Goal: Task Accomplishment & Management: Manage account settings

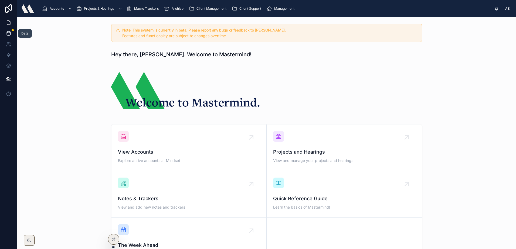
click at [10, 33] on icon at bounding box center [8, 33] width 5 height 5
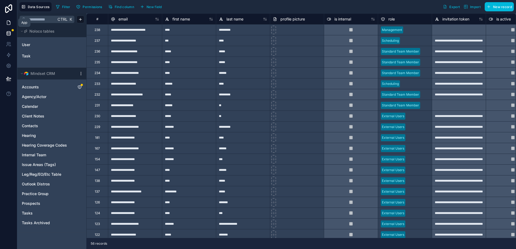
click at [9, 23] on icon at bounding box center [8, 22] width 5 height 5
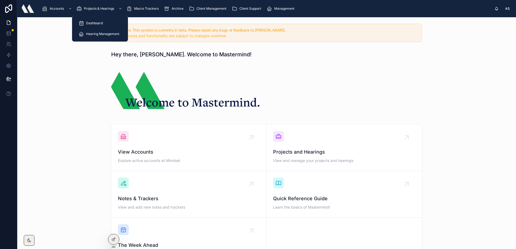
click at [96, 33] on span "Hearing Management" at bounding box center [102, 34] width 33 height 4
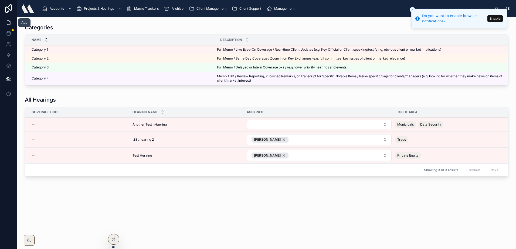
click at [9, 25] on link at bounding box center [8, 22] width 17 height 11
click at [114, 236] on div at bounding box center [113, 240] width 11 height 10
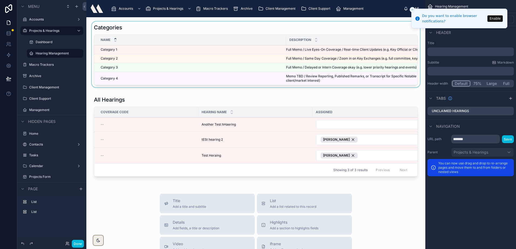
click at [135, 25] on div at bounding box center [256, 56] width 330 height 68
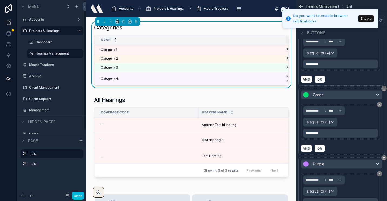
click at [77, 191] on div "Done" at bounding box center [51, 195] width 69 height 11
click at [77, 194] on button "Done" at bounding box center [78, 196] width 12 height 8
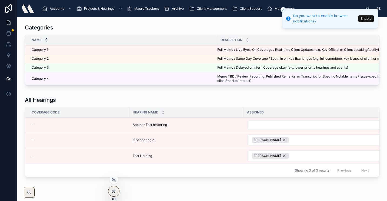
click at [116, 194] on div at bounding box center [113, 191] width 11 height 10
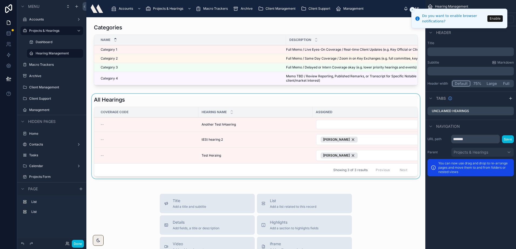
click at [183, 181] on div at bounding box center [256, 137] width 330 height 87
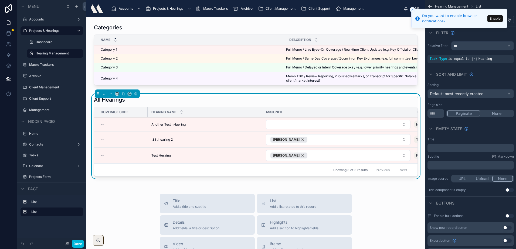
drag, startPoint x: 197, startPoint y: 117, endPoint x: 147, endPoint y: 117, distance: 50.5
click at [147, 117] on div at bounding box center [148, 112] width 2 height 10
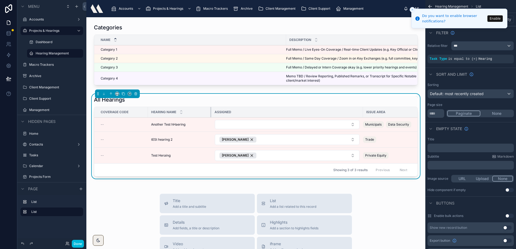
drag, startPoint x: 261, startPoint y: 116, endPoint x: 212, endPoint y: 119, distance: 49.3
click at [210, 117] on div at bounding box center [211, 112] width 2 height 10
click at [361, 117] on div "Assigned" at bounding box center [287, 112] width 152 height 9
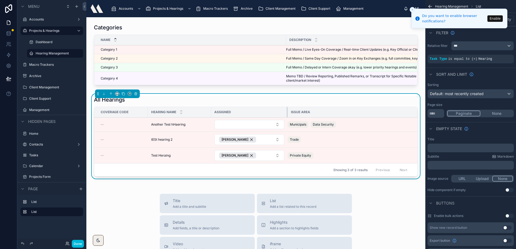
drag, startPoint x: 362, startPoint y: 117, endPoint x: 287, endPoint y: 120, distance: 75.1
click at [287, 117] on div at bounding box center [288, 112] width 2 height 10
click at [410, 10] on button "Close toast" at bounding box center [412, 9] width 5 height 5
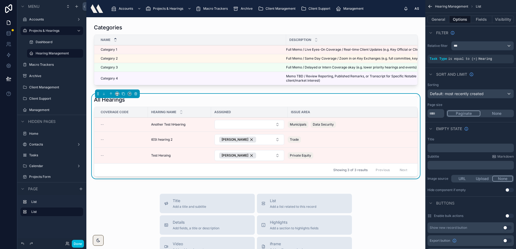
click at [310, 8] on span "Client Support" at bounding box center [320, 8] width 22 height 4
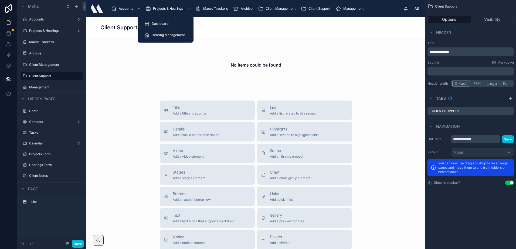
click at [174, 34] on span "Hearing Management" at bounding box center [168, 35] width 33 height 4
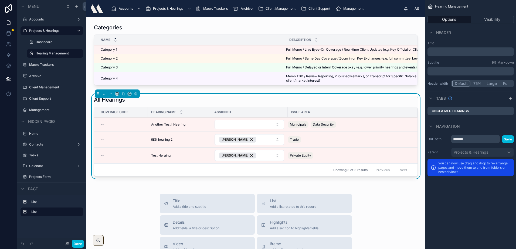
click at [202, 102] on div "All Hearings" at bounding box center [256, 100] width 324 height 8
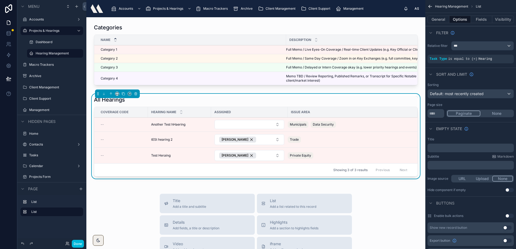
click at [202, 102] on div "All Hearings" at bounding box center [256, 100] width 324 height 8
click at [313, 104] on div "All Hearings" at bounding box center [256, 100] width 324 height 8
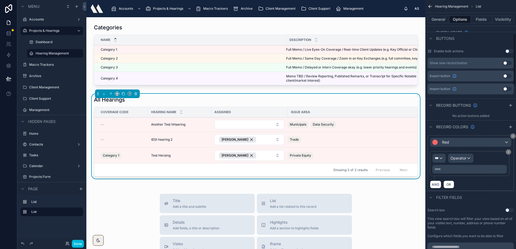
scroll to position [162, 0]
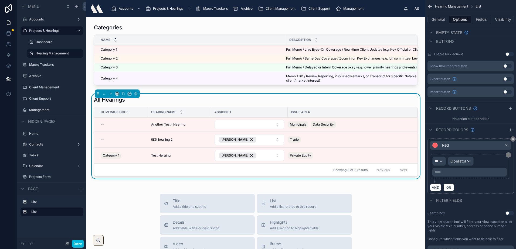
click at [454, 172] on p "***** ﻿" at bounding box center [470, 172] width 71 height 4
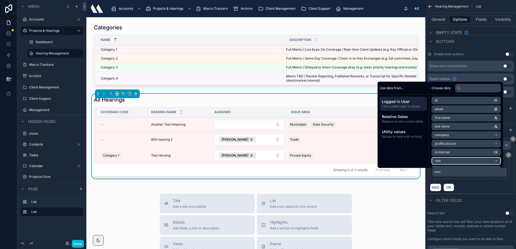
click at [456, 177] on div "***** ﻿" at bounding box center [470, 172] width 75 height 9
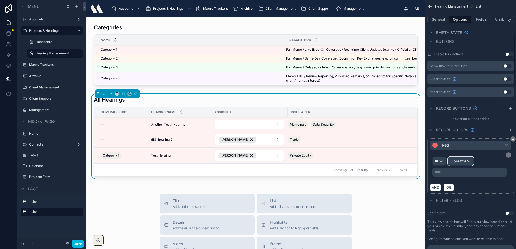
click at [459, 159] on span "Operator" at bounding box center [459, 161] width 16 height 5
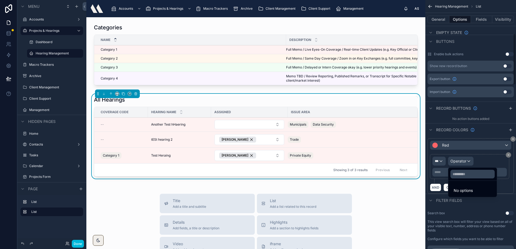
drag, startPoint x: 445, startPoint y: 166, endPoint x: 443, endPoint y: 163, distance: 3.9
click at [445, 165] on div "scrollable content" at bounding box center [258, 124] width 516 height 249
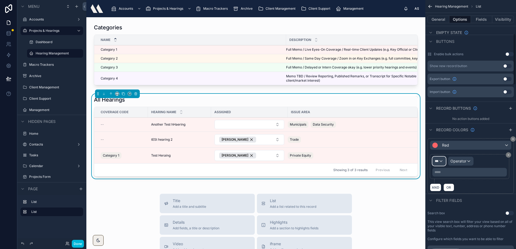
click at [443, 163] on div "***" at bounding box center [439, 161] width 13 height 9
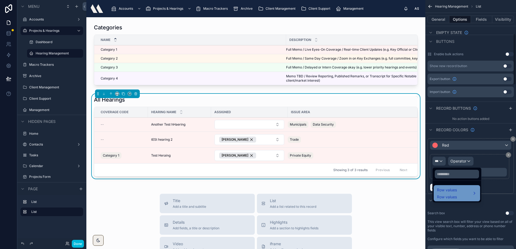
click at [454, 192] on span "Row values" at bounding box center [447, 190] width 20 height 6
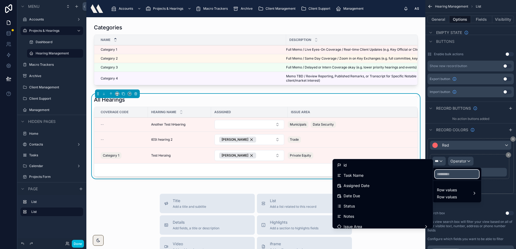
click at [451, 175] on input "text" at bounding box center [457, 174] width 44 height 9
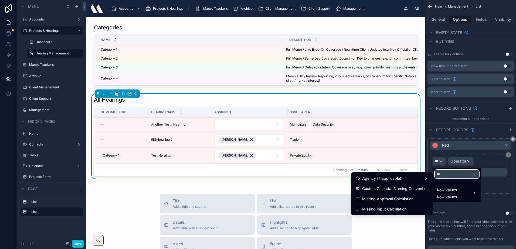
type input "*"
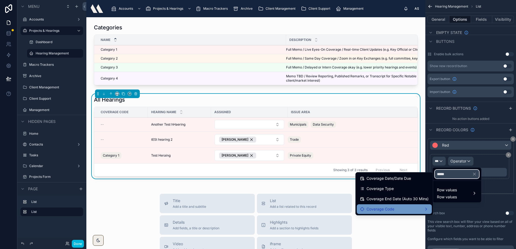
type input "*****"
click at [386, 213] on div "Coverage Code" at bounding box center [394, 210] width 75 height 10
click at [398, 208] on div "Coverage Code" at bounding box center [394, 209] width 69 height 6
click at [473, 225] on div "scrollable content" at bounding box center [258, 124] width 516 height 249
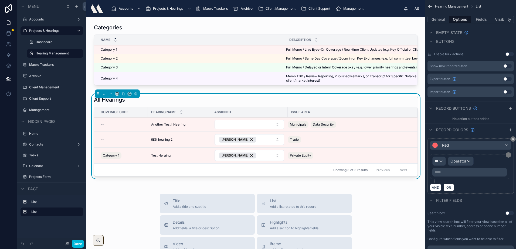
click at [237, 102] on div "All Hearings" at bounding box center [256, 100] width 324 height 8
click at [123, 96] on icon at bounding box center [123, 94] width 4 height 4
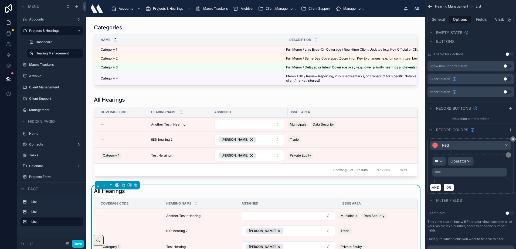
click at [158, 192] on div "All Hearings" at bounding box center [256, 192] width 324 height 8
click at [444, 18] on button "General" at bounding box center [439, 20] width 22 height 8
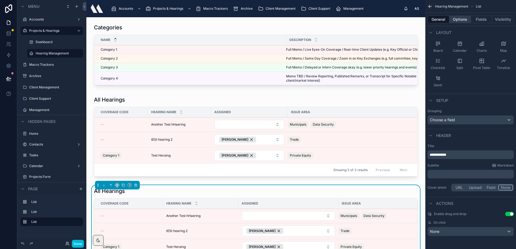
click at [454, 16] on button "Options" at bounding box center [461, 20] width 22 height 8
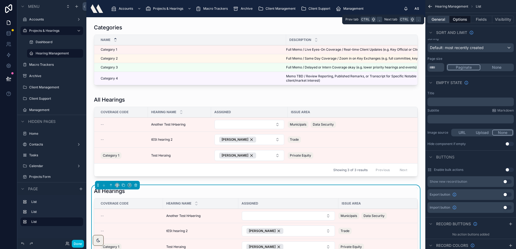
click at [444, 19] on button "General" at bounding box center [439, 20] width 22 height 8
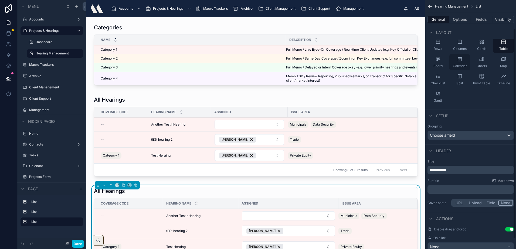
scroll to position [0, 0]
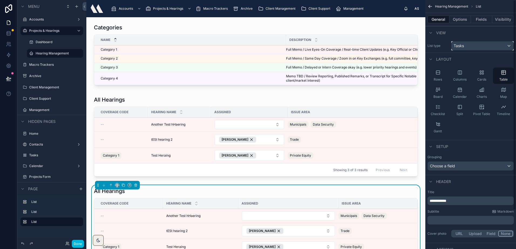
click at [467, 46] on div "Tasks" at bounding box center [483, 46] width 62 height 9
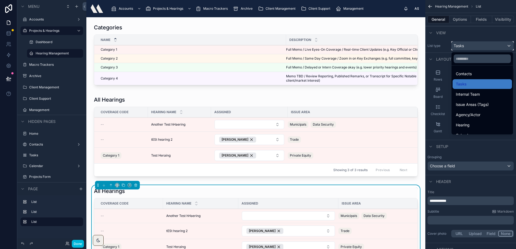
scroll to position [126, 0]
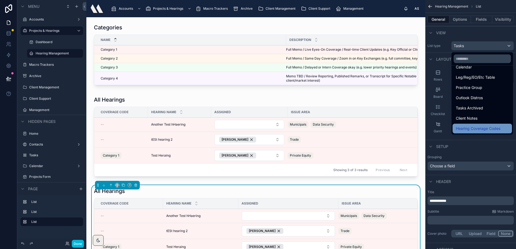
click at [479, 127] on span "Hearing Coverage Codes" at bounding box center [478, 129] width 45 height 6
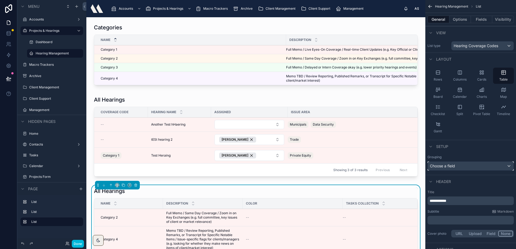
click at [452, 167] on span "Choose a field" at bounding box center [442, 166] width 25 height 5
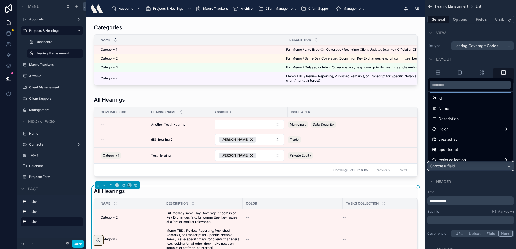
scroll to position [0, 0]
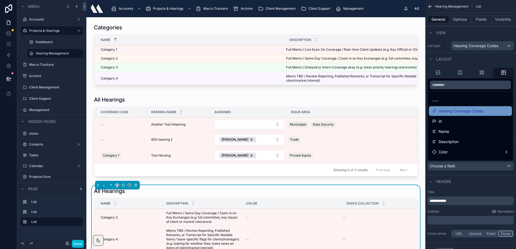
click at [459, 113] on span "Hearing Coverage Codes" at bounding box center [461, 111] width 45 height 6
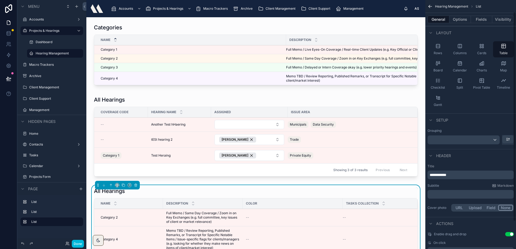
scroll to position [27, 0]
click at [452, 144] on div "scrollable content" at bounding box center [464, 139] width 72 height 9
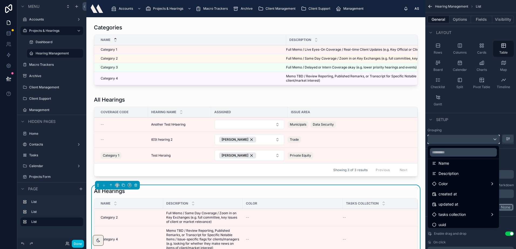
scroll to position [38, 0]
click at [455, 161] on div "Name" at bounding box center [463, 161] width 63 height 6
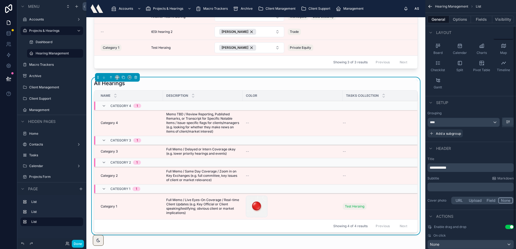
scroll to position [3, 0]
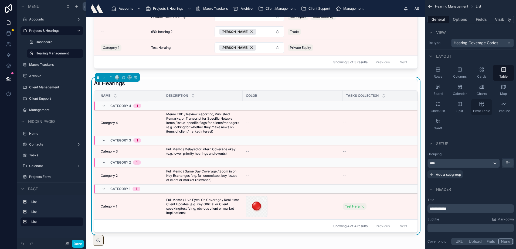
click at [478, 103] on div "Pivot Table" at bounding box center [481, 107] width 21 height 16
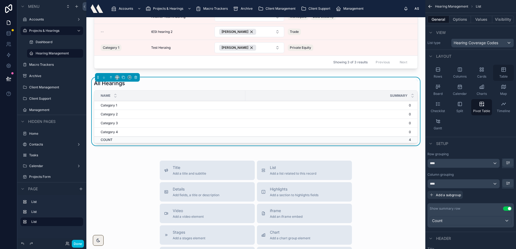
click at [502, 70] on icon "scrollable content" at bounding box center [503, 69] width 5 height 5
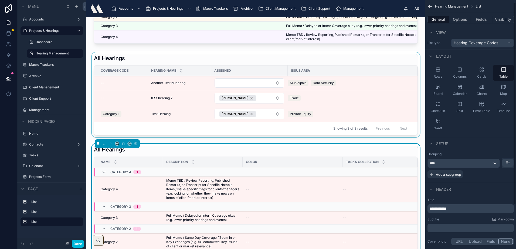
scroll to position [27, 0]
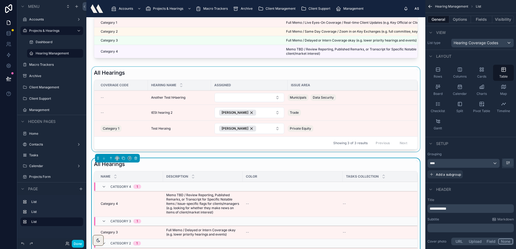
click at [149, 79] on div at bounding box center [256, 110] width 330 height 87
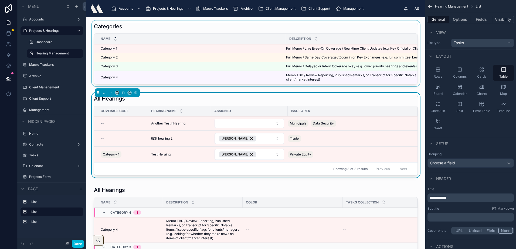
scroll to position [0, 0]
click at [190, 40] on div "Name" at bounding box center [190, 40] width 192 height 10
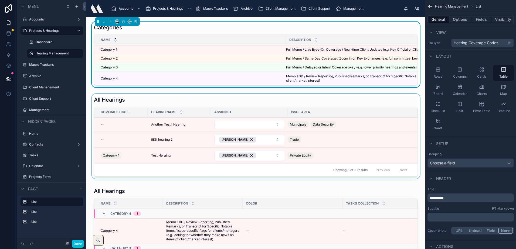
click at [137, 104] on div at bounding box center [256, 137] width 330 height 87
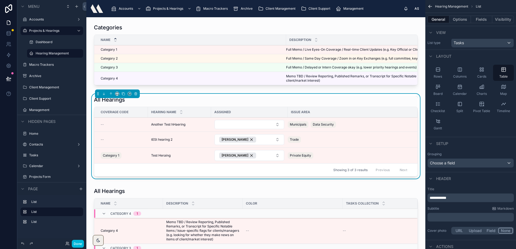
click at [214, 104] on div "All Hearings" at bounding box center [256, 100] width 324 height 8
click at [186, 104] on div "All Hearings" at bounding box center [256, 100] width 324 height 8
click at [484, 22] on button "Fields" at bounding box center [482, 20] width 22 height 8
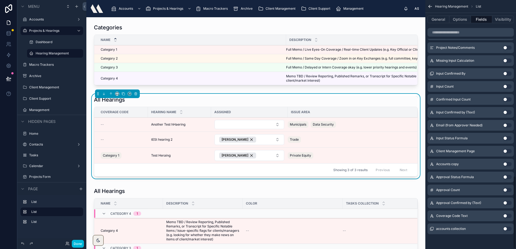
scroll to position [603, 0]
click at [508, 213] on div "Coverage Code Text Use setting" at bounding box center [471, 216] width 86 height 11
click at [508, 215] on button "Use setting" at bounding box center [507, 216] width 9 height 4
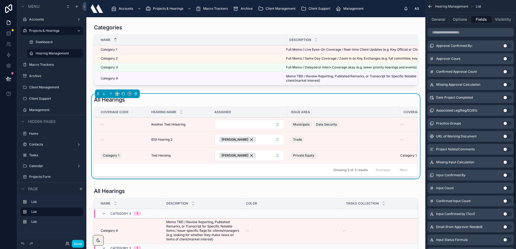
scroll to position [414, 0]
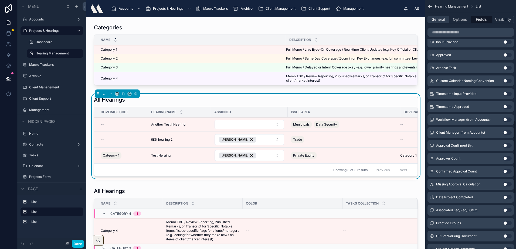
drag, startPoint x: 459, startPoint y: 23, endPoint x: 447, endPoint y: 19, distance: 12.2
click at [459, 22] on button "Options" at bounding box center [461, 20] width 22 height 8
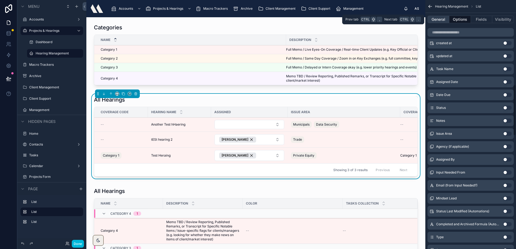
click at [441, 18] on button "General" at bounding box center [439, 20] width 22 height 8
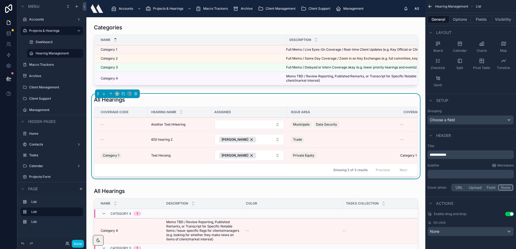
click at [317, 104] on div "All Hearings" at bounding box center [256, 100] width 324 height 8
click at [354, 108] on div "All Hearings Coverage Code Hearing Name Assigned Issue Area Coverage Code Text …" at bounding box center [256, 136] width 324 height 81
click at [460, 19] on button "Options" at bounding box center [461, 20] width 22 height 8
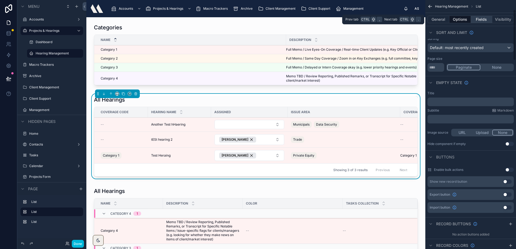
click at [476, 19] on button "Fields" at bounding box center [482, 20] width 22 height 8
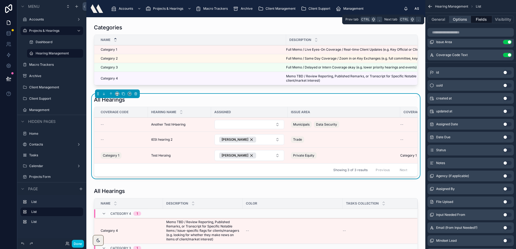
click at [456, 19] on button "Options" at bounding box center [461, 20] width 22 height 8
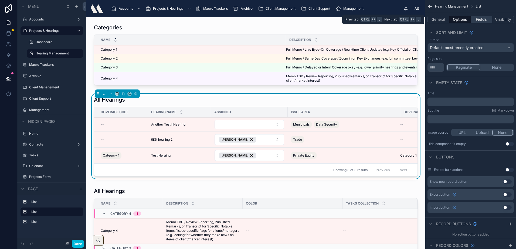
click at [475, 19] on button "Fields" at bounding box center [482, 20] width 22 height 8
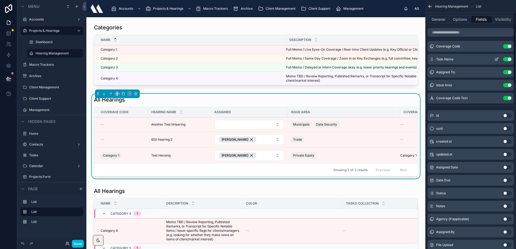
scroll to position [0, 0]
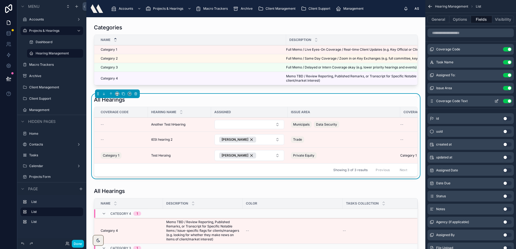
click at [497, 100] on icon "scrollable content" at bounding box center [497, 101] width 2 height 2
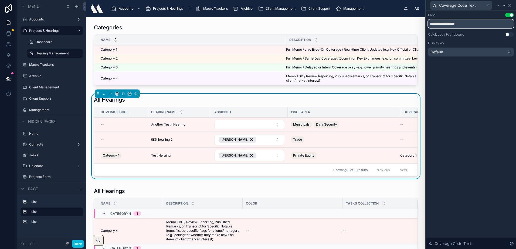
click at [466, 25] on input "**********" at bounding box center [471, 23] width 86 height 9
type input "**********"
click at [510, 5] on icon at bounding box center [510, 5] width 2 height 2
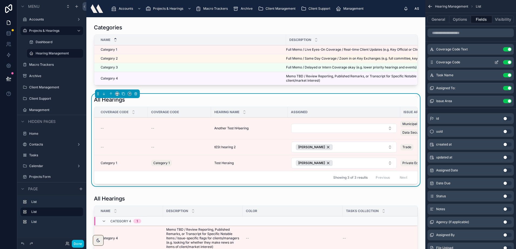
click at [507, 62] on button "Use setting" at bounding box center [507, 62] width 9 height 4
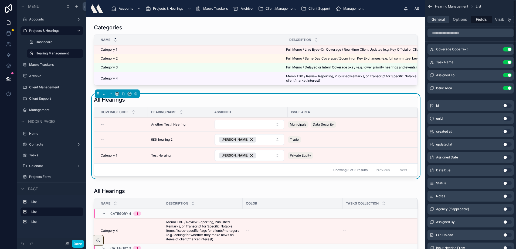
click at [433, 21] on button "General" at bounding box center [439, 20] width 22 height 8
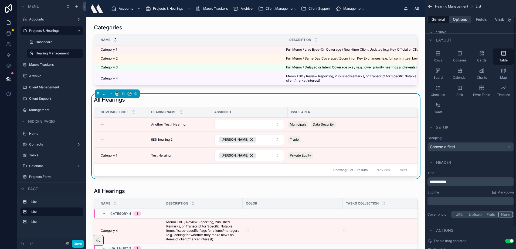
click at [462, 17] on button "Options" at bounding box center [461, 20] width 22 height 8
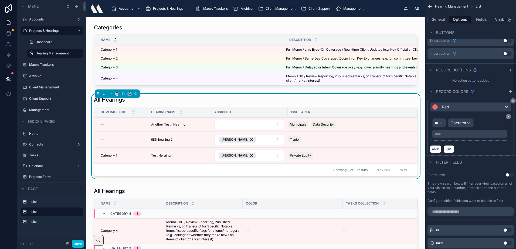
scroll to position [208, 0]
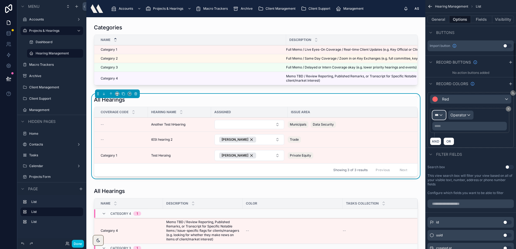
click at [442, 114] on div "***" at bounding box center [439, 115] width 13 height 9
click at [445, 125] on input "text" at bounding box center [457, 128] width 44 height 9
type input "*"
type input "********"
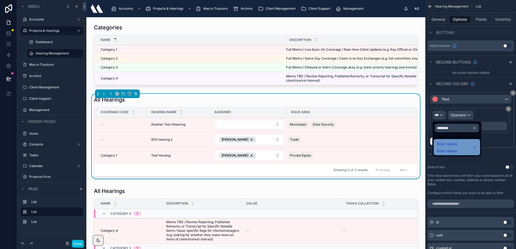
click at [452, 141] on span "Row values" at bounding box center [447, 144] width 20 height 6
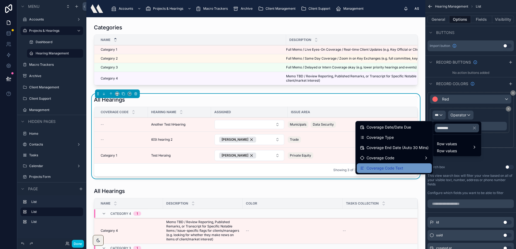
click at [397, 167] on span "Coverage Code Text" at bounding box center [385, 168] width 37 height 6
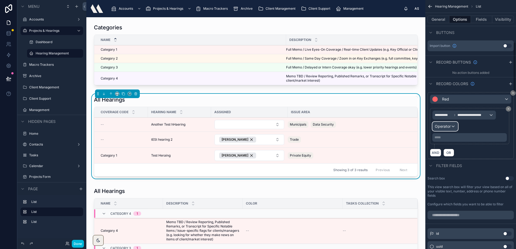
click at [452, 126] on div "Operator" at bounding box center [445, 126] width 25 height 9
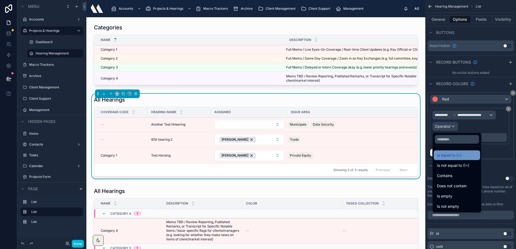
click at [442, 154] on span "Is equal to (=)" at bounding box center [449, 155] width 25 height 6
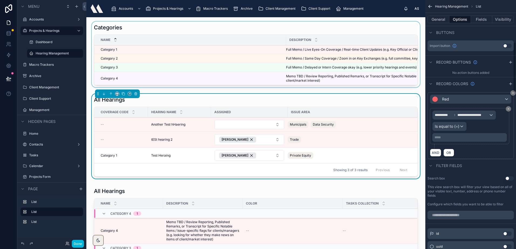
click at [245, 39] on div "Name" at bounding box center [190, 40] width 192 height 10
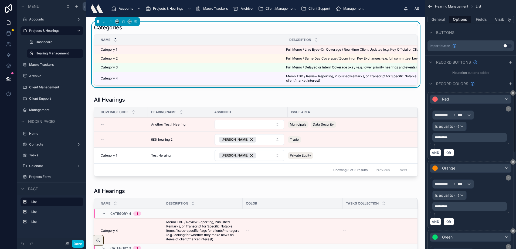
click at [447, 137] on span "**********" at bounding box center [441, 137] width 13 height 3
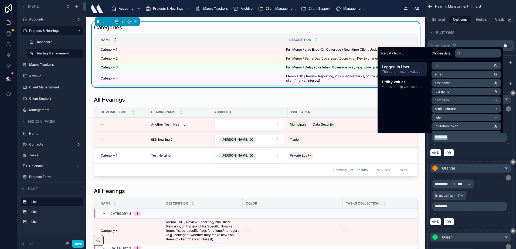
copy span "**********"
click at [248, 101] on div at bounding box center [256, 137] width 330 height 87
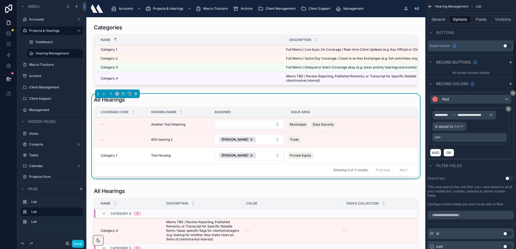
click at [450, 136] on p "***** ﻿" at bounding box center [470, 138] width 71 height 4
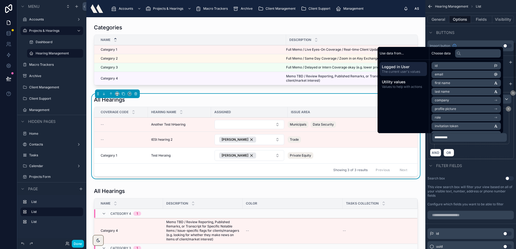
click at [479, 150] on div "AND OR" at bounding box center [471, 153] width 82 height 8
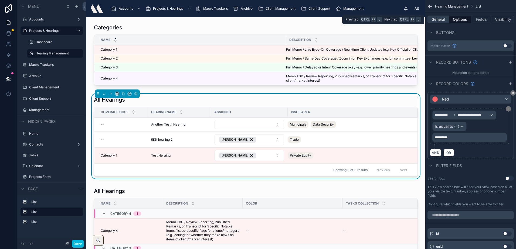
click at [445, 19] on button "General" at bounding box center [439, 20] width 22 height 8
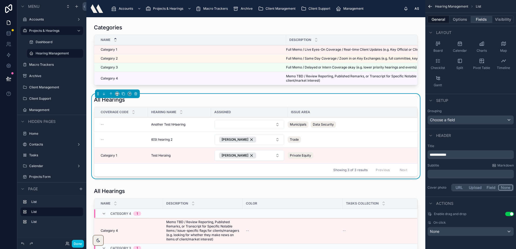
click at [480, 20] on button "Fields" at bounding box center [482, 20] width 22 height 8
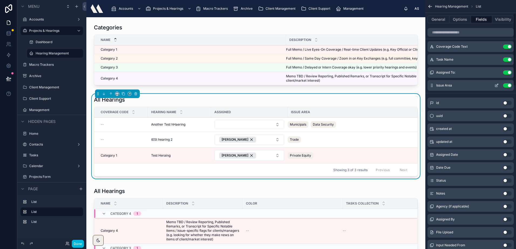
scroll to position [0, 0]
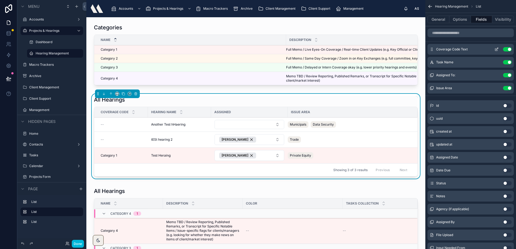
click at [507, 49] on button "Use setting" at bounding box center [507, 49] width 9 height 4
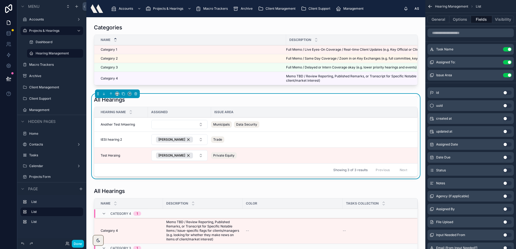
click at [173, 102] on div "All Hearings" at bounding box center [256, 100] width 324 height 8
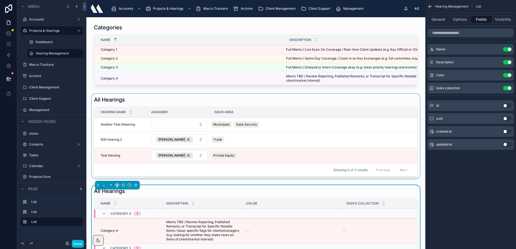
click at [206, 99] on div at bounding box center [256, 137] width 330 height 87
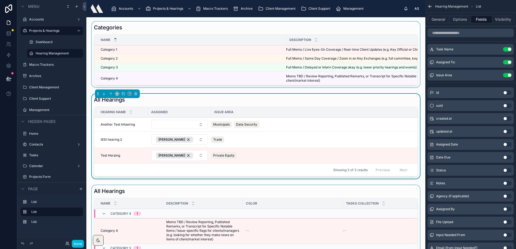
click at [176, 63] on div at bounding box center [256, 56] width 330 height 68
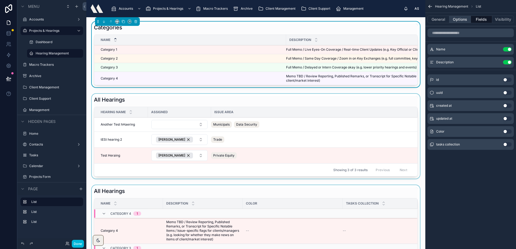
click at [454, 18] on button "Options" at bounding box center [461, 20] width 22 height 8
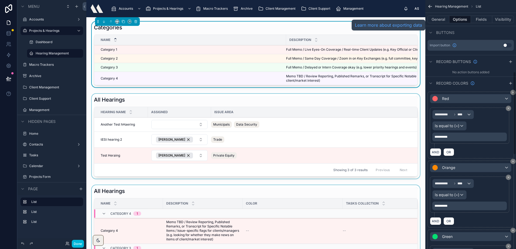
scroll to position [216, 0]
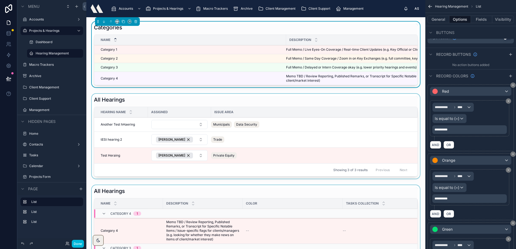
click at [454, 200] on p "**********" at bounding box center [470, 199] width 71 height 4
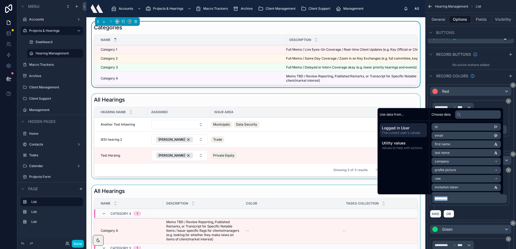
copy span "**********"
click at [213, 105] on div at bounding box center [256, 137] width 330 height 87
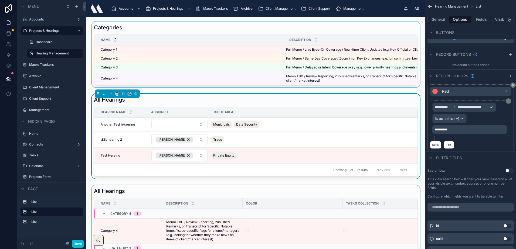
click at [511, 77] on icon "scrollable content" at bounding box center [511, 76] width 0 height 2
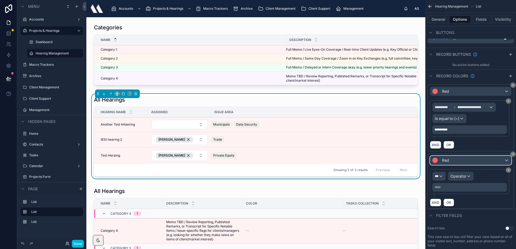
click at [456, 159] on div "Red" at bounding box center [470, 160] width 81 height 9
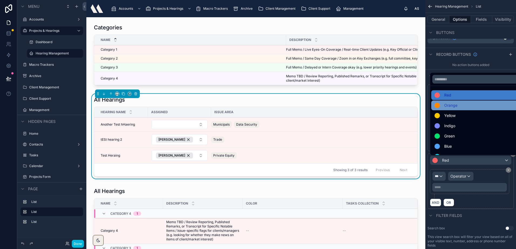
click at [453, 107] on span "Orange" at bounding box center [450, 105] width 13 height 6
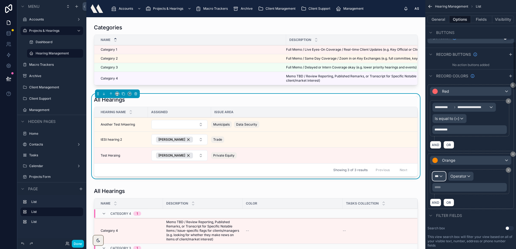
click at [441, 175] on div "***" at bounding box center [439, 176] width 13 height 9
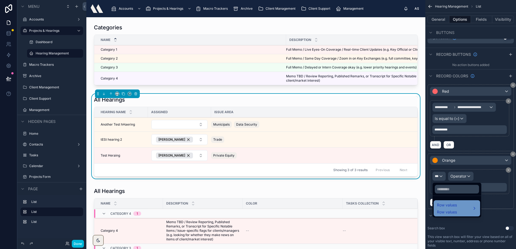
click at [453, 207] on span "Row values" at bounding box center [447, 205] width 20 height 6
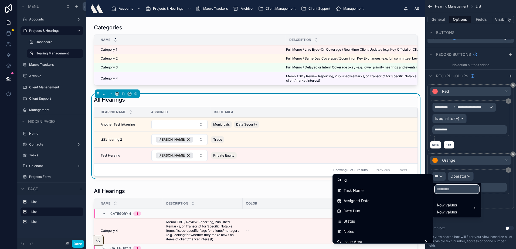
click at [457, 187] on input "text" at bounding box center [457, 189] width 44 height 9
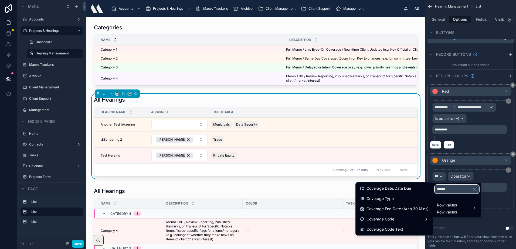
type input "******"
click at [418, 229] on div "Coverage Code Text" at bounding box center [394, 230] width 69 height 6
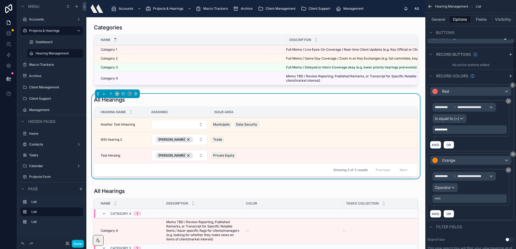
drag, startPoint x: 451, startPoint y: 200, endPoint x: 451, endPoint y: 197, distance: 3.5
click at [451, 200] on p "***** ﻿" at bounding box center [470, 199] width 71 height 4
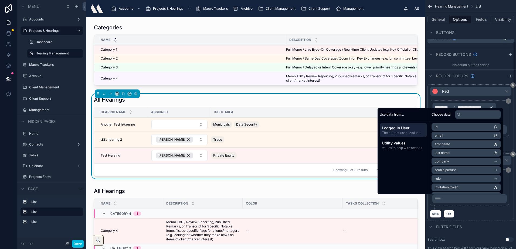
click at [452, 202] on div "***** ﻿" at bounding box center [470, 199] width 75 height 9
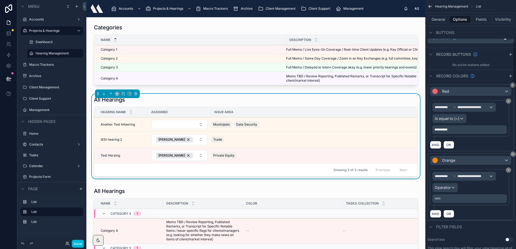
drag, startPoint x: 466, startPoint y: 206, endPoint x: 454, endPoint y: 191, distance: 19.0
click at [458, 198] on div "**********" at bounding box center [471, 190] width 82 height 40
click at [450, 187] on span "Operator" at bounding box center [443, 187] width 16 height 5
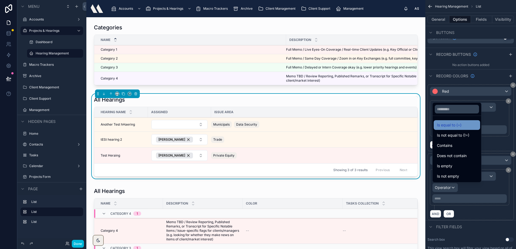
click at [451, 127] on span "Is equal to (=)" at bounding box center [449, 125] width 25 height 6
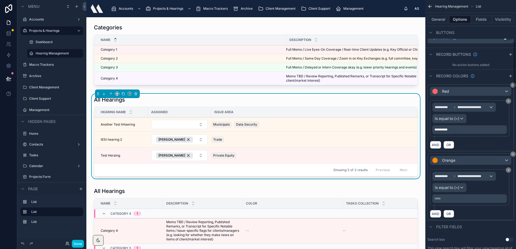
click at [461, 198] on p "***** ﻿" at bounding box center [470, 199] width 71 height 4
click at [471, 208] on div "**********" at bounding box center [471, 190] width 82 height 40
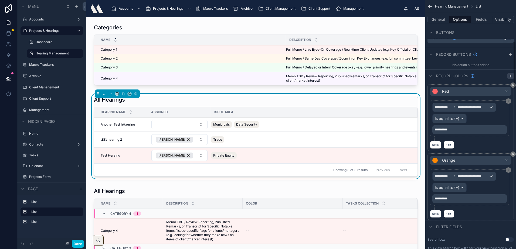
click at [513, 74] on icon "scrollable content" at bounding box center [511, 76] width 4 height 4
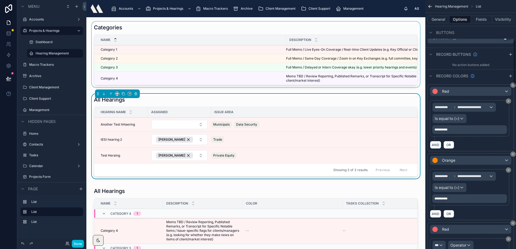
click at [156, 39] on div "Name" at bounding box center [190, 40] width 192 height 10
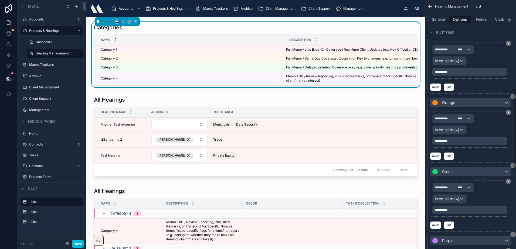
scroll to position [297, 0]
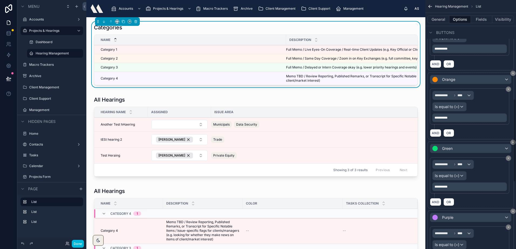
click at [447, 191] on div "**********" at bounding box center [470, 187] width 75 height 9
click at [447, 189] on span "**********" at bounding box center [441, 186] width 13 height 3
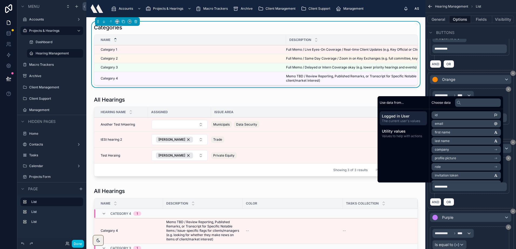
click at [447, 187] on span "**********" at bounding box center [441, 186] width 13 height 3
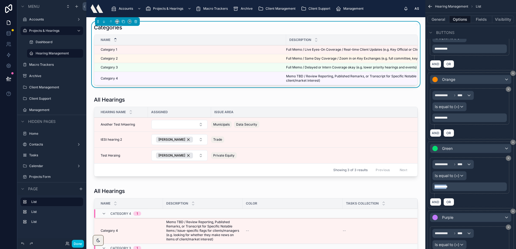
click at [447, 187] on span "**********" at bounding box center [441, 186] width 13 height 3
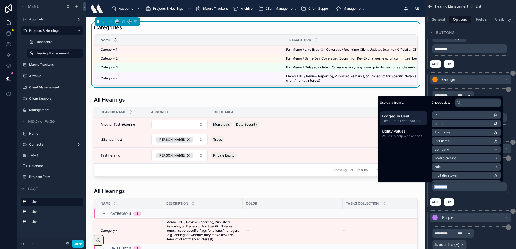
copy span "**********"
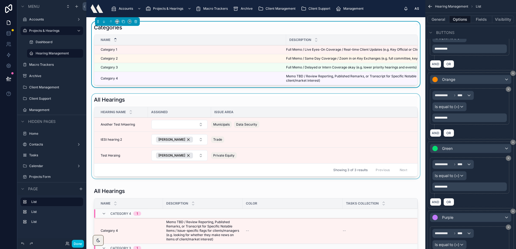
click at [204, 108] on div at bounding box center [256, 137] width 330 height 87
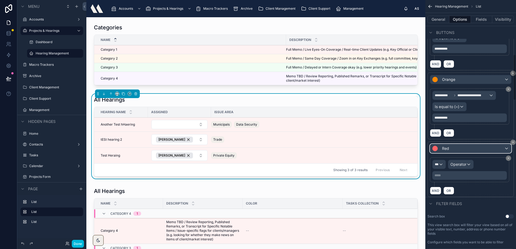
click at [475, 146] on div "Red" at bounding box center [470, 148] width 81 height 9
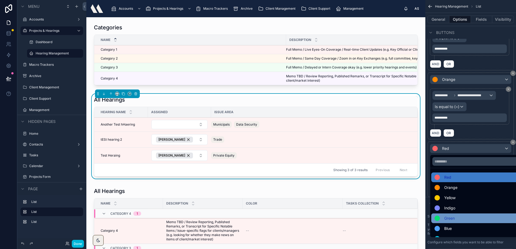
click at [452, 214] on div "Green" at bounding box center [476, 219] width 91 height 10
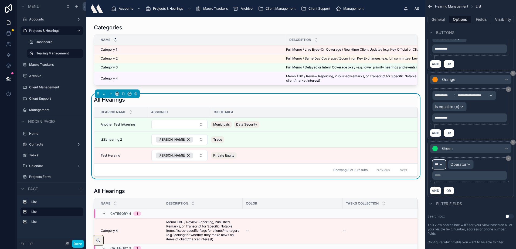
click at [441, 165] on div "***" at bounding box center [439, 164] width 13 height 9
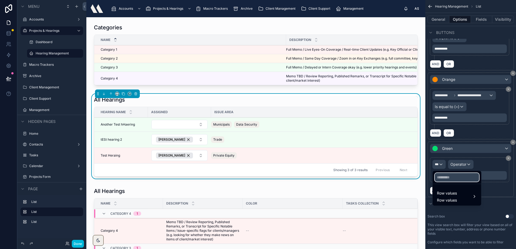
click at [446, 179] on input "text" at bounding box center [457, 177] width 44 height 9
type input "*"
type input "******"
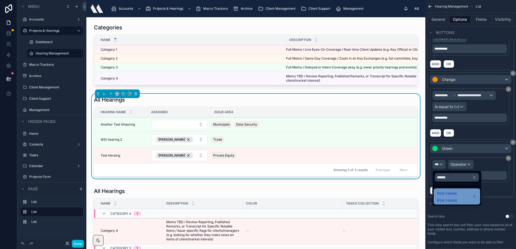
click at [455, 193] on span "Row values" at bounding box center [447, 193] width 20 height 6
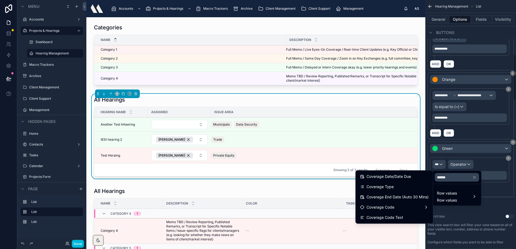
click at [412, 219] on div "Coverage Code Text" at bounding box center [394, 218] width 69 height 6
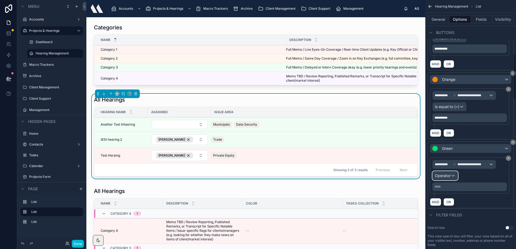
click at [449, 173] on span "Operator" at bounding box center [443, 175] width 16 height 5
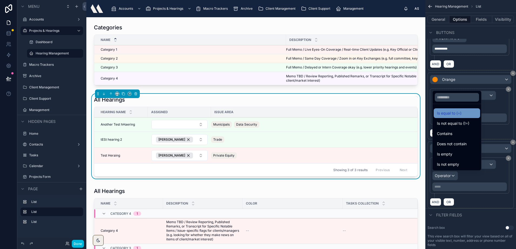
click at [445, 114] on span "Is equal to (=)" at bounding box center [449, 113] width 25 height 6
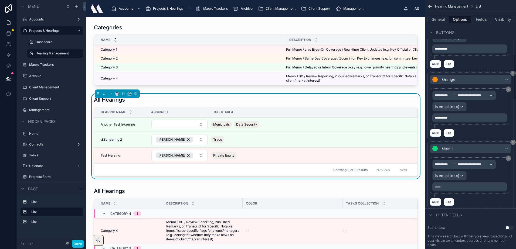
click at [461, 187] on p "***** ﻿" at bounding box center [470, 187] width 71 height 4
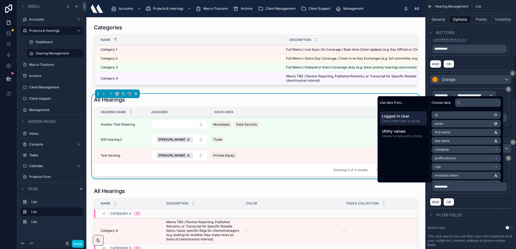
click at [472, 200] on div "AND OR" at bounding box center [471, 202] width 82 height 8
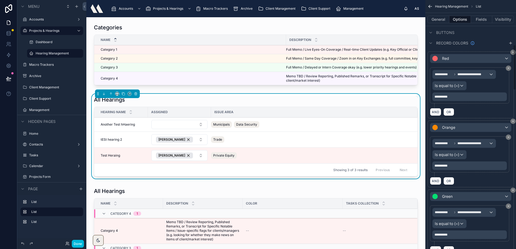
scroll to position [243, 0]
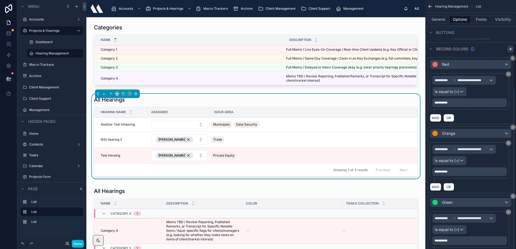
click at [509, 48] on icon "scrollable content" at bounding box center [511, 49] width 4 height 4
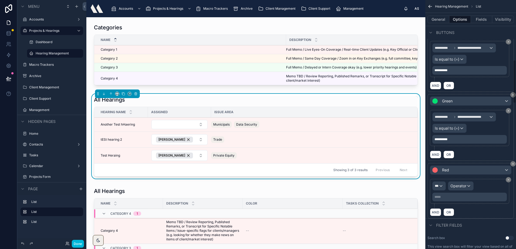
scroll to position [351, 0]
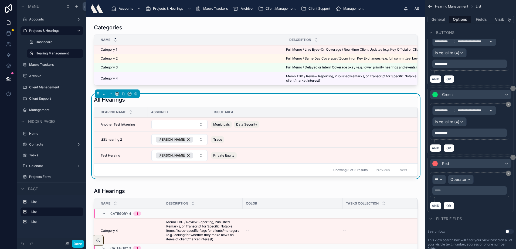
click at [214, 108] on div "All Hearings Hearing Name Assigned Issue Area Another Test hHaering Another Tes…" at bounding box center [256, 136] width 324 height 81
click at [215, 83] on div at bounding box center [256, 56] width 330 height 68
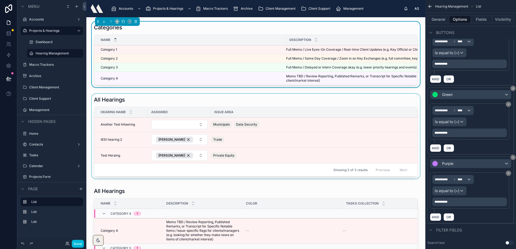
click at [216, 114] on span "Issue Area" at bounding box center [223, 112] width 19 height 4
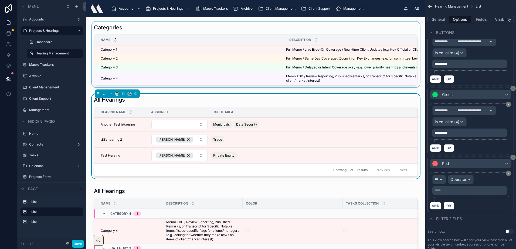
click at [228, 123] on td "Municipals Data Security" at bounding box center [314, 125] width 207 height 14
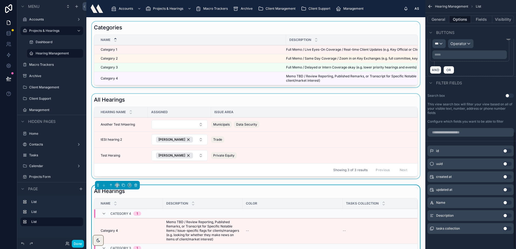
click at [140, 144] on div at bounding box center [256, 137] width 330 height 87
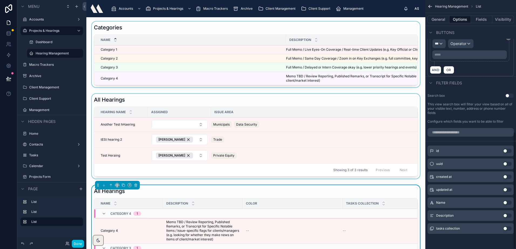
scroll to position [280, 0]
click at [136, 187] on icon at bounding box center [136, 186] width 4 height 4
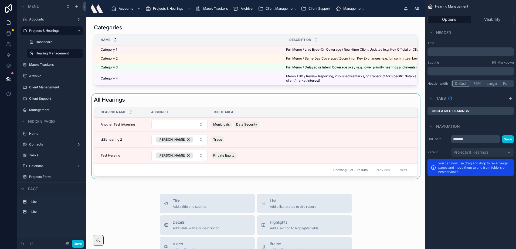
click at [158, 145] on div at bounding box center [256, 137] width 330 height 87
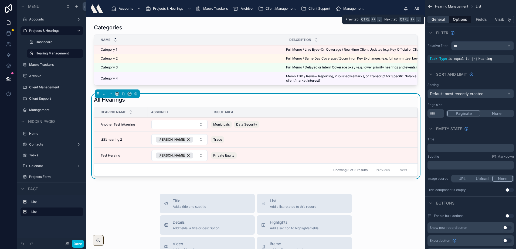
click at [440, 17] on button "General" at bounding box center [439, 20] width 22 height 8
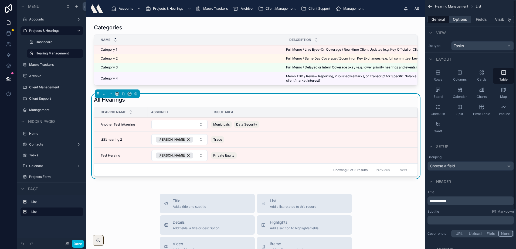
click at [464, 16] on button "Options" at bounding box center [461, 20] width 22 height 8
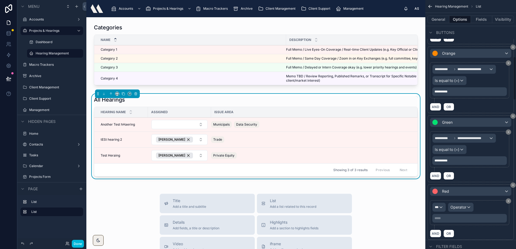
scroll to position [324, 0]
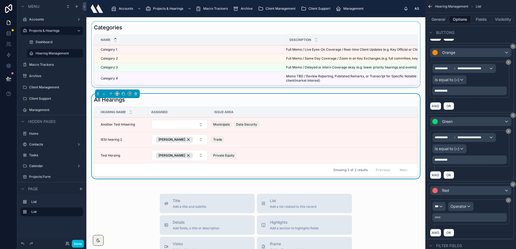
click at [235, 48] on div at bounding box center [256, 56] width 330 height 68
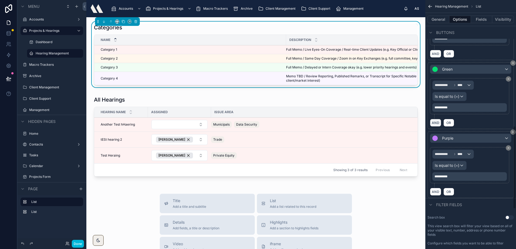
scroll to position [378, 0]
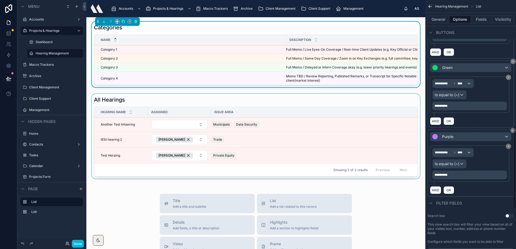
click at [291, 122] on div at bounding box center [256, 137] width 330 height 87
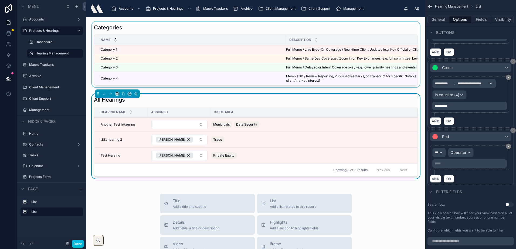
click at [354, 64] on div at bounding box center [256, 56] width 330 height 68
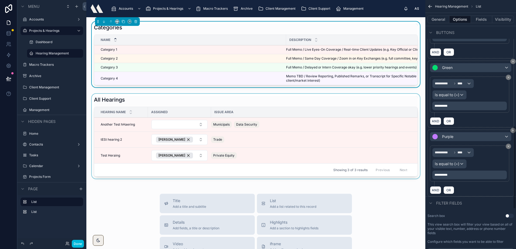
click at [459, 175] on p "**********" at bounding box center [470, 175] width 71 height 4
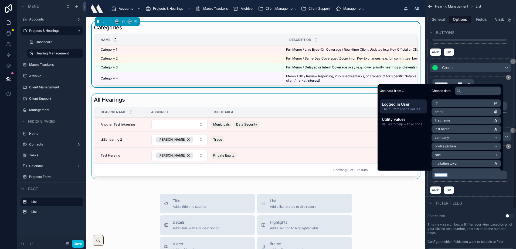
copy span "**********"
click at [297, 113] on div "Issue Area" at bounding box center [314, 112] width 207 height 9
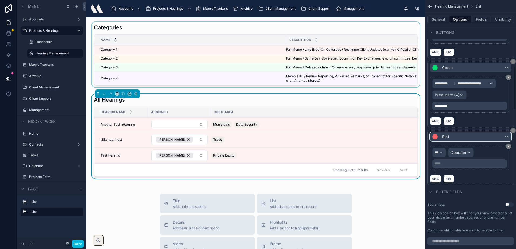
click at [452, 136] on div "Red" at bounding box center [470, 137] width 81 height 9
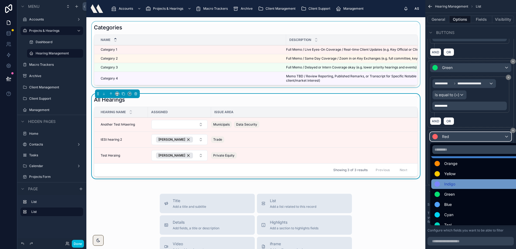
scroll to position [27, 0]
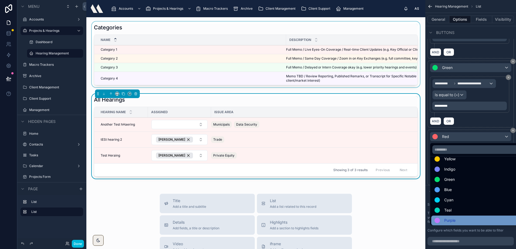
click at [454, 218] on span "Purple" at bounding box center [449, 221] width 11 height 6
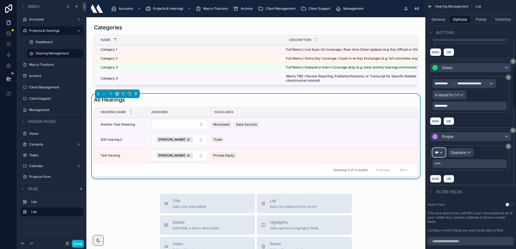
click at [440, 154] on div "***" at bounding box center [439, 152] width 13 height 9
click at [448, 168] on input "text" at bounding box center [457, 165] width 44 height 9
type input "******"
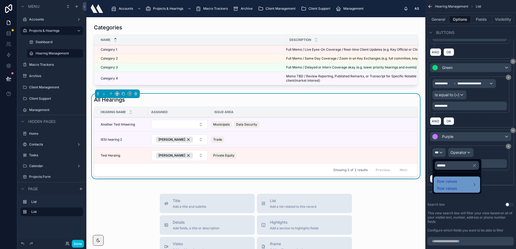
click at [451, 191] on span "Row values" at bounding box center [447, 188] width 20 height 5
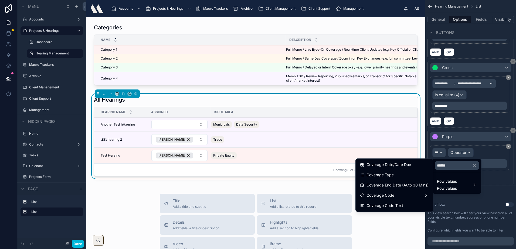
click at [393, 204] on span "Coverage Code Text" at bounding box center [385, 206] width 37 height 6
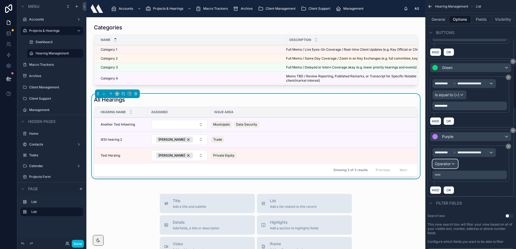
click at [450, 165] on span "Operator" at bounding box center [443, 164] width 16 height 5
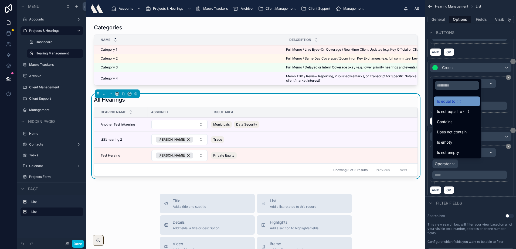
click at [457, 103] on span "Is equal to (=)" at bounding box center [449, 101] width 25 height 6
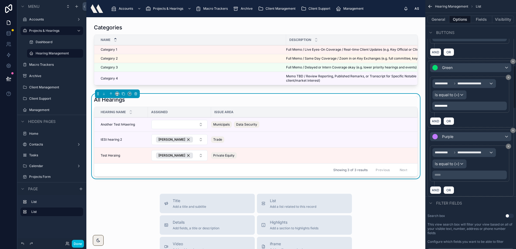
click at [457, 179] on div "***** ﻿" at bounding box center [470, 175] width 75 height 9
click at [457, 174] on p "***** ﻿" at bounding box center [470, 175] width 71 height 4
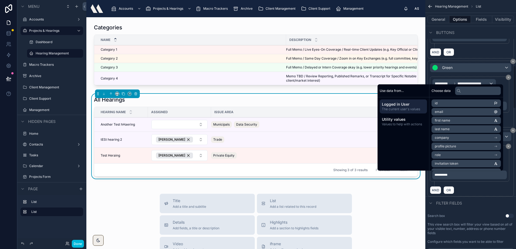
click at [474, 188] on div "AND OR" at bounding box center [471, 190] width 82 height 8
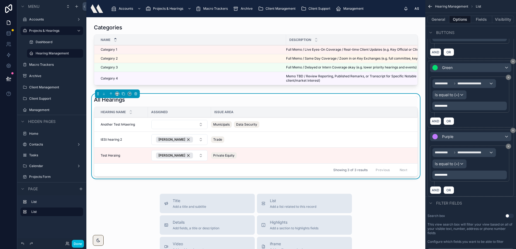
click at [193, 99] on div "All Hearings Hearing Name Assigned Issue Area Another Test hHaering Another Tes…" at bounding box center [256, 137] width 330 height 87
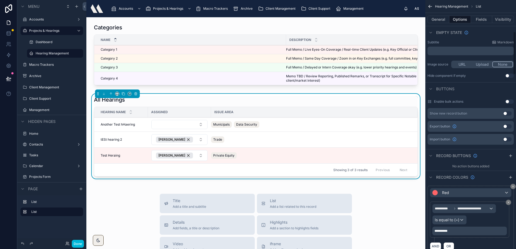
scroll to position [108, 0]
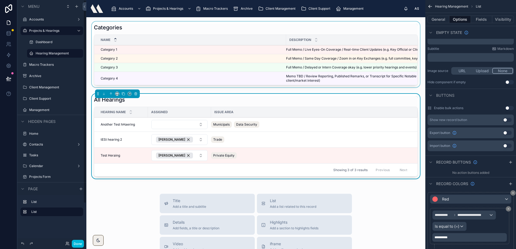
click at [164, 78] on div at bounding box center [256, 56] width 330 height 68
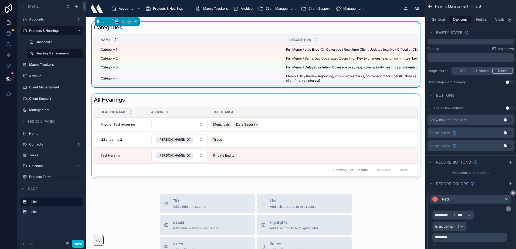
click at [160, 105] on div at bounding box center [256, 137] width 330 height 87
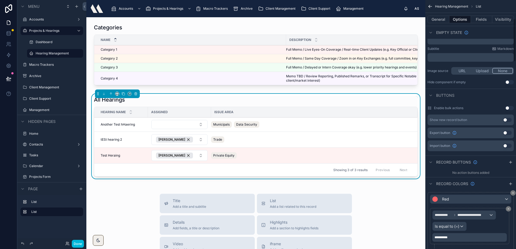
click at [231, 94] on div "Categories Name Description Category 1 Category 1 Full Memo / Live Eyes-On Cove…" at bounding box center [255, 223] width 339 height 412
click at [377, 192] on div "Categories Name Description Category 1 Category 1 Full Memo / Live Eyes-On Cove…" at bounding box center [255, 223] width 339 height 412
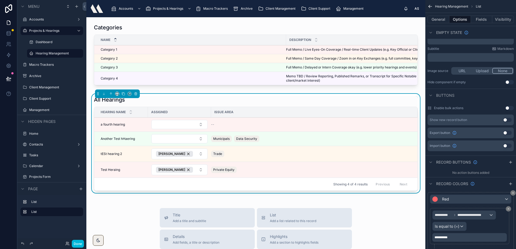
click at [234, 104] on div "All Hearings" at bounding box center [256, 100] width 324 height 8
click at [185, 100] on div "All Hearings Hearing Name Assigned Issue Area a fourth hearing a fourth hearing…" at bounding box center [256, 145] width 330 height 102
click at [12, 77] on button at bounding box center [9, 78] width 12 height 15
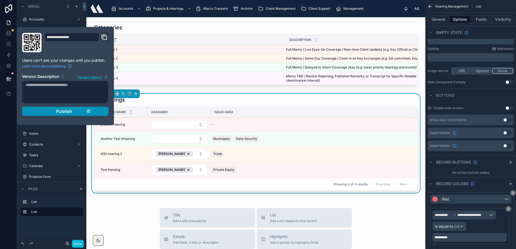
click at [55, 110] on div "Publish" at bounding box center [65, 111] width 51 height 5
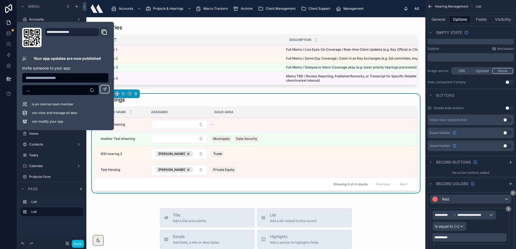
click at [228, 28] on div at bounding box center [256, 56] width 330 height 68
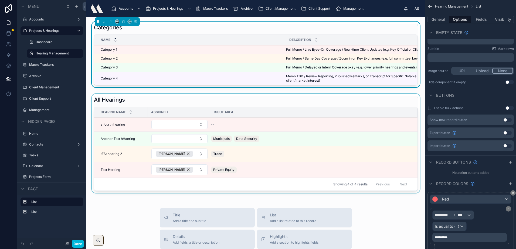
click at [207, 105] on div at bounding box center [256, 145] width 330 height 102
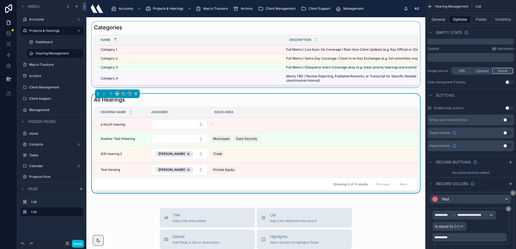
click at [283, 39] on div "Name" at bounding box center [190, 40] width 192 height 10
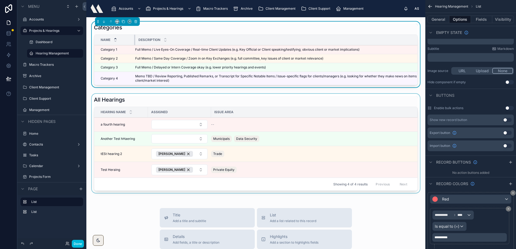
drag, startPoint x: 285, startPoint y: 37, endPoint x: 134, endPoint y: 43, distance: 151.0
click at [134, 43] on div at bounding box center [135, 40] width 2 height 10
click at [191, 40] on div "Description" at bounding box center [282, 40] width 295 height 10
click at [134, 42] on th "Name" at bounding box center [114, 40] width 41 height 11
click at [169, 54] on td "Full Memo / Same Day Coverage / Zoom in on Key Exchanges (e.g. full committee, …" at bounding box center [284, 58] width 295 height 9
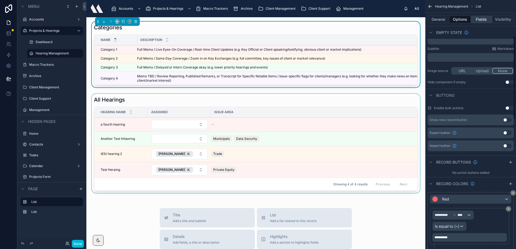
click at [482, 21] on button "Fields" at bounding box center [482, 20] width 22 height 8
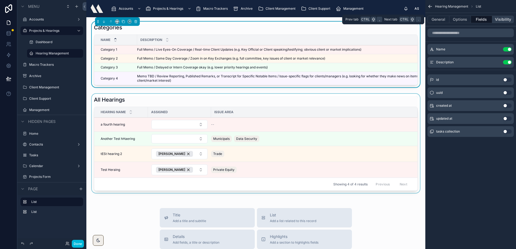
click at [498, 18] on button "Visibility" at bounding box center [503, 20] width 22 height 8
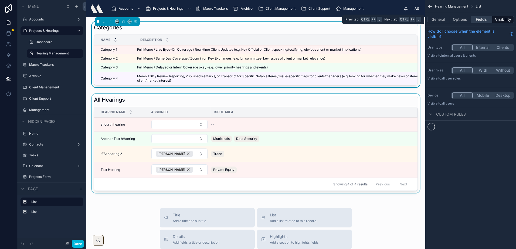
click at [484, 19] on button "Fields" at bounding box center [482, 20] width 22 height 8
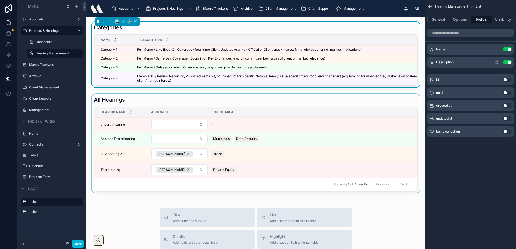
click at [495, 61] on icon "scrollable content" at bounding box center [497, 62] width 4 height 4
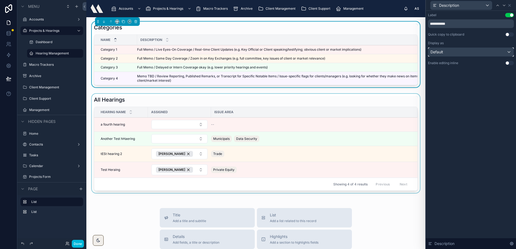
click at [486, 50] on div "Default" at bounding box center [470, 52] width 85 height 9
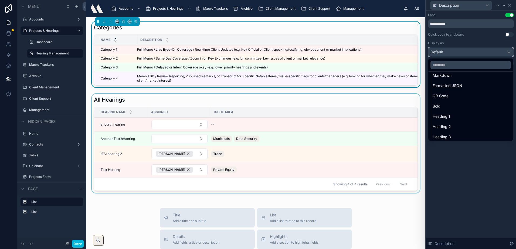
scroll to position [59, 0]
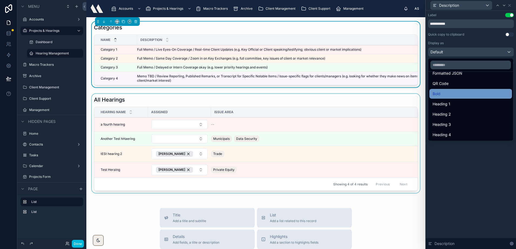
click at [444, 93] on div "Bold" at bounding box center [471, 94] width 76 height 6
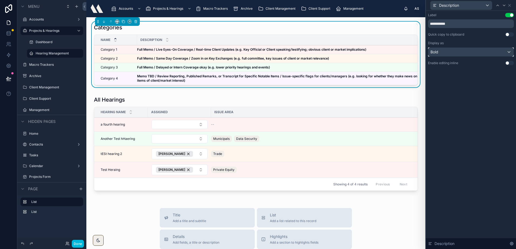
click at [440, 50] on div "Bold" at bounding box center [470, 52] width 85 height 9
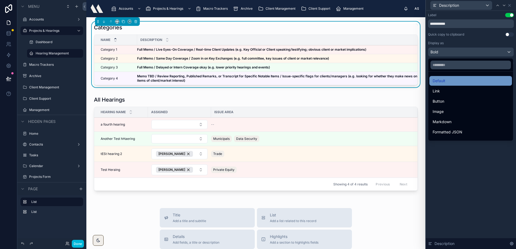
click at [440, 83] on span "Default" at bounding box center [439, 81] width 13 height 6
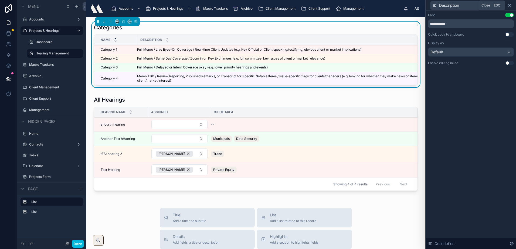
click at [509, 4] on icon at bounding box center [510, 5] width 4 height 4
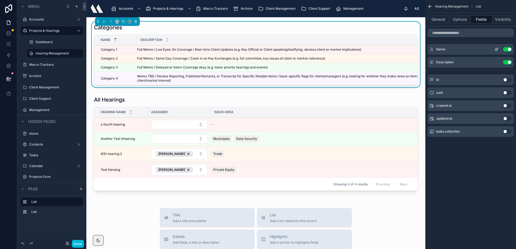
click at [494, 48] on button "scrollable content" at bounding box center [496, 49] width 9 height 4
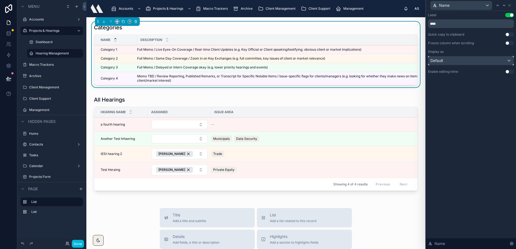
click at [450, 59] on div "Default" at bounding box center [470, 60] width 85 height 9
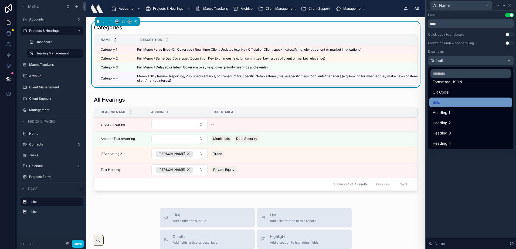
click at [440, 101] on span "Bold" at bounding box center [437, 102] width 8 height 6
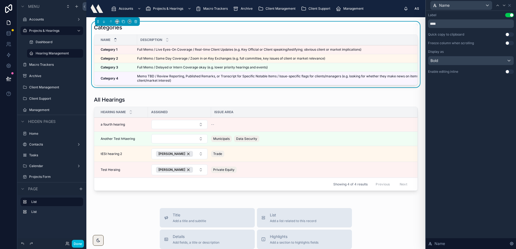
click at [393, 26] on div "Categories" at bounding box center [256, 28] width 324 height 8
click at [508, 5] on icon at bounding box center [510, 5] width 4 height 4
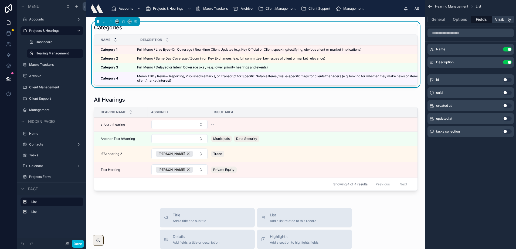
click at [493, 16] on button "Visibility" at bounding box center [503, 20] width 22 height 8
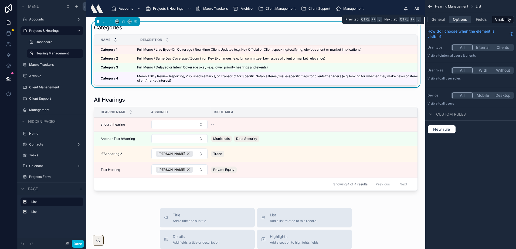
click at [461, 19] on button "Options" at bounding box center [461, 20] width 22 height 8
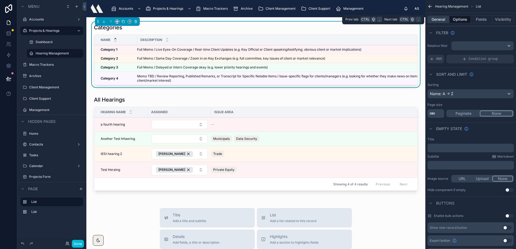
click at [440, 19] on button "General" at bounding box center [439, 20] width 22 height 8
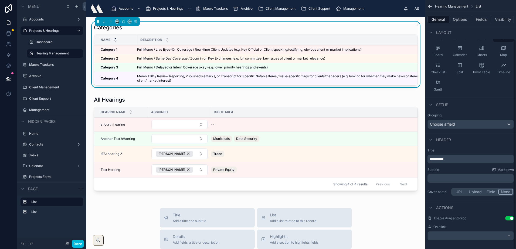
scroll to position [46, 0]
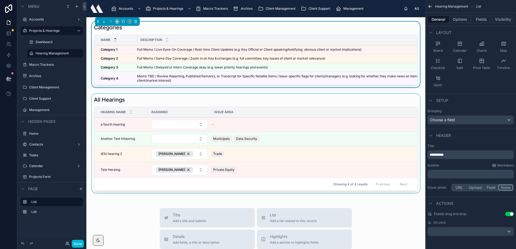
click at [228, 102] on div at bounding box center [256, 145] width 330 height 102
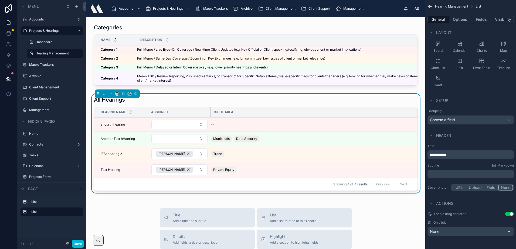
click at [211, 117] on div at bounding box center [211, 112] width 2 height 10
click at [291, 112] on th "Issue Area" at bounding box center [314, 112] width 207 height 11
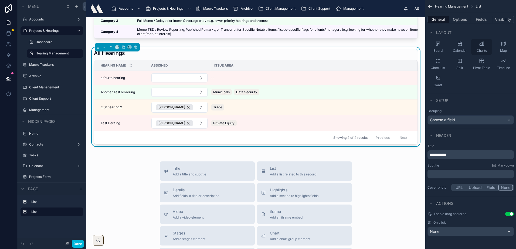
scroll to position [0, 0]
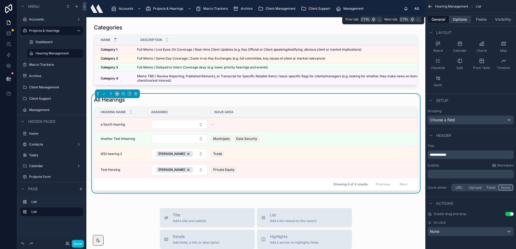
click at [461, 18] on button "Options" at bounding box center [461, 20] width 22 height 8
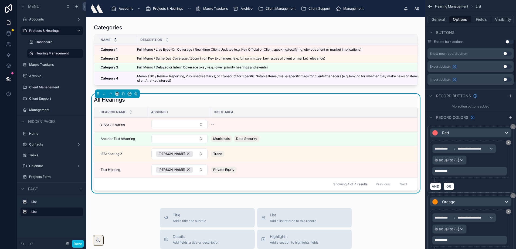
scroll to position [154, 0]
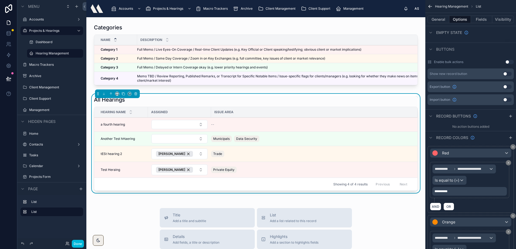
click at [504, 73] on button "Use setting" at bounding box center [507, 74] width 9 height 4
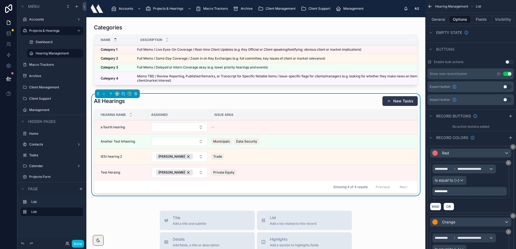
click at [388, 103] on button "New Tasks" at bounding box center [400, 101] width 35 height 10
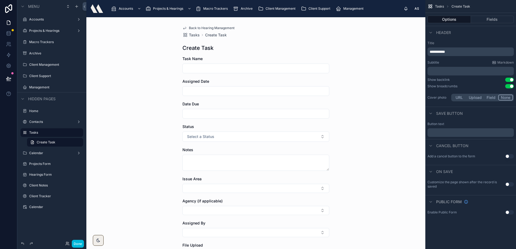
click at [185, 28] on icon at bounding box center [185, 28] width 4 height 4
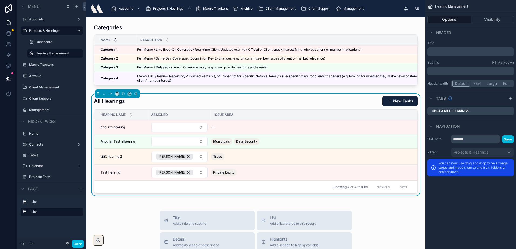
click at [225, 106] on div "All Hearings New Tasks" at bounding box center [256, 101] width 324 height 10
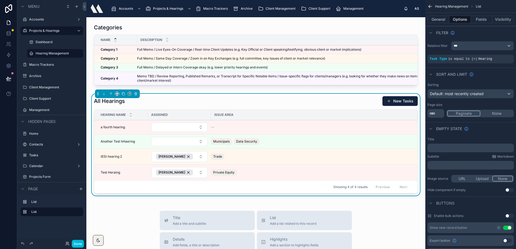
click at [205, 106] on div "All Hearings New Tasks" at bounding box center [256, 101] width 324 height 10
click at [437, 16] on button "General" at bounding box center [439, 20] width 22 height 8
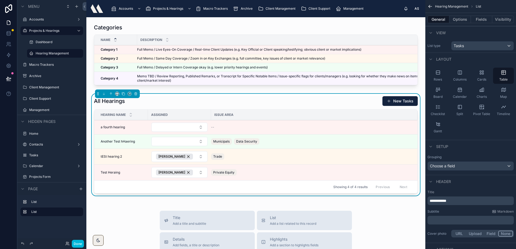
click at [440, 171] on div "Grouping Choose a field" at bounding box center [470, 163] width 91 height 20
click at [438, 168] on span "Choose a field" at bounding box center [442, 166] width 25 height 5
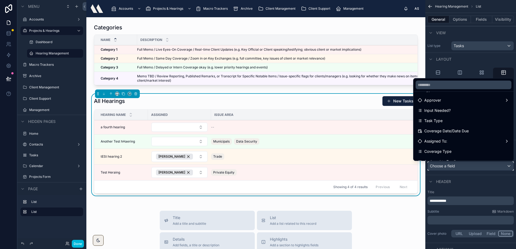
scroll to position [189, 0]
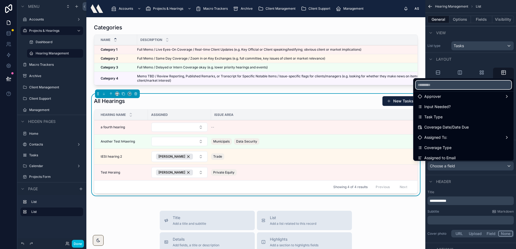
click at [441, 84] on input "text" at bounding box center [464, 85] width 96 height 9
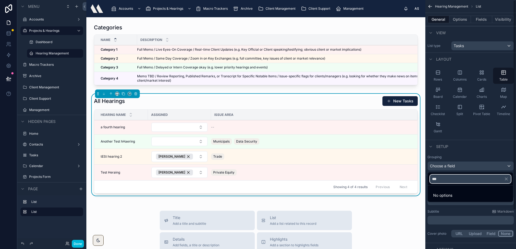
scroll to position [0, 0]
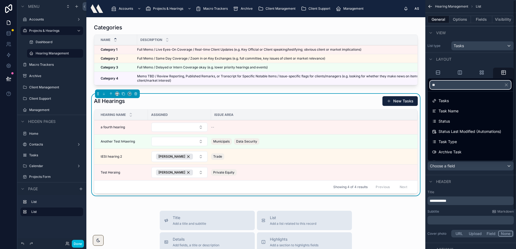
type input "*"
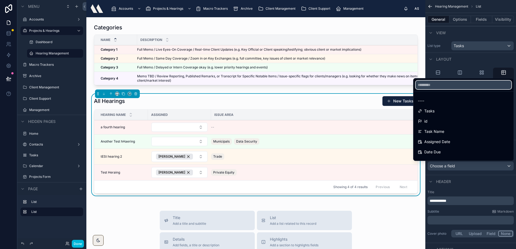
type input "*"
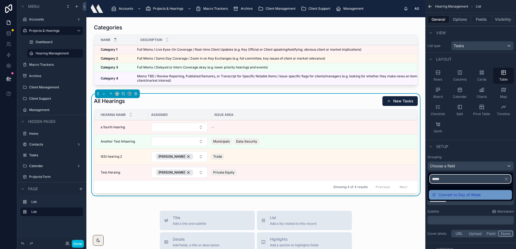
type input "*****"
click at [474, 192] on span "Convert to Day of Week" at bounding box center [460, 195] width 42 height 6
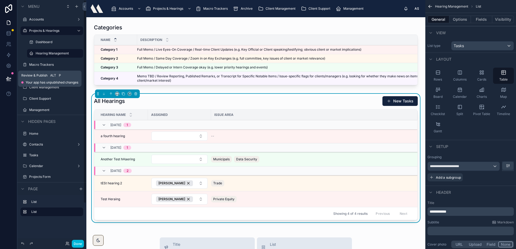
click at [6, 77] on icon at bounding box center [8, 78] width 5 height 5
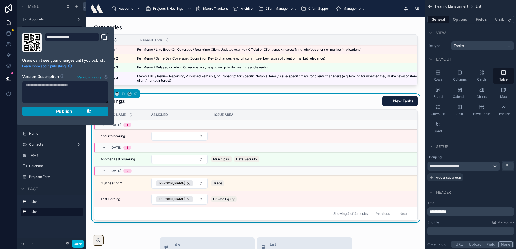
click at [107, 111] on button "Publish" at bounding box center [65, 111] width 86 height 9
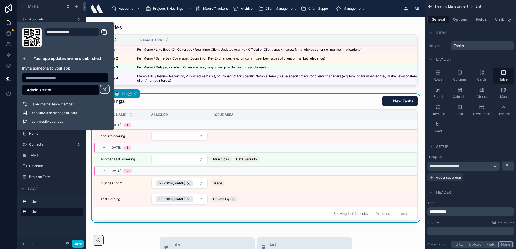
click at [232, 104] on div "All Hearings New Tasks" at bounding box center [256, 101] width 324 height 10
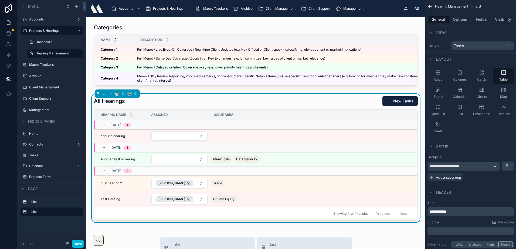
click at [173, 100] on div "All Hearings New Tasks" at bounding box center [256, 101] width 324 height 10
click at [221, 27] on div at bounding box center [256, 56] width 330 height 68
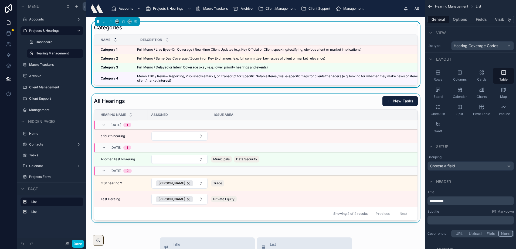
click at [142, 107] on div at bounding box center [256, 159] width 330 height 131
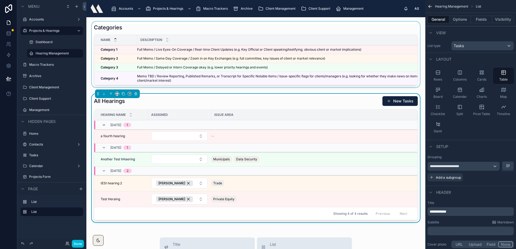
click at [104, 127] on icon at bounding box center [104, 125] width 4 height 4
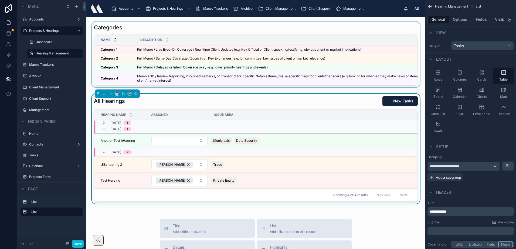
click at [103, 125] on icon at bounding box center [104, 123] width 4 height 4
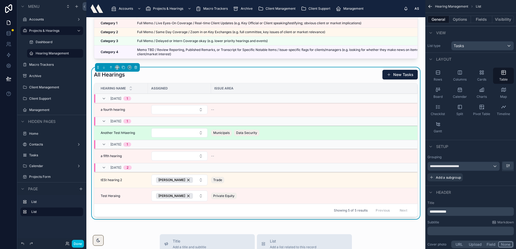
scroll to position [27, 0]
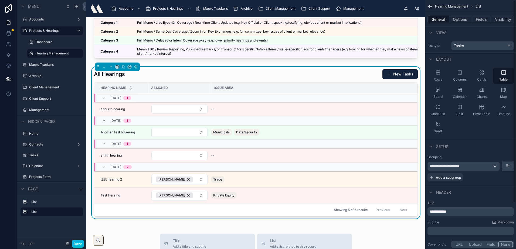
click at [508, 166] on icon "scrollable content" at bounding box center [507, 166] width 1 height 0
click at [500, 189] on span "Z -> A" at bounding box center [504, 188] width 11 height 6
click at [505, 165] on button "scrollable content" at bounding box center [507, 166] width 11 height 8
click at [484, 167] on div "scrollable content" at bounding box center [258, 124] width 516 height 249
click at [483, 165] on div "**********" at bounding box center [464, 166] width 72 height 9
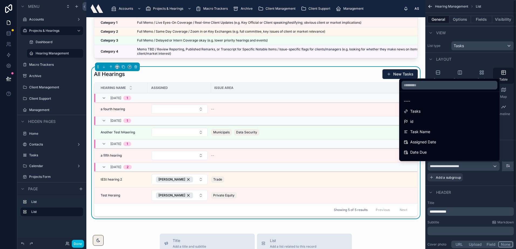
click at [483, 165] on div "scrollable content" at bounding box center [258, 124] width 516 height 249
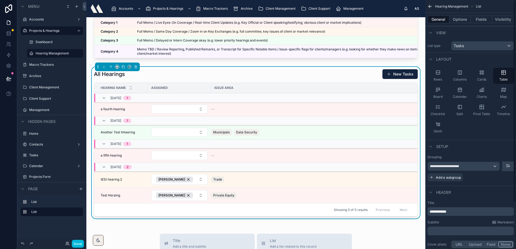
click at [509, 163] on button "scrollable content" at bounding box center [507, 166] width 11 height 8
click at [504, 179] on span "A -> Z" at bounding box center [504, 178] width 11 height 6
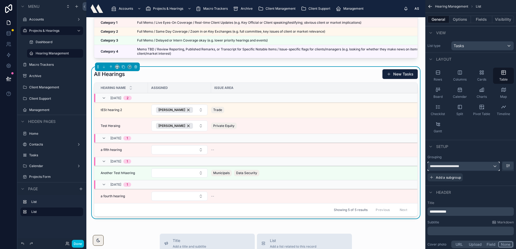
click at [489, 164] on div "**********" at bounding box center [464, 166] width 72 height 9
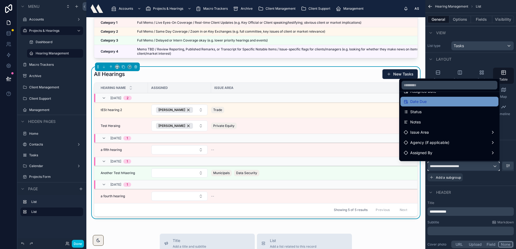
scroll to position [54, 0]
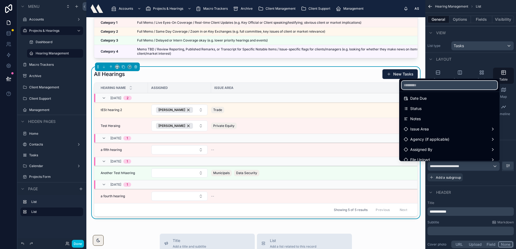
click at [443, 86] on input "text" at bounding box center [450, 85] width 96 height 9
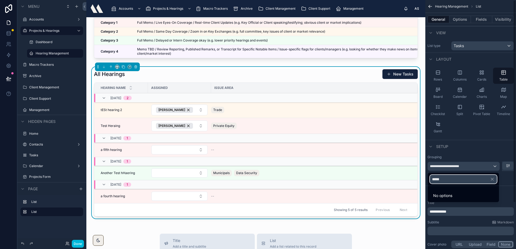
scroll to position [0, 0]
type input "*********"
click at [465, 188] on ul "Convert to Day of Week" at bounding box center [463, 193] width 71 height 15
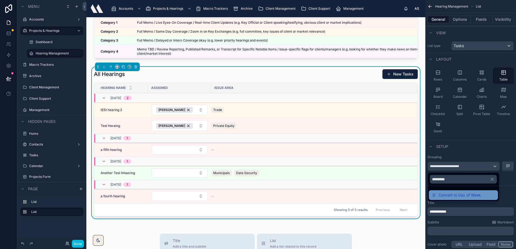
click at [465, 192] on span "Convert to Day of Week" at bounding box center [460, 195] width 42 height 6
click at [494, 165] on div "**********" at bounding box center [464, 166] width 72 height 9
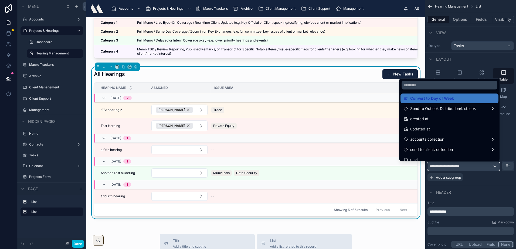
scroll to position [603, 0]
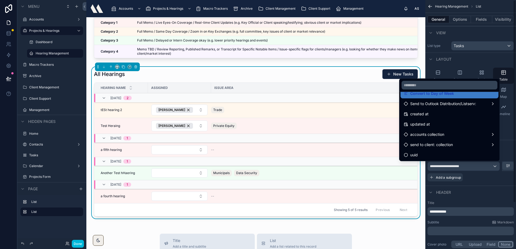
click at [477, 182] on div "scrollable content" at bounding box center [258, 124] width 516 height 249
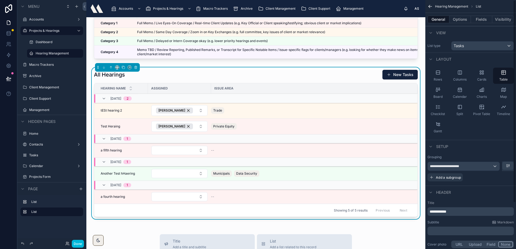
scroll to position [27, 0]
click at [459, 15] on div "General Options Fields Visibility" at bounding box center [470, 19] width 91 height 13
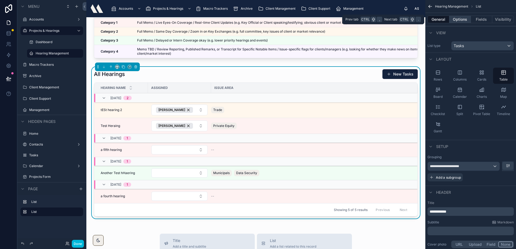
click at [458, 21] on button "Options" at bounding box center [461, 20] width 22 height 8
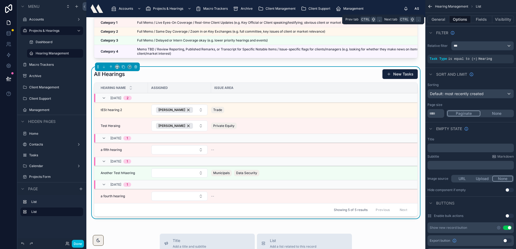
click at [467, 22] on button "Options" at bounding box center [461, 20] width 22 height 8
click at [472, 20] on button "Fields" at bounding box center [482, 20] width 22 height 8
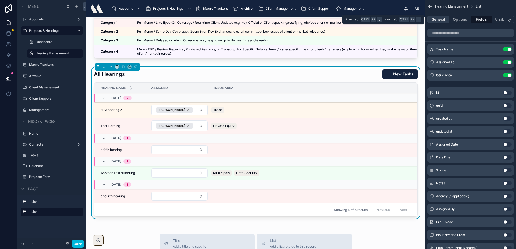
click at [434, 18] on button "General" at bounding box center [439, 20] width 22 height 8
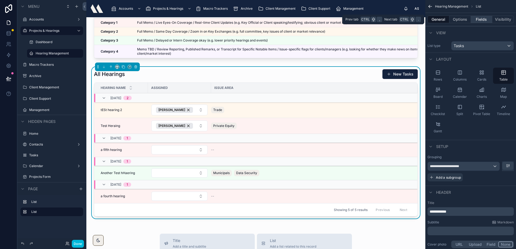
click at [477, 19] on button "Fields" at bounding box center [482, 20] width 22 height 8
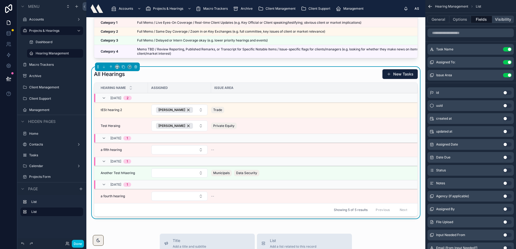
click at [499, 17] on button "Visibility" at bounding box center [503, 20] width 22 height 8
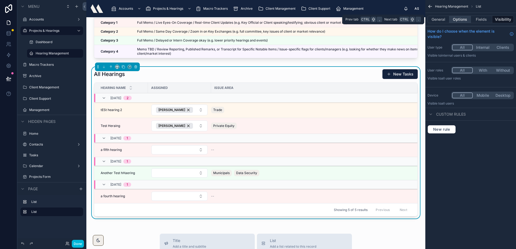
click at [460, 19] on button "Options" at bounding box center [461, 20] width 22 height 8
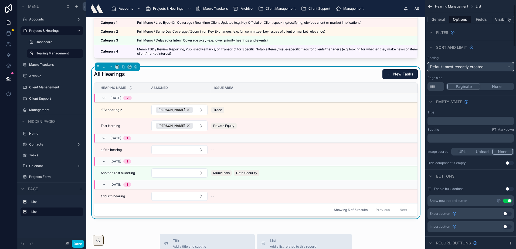
click at [469, 65] on span "Default: most recently created" at bounding box center [457, 67] width 54 height 5
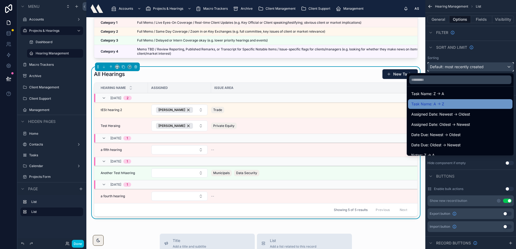
scroll to position [54, 0]
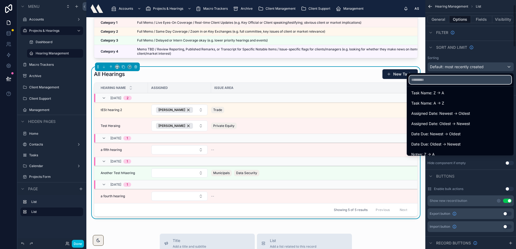
click at [450, 76] on input "text" at bounding box center [460, 80] width 102 height 9
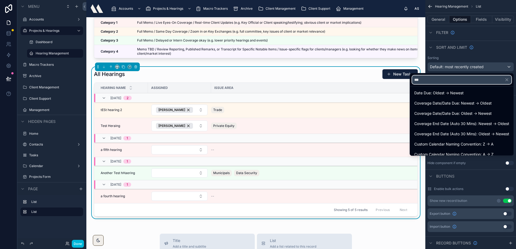
scroll to position [0, 0]
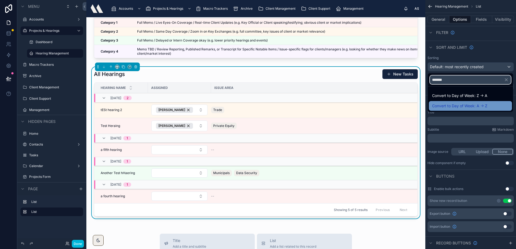
type input "******"
click at [453, 106] on span "Convert to Day of Week: A -> Z" at bounding box center [459, 106] width 55 height 6
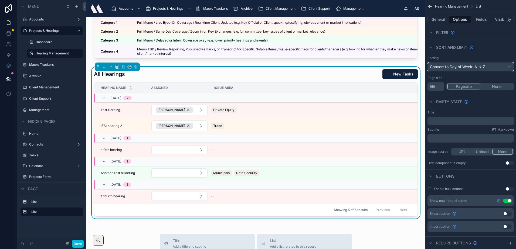
click at [463, 65] on div "Convert to Day of Week: A -> Z" at bounding box center [471, 67] width 86 height 9
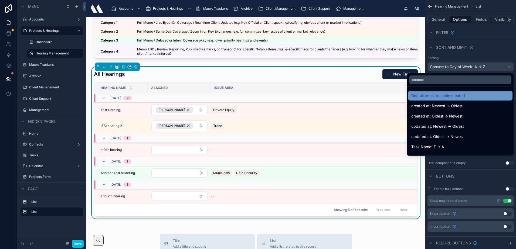
click at [441, 94] on span "Default: most recently created" at bounding box center [438, 96] width 54 height 6
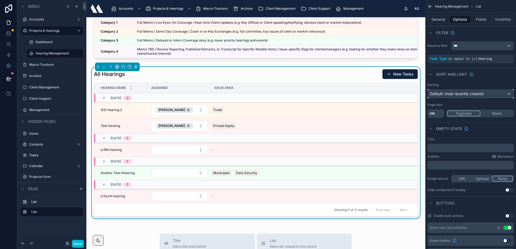
click at [455, 95] on span "Default: most recently created" at bounding box center [457, 94] width 54 height 5
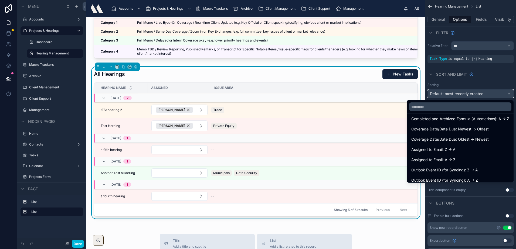
scroll to position [189, 0]
click at [447, 127] on span "Coverage Date/Date Due: Newest -> Oldest" at bounding box center [449, 129] width 77 height 6
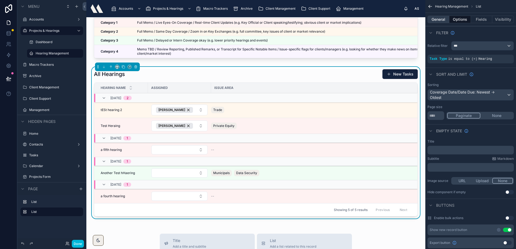
click at [433, 17] on button "General" at bounding box center [439, 20] width 22 height 8
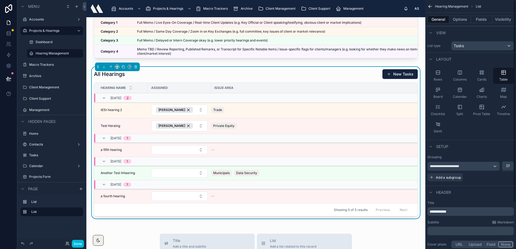
click at [230, 76] on div "All Hearings New Tasks" at bounding box center [256, 74] width 324 height 10
click at [455, 166] on span "**********" at bounding box center [448, 166] width 36 height 4
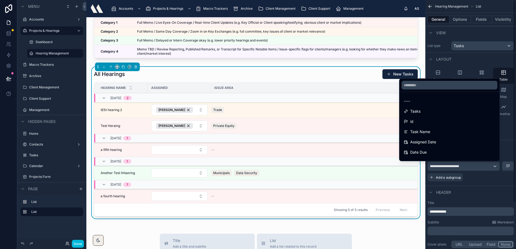
click at [491, 186] on div "scrollable content" at bounding box center [258, 124] width 516 height 249
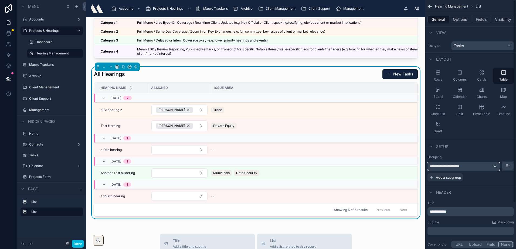
click at [474, 164] on div "**********" at bounding box center [464, 166] width 72 height 9
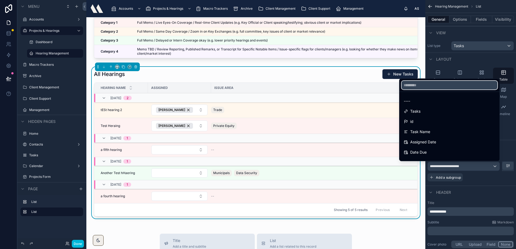
click at [438, 87] on input "text" at bounding box center [450, 85] width 96 height 9
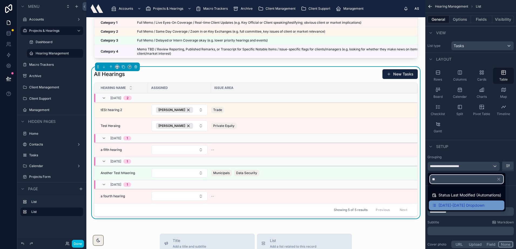
type input "**"
click at [457, 205] on span "Monday-Friday Dropdown" at bounding box center [462, 205] width 46 height 6
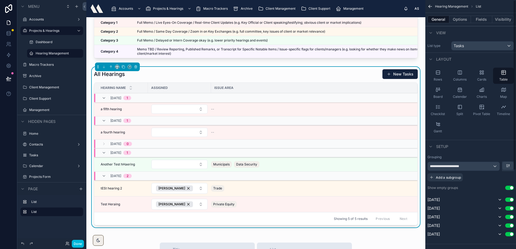
click at [177, 69] on div "Categories Name Description Category 1 Category 1 Full Memo / Live Eyes-On Cove…" at bounding box center [255, 234] width 339 height 488
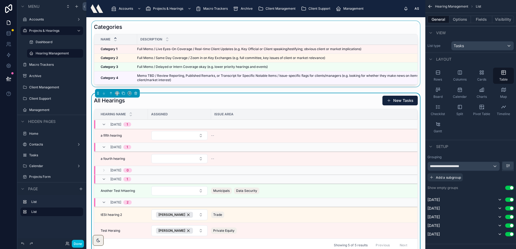
scroll to position [0, 0]
click at [198, 27] on div at bounding box center [256, 56] width 330 height 68
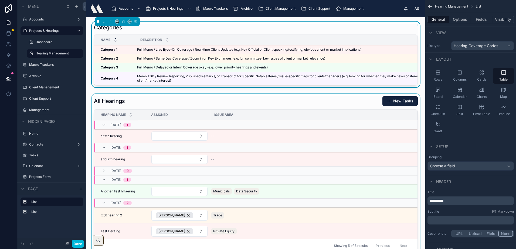
click at [185, 104] on div at bounding box center [256, 175] width 330 height 163
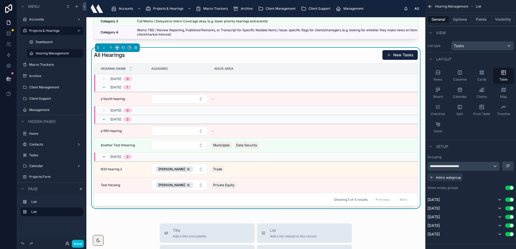
scroll to position [54, 0]
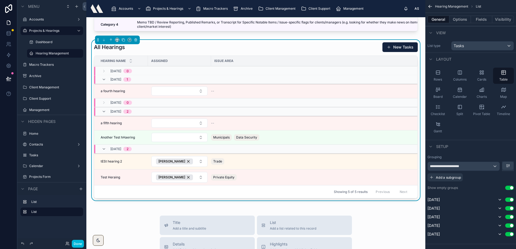
click at [164, 51] on div "All Hearings New Tasks" at bounding box center [256, 47] width 324 height 10
click at [458, 21] on button "Options" at bounding box center [461, 20] width 22 height 8
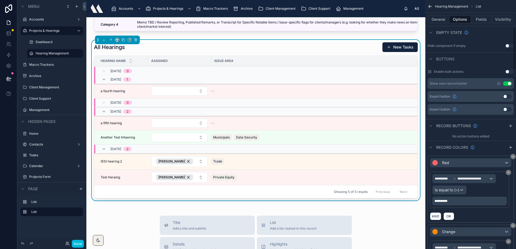
scroll to position [162, 0]
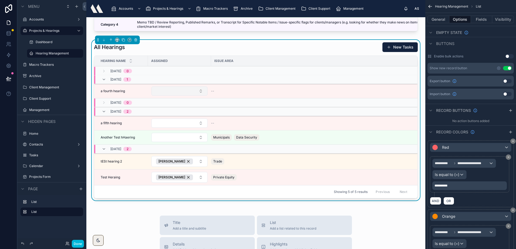
click at [194, 96] on button "Select Button" at bounding box center [179, 91] width 56 height 9
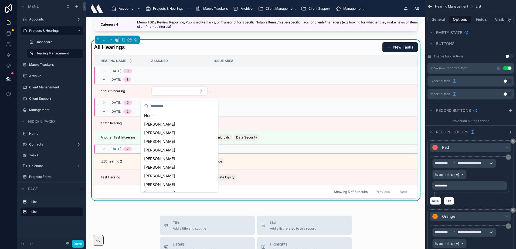
scroll to position [0, 0]
click at [190, 52] on div "All Hearings New Tasks" at bounding box center [256, 47] width 324 height 10
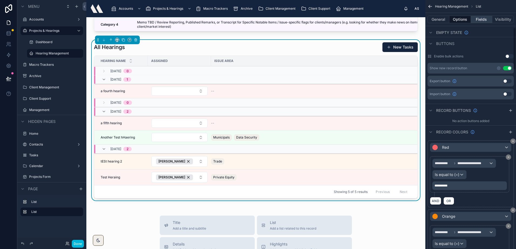
click at [478, 16] on button "Fields" at bounding box center [482, 20] width 22 height 8
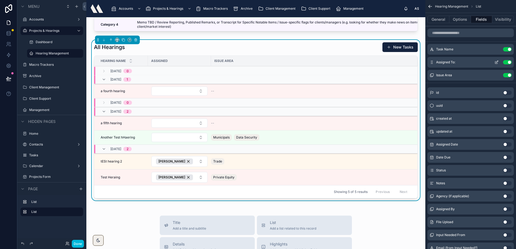
click at [495, 63] on icon "scrollable content" at bounding box center [497, 62] width 4 height 4
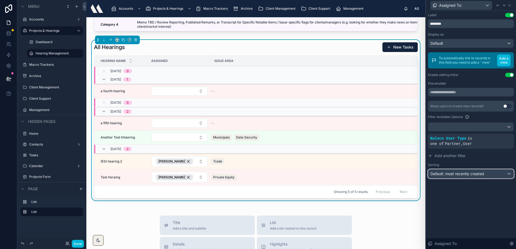
click at [478, 172] on span "Default: most recently created" at bounding box center [458, 174] width 54 height 5
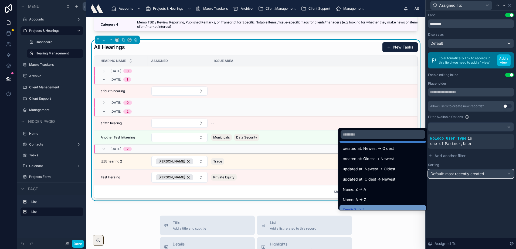
scroll to position [27, 0]
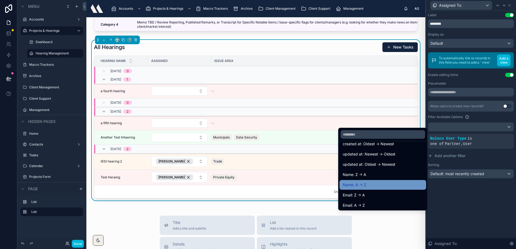
click at [368, 186] on div "Name: A -> Z" at bounding box center [383, 185] width 80 height 6
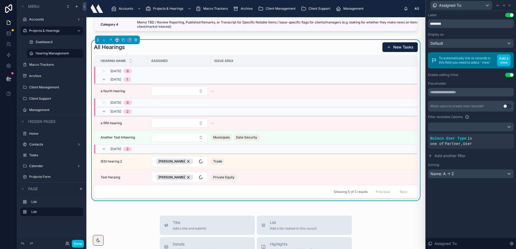
click at [494, 202] on div "Label Use setting ******** Display as Default To automatically link to records …" at bounding box center [471, 130] width 90 height 239
click at [178, 93] on button "Select Button" at bounding box center [179, 91] width 56 height 9
click at [232, 47] on div "All Hearings New Tasks" at bounding box center [256, 47] width 324 height 10
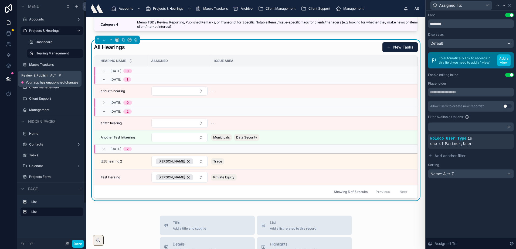
click at [9, 78] on icon at bounding box center [8, 78] width 5 height 3
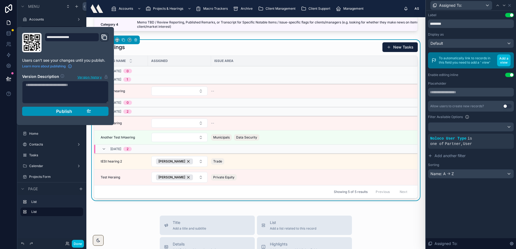
click at [33, 114] on button "Publish" at bounding box center [65, 111] width 86 height 9
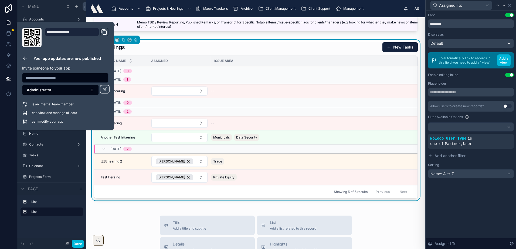
click at [285, 46] on div "All Hearings New Tasks Hearing Name Assigned Issue Area Monday 0 Tuesday 1 a fo…" at bounding box center [256, 121] width 330 height 163
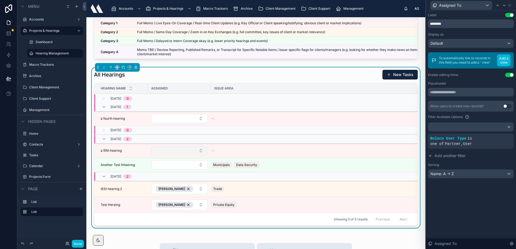
scroll to position [27, 0]
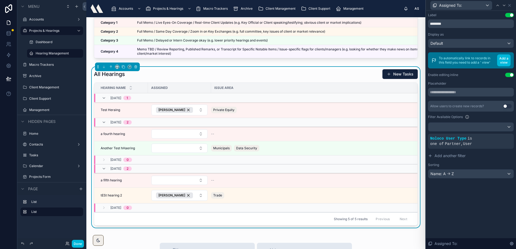
click at [221, 68] on div "Categories Name Description Category 1 Category 1 Full Memo / Live Eyes-On Cove…" at bounding box center [255, 234] width 339 height 488
click at [246, 78] on div "All Hearings New Tasks" at bounding box center [256, 74] width 324 height 10
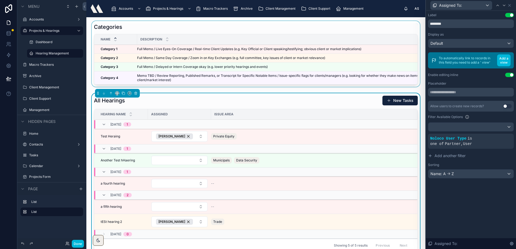
scroll to position [0, 0]
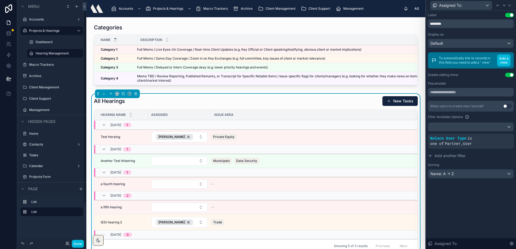
click at [196, 103] on div "All Hearings New Tasks" at bounding box center [256, 101] width 324 height 10
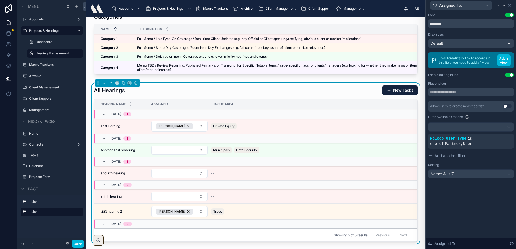
scroll to position [54, 0]
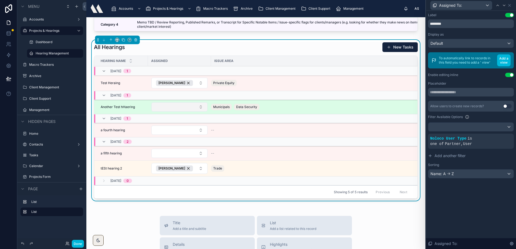
click at [180, 112] on button "Select Button" at bounding box center [179, 107] width 56 height 9
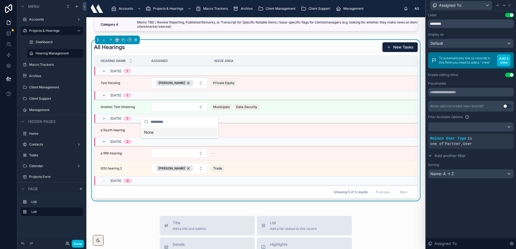
click at [173, 52] on div "All Hearings New Tasks" at bounding box center [256, 47] width 324 height 10
click at [509, 5] on icon at bounding box center [510, 5] width 2 height 2
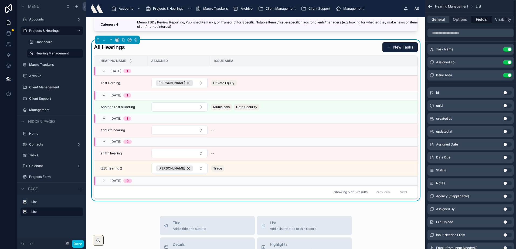
click at [437, 16] on button "General" at bounding box center [439, 20] width 22 height 8
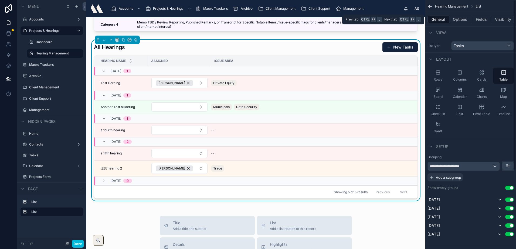
click at [437, 18] on button "General" at bounding box center [439, 20] width 22 height 8
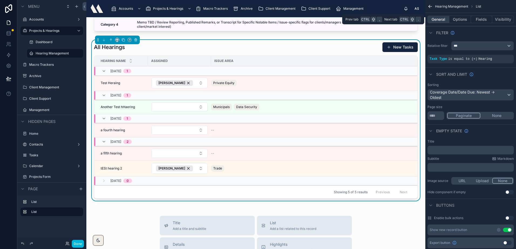
click at [434, 20] on button "General" at bounding box center [439, 20] width 22 height 8
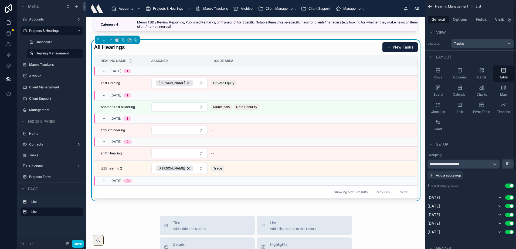
scroll to position [0, 0]
click at [459, 22] on button "Options" at bounding box center [461, 20] width 22 height 8
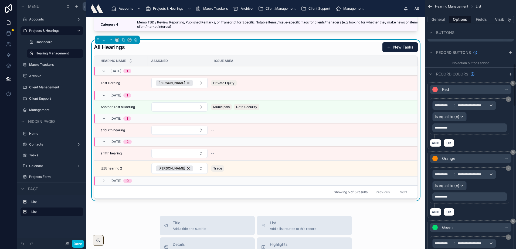
scroll to position [216, 0]
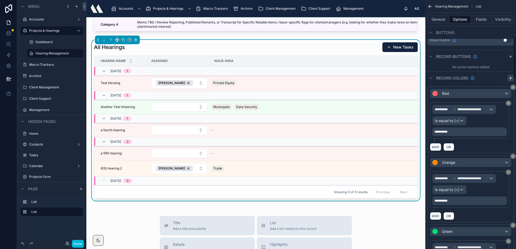
click at [511, 79] on icon "scrollable content" at bounding box center [511, 78] width 4 height 4
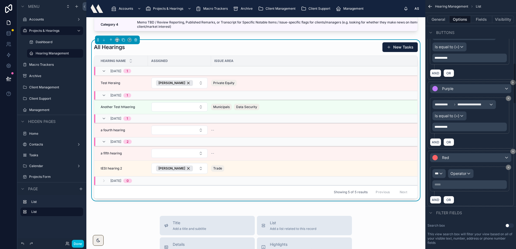
scroll to position [432, 0]
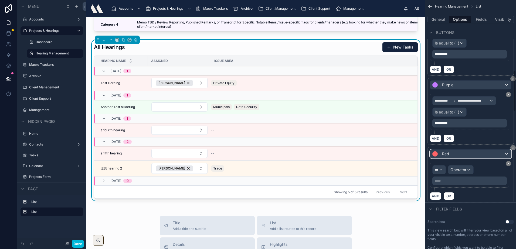
click at [451, 155] on div "Red" at bounding box center [470, 154] width 81 height 9
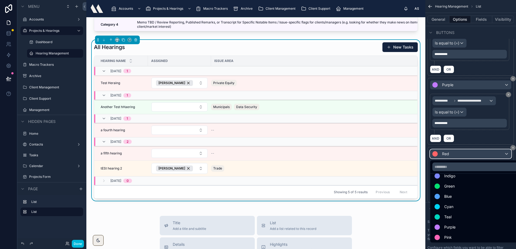
scroll to position [38, 0]
click at [451, 237] on span "Pink" at bounding box center [448, 237] width 8 height 6
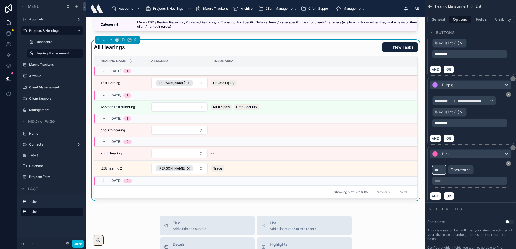
click at [438, 171] on span "***" at bounding box center [437, 170] width 4 height 4
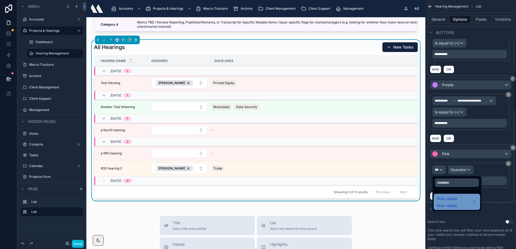
click at [451, 209] on div "Row values Row values" at bounding box center [457, 202] width 46 height 16
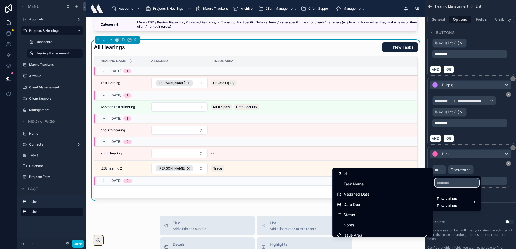
click at [457, 183] on input "text" at bounding box center [457, 183] width 44 height 9
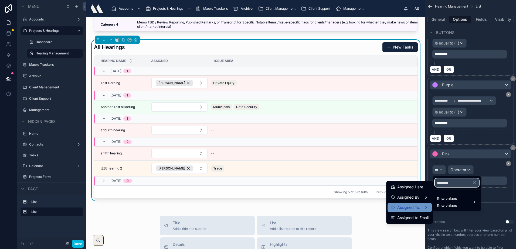
type input "********"
click at [417, 210] on span "Assigned To:" at bounding box center [408, 208] width 23 height 6
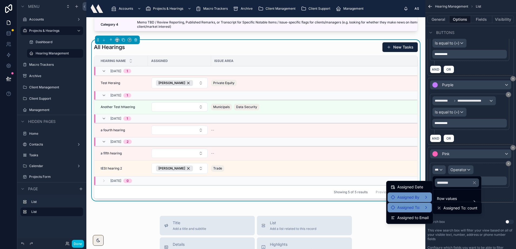
click at [418, 199] on span "Assigned By" at bounding box center [408, 197] width 22 height 6
click at [421, 216] on span "Assigned to Email" at bounding box center [412, 218] width 31 height 6
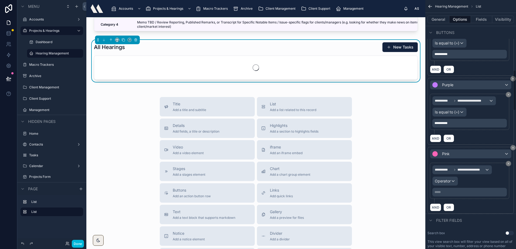
click at [454, 192] on p "***** ﻿" at bounding box center [470, 192] width 71 height 4
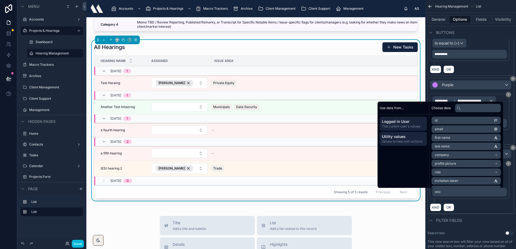
click at [390, 139] on span "Utility values" at bounding box center [403, 136] width 43 height 5
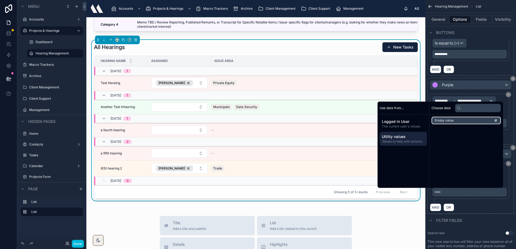
click at [439, 120] on span "Empty value" at bounding box center [444, 121] width 19 height 4
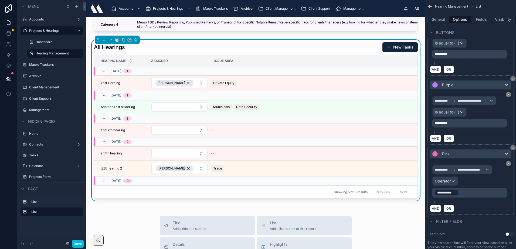
click at [326, 52] on div "All Hearings New Tasks" at bounding box center [256, 47] width 324 height 10
click at [182, 46] on div "All Hearings New Tasks Hearing Name Assigned Issue Area Monday 1 Test Heraing T…" at bounding box center [256, 121] width 330 height 163
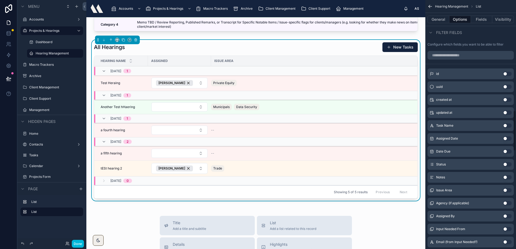
scroll to position [691, 0]
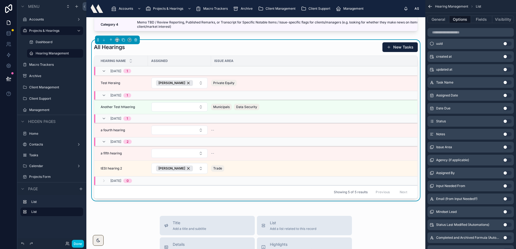
click at [272, 43] on div "Categories Name Description Category 1 Category 1 Full Memo / Live Eyes-On Cove…" at bounding box center [255, 207] width 339 height 488
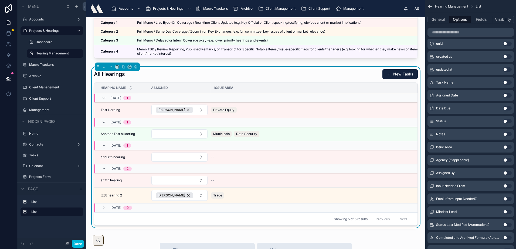
click at [203, 76] on div "All Hearings New Tasks" at bounding box center [256, 74] width 324 height 10
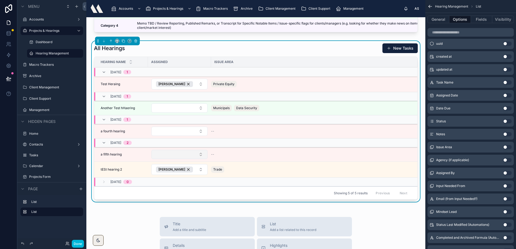
scroll to position [54, 0]
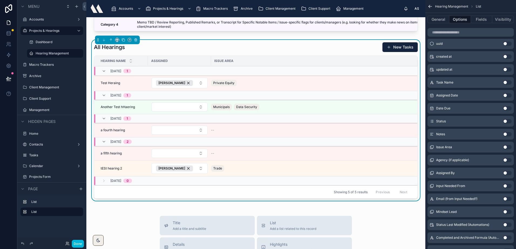
click at [126, 219] on div "Categories Name Description Category 1 Category 1 Full Memo / Live Eyes-On Cove…" at bounding box center [255, 207] width 339 height 488
click at [128, 132] on td "a fourth hearing a fourth hearing" at bounding box center [121, 130] width 54 height 14
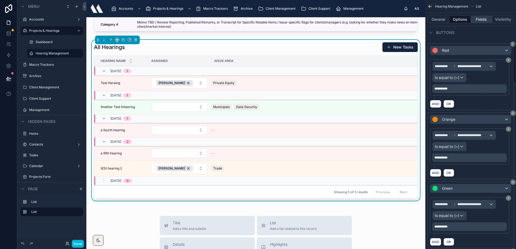
click at [475, 18] on button "Fields" at bounding box center [482, 20] width 22 height 8
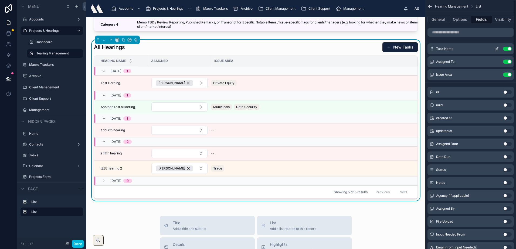
scroll to position [0, 0]
click at [496, 49] on icon "scrollable content" at bounding box center [496, 50] width 2 height 2
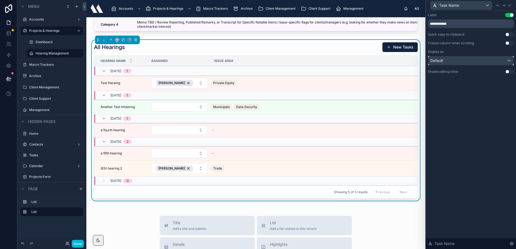
click at [446, 63] on div "Default" at bounding box center [470, 60] width 85 height 9
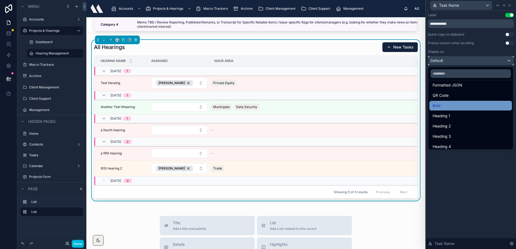
scroll to position [59, 0]
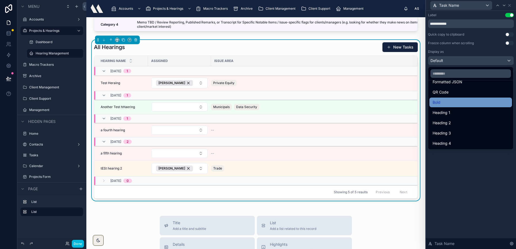
click at [447, 102] on div "Bold" at bounding box center [471, 102] width 76 height 6
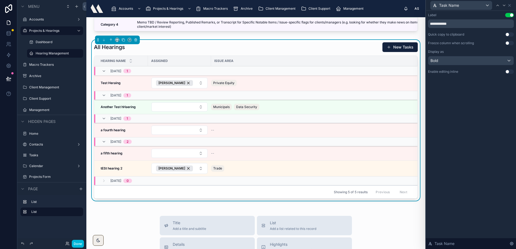
click at [317, 48] on div "All Hearings New Tasks" at bounding box center [256, 47] width 324 height 10
click at [510, 4] on icon at bounding box center [510, 5] width 4 height 4
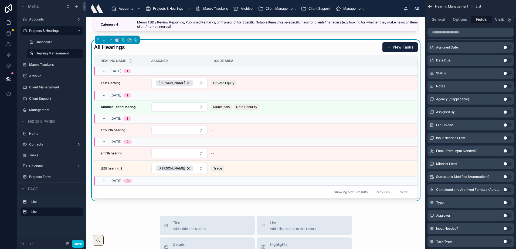
scroll to position [108, 0]
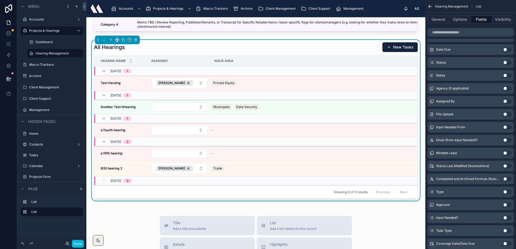
click at [507, 74] on button "Use setting" at bounding box center [507, 75] width 9 height 4
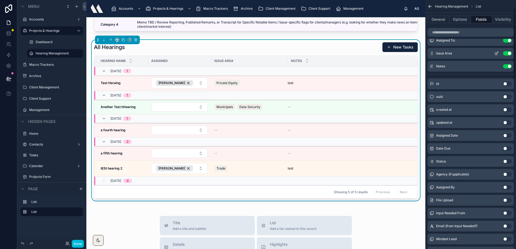
scroll to position [0, 0]
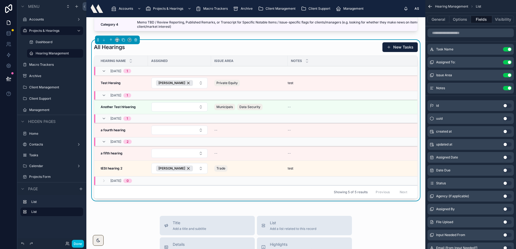
click at [331, 52] on div "All Hearings New Tasks" at bounding box center [256, 47] width 324 height 10
click at [287, 66] on div at bounding box center [288, 61] width 2 height 10
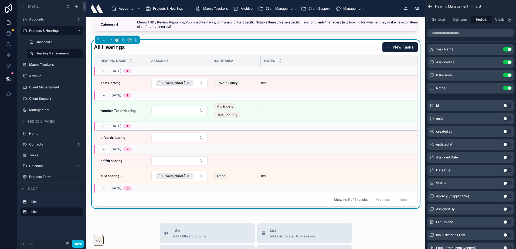
drag, startPoint x: 287, startPoint y: 64, endPoint x: 261, endPoint y: 66, distance: 26.8
click at [261, 66] on div at bounding box center [261, 61] width 2 height 10
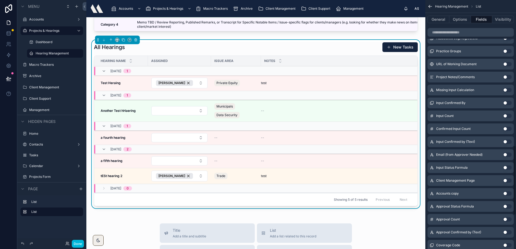
scroll to position [641, 0]
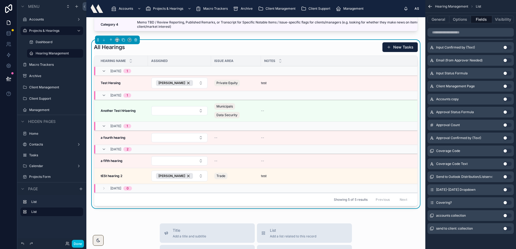
click at [505, 202] on button "Use setting" at bounding box center [507, 203] width 9 height 4
click at [374, 65] on div "Covering?" at bounding box center [396, 61] width 44 height 10
drag, startPoint x: 373, startPoint y: 65, endPoint x: 318, endPoint y: 60, distance: 55.1
click at [318, 60] on div at bounding box center [319, 61] width 2 height 10
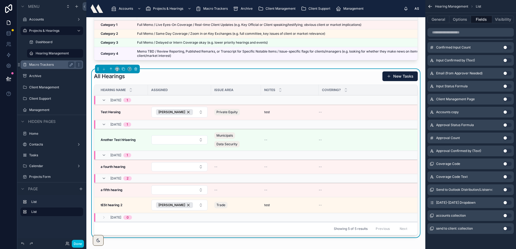
scroll to position [27, 0]
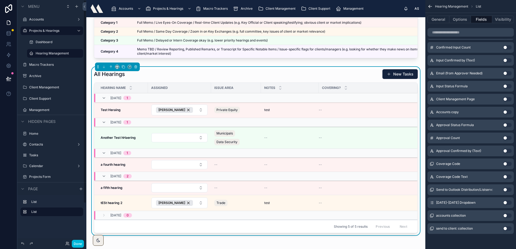
click at [9, 80] on icon at bounding box center [8, 78] width 5 height 5
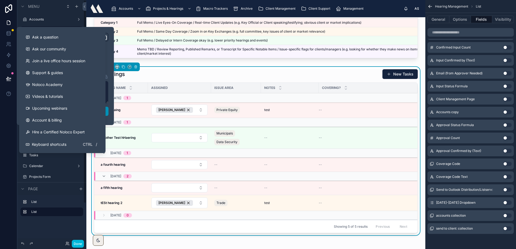
click at [107, 111] on button "Publish" at bounding box center [65, 111] width 86 height 9
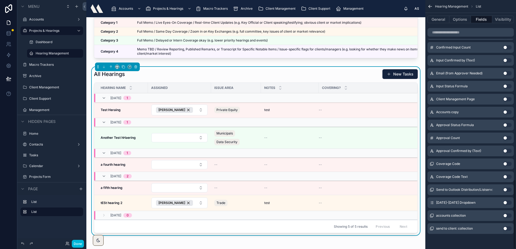
click at [247, 79] on div "All Hearings New Tasks" at bounding box center [256, 74] width 324 height 10
click at [240, 79] on div "All Hearings New Tasks" at bounding box center [256, 74] width 324 height 10
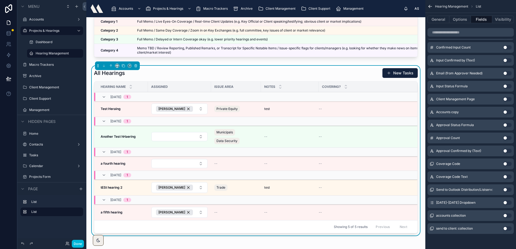
scroll to position [27, 0]
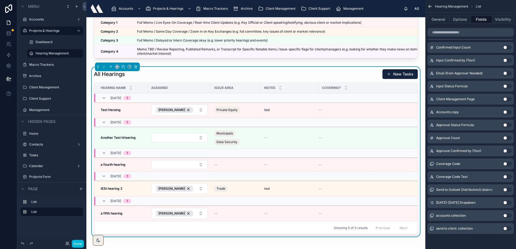
click at [321, 76] on div "All Hearings New Tasks" at bounding box center [256, 74] width 324 height 10
click at [470, 19] on button "Options" at bounding box center [461, 20] width 22 height 8
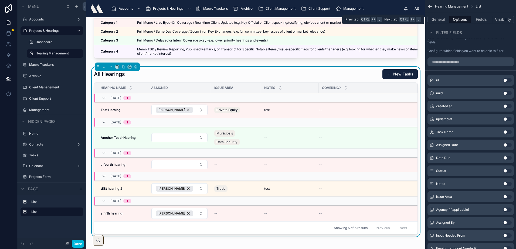
click at [469, 19] on button "Options" at bounding box center [461, 20] width 22 height 8
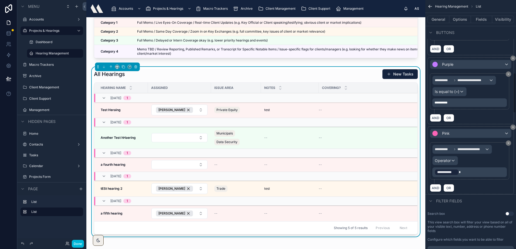
click at [479, 15] on div "General Options Fields Visibility" at bounding box center [470, 19] width 91 height 13
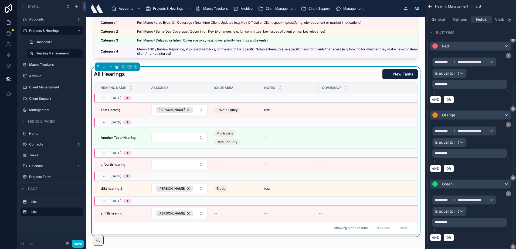
click at [479, 16] on button "Fields" at bounding box center [482, 20] width 22 height 8
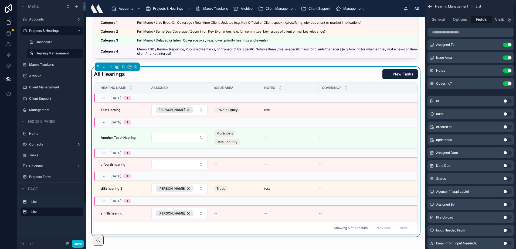
scroll to position [0, 0]
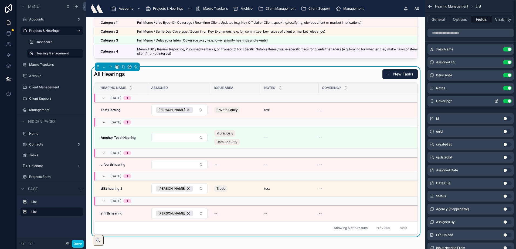
click at [496, 100] on icon "scrollable content" at bounding box center [497, 101] width 4 height 4
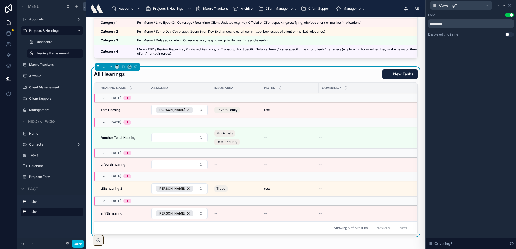
click at [510, 34] on button "Use setting" at bounding box center [509, 34] width 9 height 4
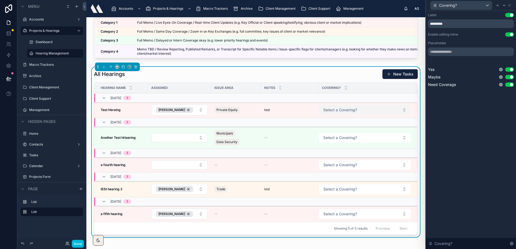
click at [361, 114] on button "Select a Covering?" at bounding box center [365, 110] width 92 height 10
click at [464, 152] on div "Label Use setting ********* Enable editing inline Use setting Placeholder Yes U…" at bounding box center [471, 130] width 90 height 239
drag, startPoint x: 318, startPoint y: 94, endPoint x: 303, endPoint y: 97, distance: 15.4
click at [303, 93] on div at bounding box center [304, 88] width 2 height 10
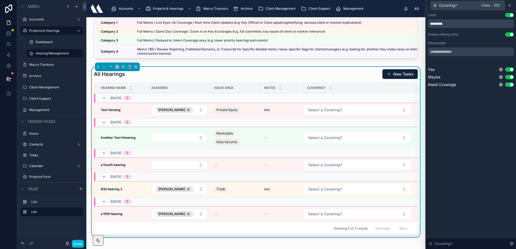
click at [511, 5] on icon at bounding box center [510, 5] width 4 height 4
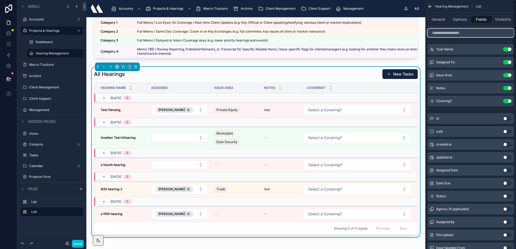
click at [452, 33] on input "scrollable content" at bounding box center [471, 33] width 86 height 9
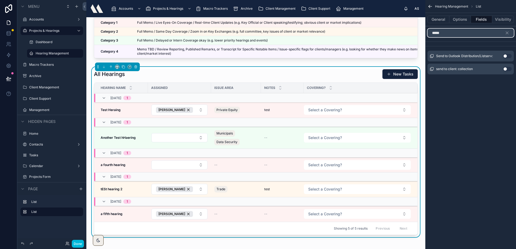
type input "****"
click at [506, 69] on button "Use setting" at bounding box center [507, 69] width 9 height 4
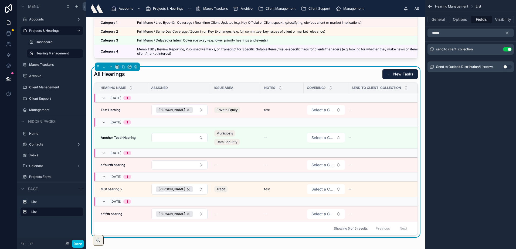
click at [507, 66] on button "Use setting" at bounding box center [507, 67] width 9 height 4
click at [260, 92] on div "Issue Area" at bounding box center [236, 88] width 50 height 9
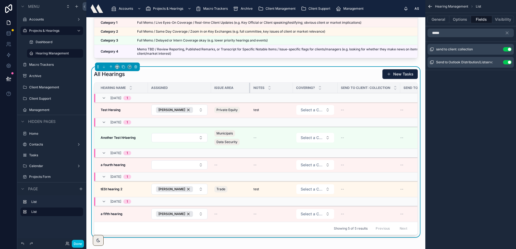
drag, startPoint x: 261, startPoint y: 92, endPoint x: 250, endPoint y: 92, distance: 10.8
click at [250, 92] on div at bounding box center [250, 88] width 2 height 10
click at [462, 18] on button "Options" at bounding box center [461, 20] width 22 height 8
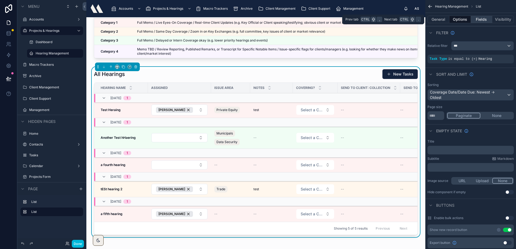
click at [473, 19] on button "Fields" at bounding box center [482, 20] width 22 height 8
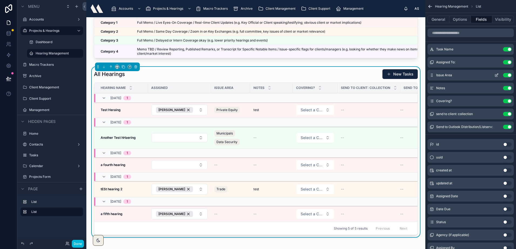
click at [508, 75] on button "Use setting" at bounding box center [507, 75] width 9 height 4
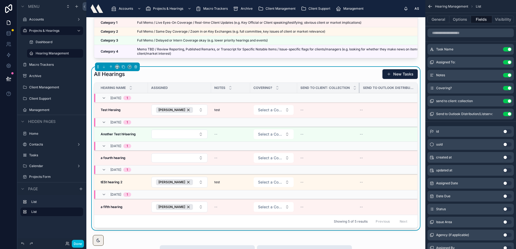
click at [361, 93] on tr "Hearing Name Assigned Notes Covering? Send to client: collection Send to Outloo…" at bounding box center [255, 88] width 323 height 11
click at [296, 91] on div at bounding box center [297, 88] width 2 height 10
drag, startPoint x: 296, startPoint y: 91, endPoint x: 305, endPoint y: 92, distance: 8.7
click at [305, 92] on div at bounding box center [306, 88] width 2 height 10
click at [282, 108] on td "Select a Covering?" at bounding box center [278, 110] width 56 height 16
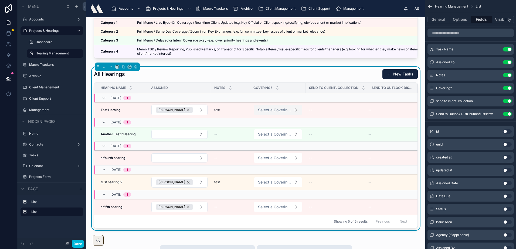
click at [282, 113] on span "Select a Covering?" at bounding box center [274, 109] width 33 height 5
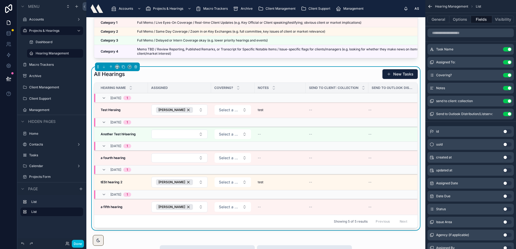
drag, startPoint x: 210, startPoint y: 94, endPoint x: 207, endPoint y: 94, distance: 3.3
click at [207, 92] on div "Assigned" at bounding box center [179, 88] width 63 height 9
drag, startPoint x: 210, startPoint y: 94, endPoint x: 205, endPoint y: 94, distance: 5.7
click at [207, 93] on div at bounding box center [208, 88] width 2 height 10
click at [495, 100] on icon "scrollable content" at bounding box center [497, 101] width 4 height 4
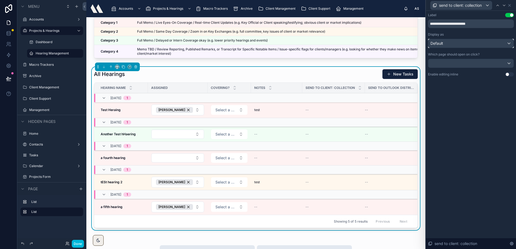
click at [477, 44] on div "Default" at bounding box center [470, 43] width 85 height 9
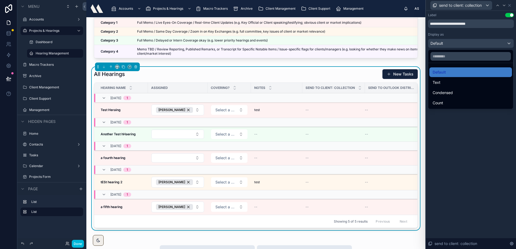
click at [461, 128] on div at bounding box center [471, 124] width 90 height 249
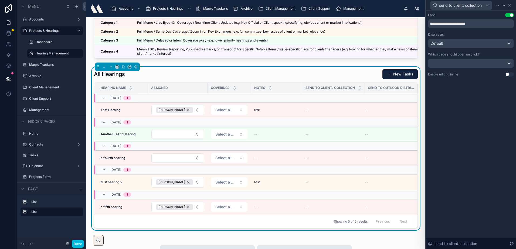
click at [509, 75] on button "Use setting" at bounding box center [509, 74] width 9 height 4
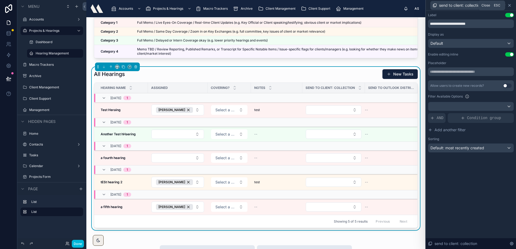
click at [509, 5] on icon at bounding box center [510, 5] width 4 height 4
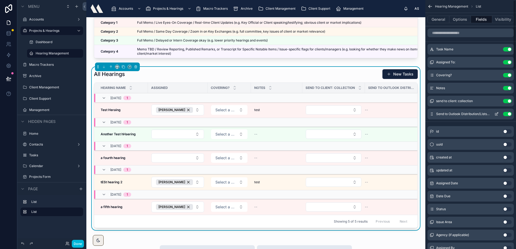
click at [495, 114] on icon "scrollable content" at bounding box center [497, 114] width 4 height 4
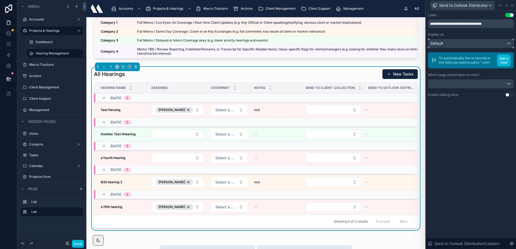
click at [470, 47] on div "Default" at bounding box center [470, 43] width 85 height 9
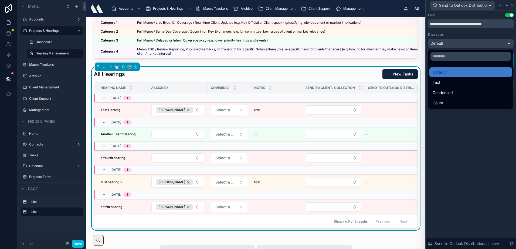
click at [469, 136] on div at bounding box center [471, 124] width 90 height 249
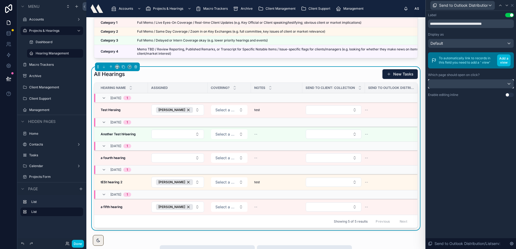
click at [459, 80] on div at bounding box center [470, 84] width 85 height 9
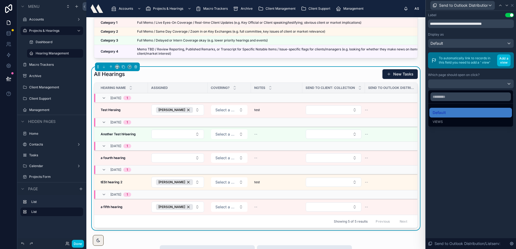
click at [477, 164] on div at bounding box center [471, 124] width 90 height 249
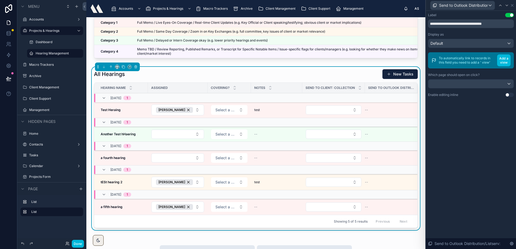
click at [509, 94] on button "Use setting" at bounding box center [509, 95] width 9 height 4
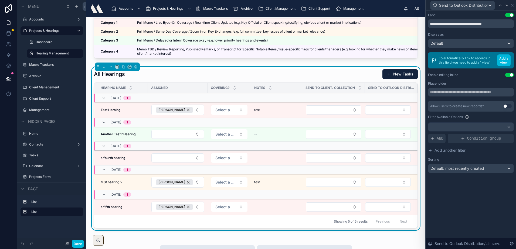
click at [463, 197] on div "**********" at bounding box center [471, 130] width 90 height 239
click at [509, 5] on icon at bounding box center [507, 5] width 4 height 4
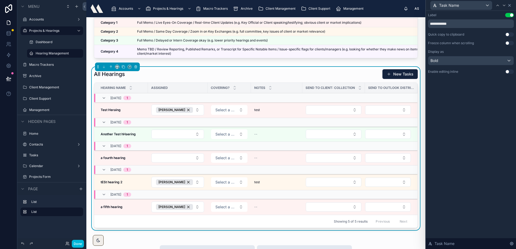
click at [511, 3] on icon at bounding box center [510, 5] width 4 height 4
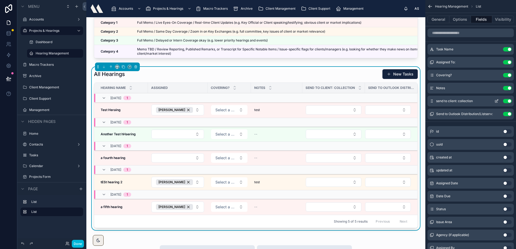
click at [496, 100] on icon "scrollable content" at bounding box center [497, 101] width 4 height 4
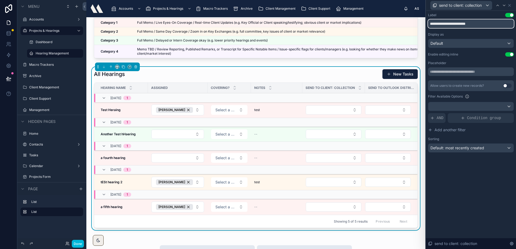
click at [482, 25] on input "**********" at bounding box center [471, 23] width 86 height 9
type input "**********"
click at [511, 5] on icon at bounding box center [510, 5] width 4 height 4
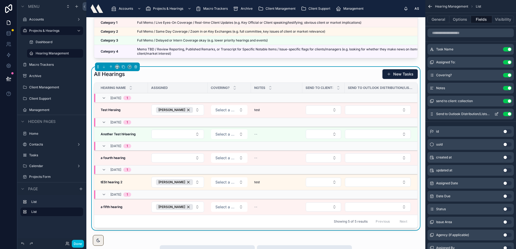
click at [498, 113] on icon "scrollable content" at bounding box center [497, 114] width 4 height 4
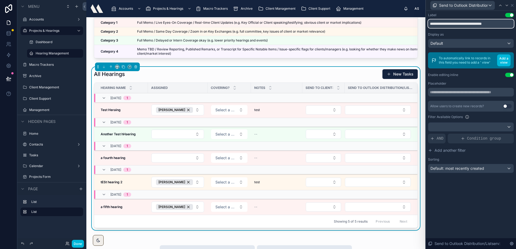
click at [499, 23] on input "**********" at bounding box center [471, 23] width 86 height 9
type input "**********"
drag, startPoint x: 498, startPoint y: 212, endPoint x: 491, endPoint y: 208, distance: 7.6
click at [498, 212] on div "**********" at bounding box center [471, 130] width 90 height 239
click at [513, 4] on icon at bounding box center [512, 5] width 2 height 2
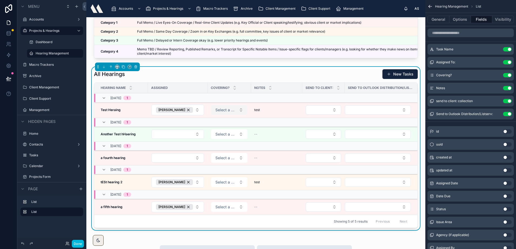
click at [222, 113] on span "Select a Covering?" at bounding box center [225, 109] width 21 height 5
drag, startPoint x: 248, startPoint y: 92, endPoint x: 243, endPoint y: 92, distance: 5.1
click at [245, 92] on div at bounding box center [246, 88] width 2 height 10
click at [229, 112] on span "Select a Covering?" at bounding box center [223, 109] width 16 height 5
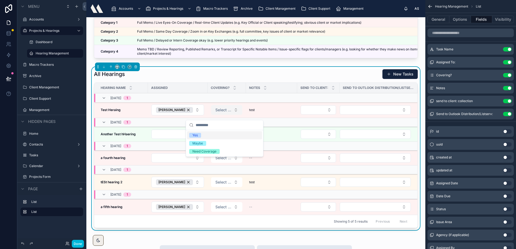
click at [229, 112] on span "Select a Covering?" at bounding box center [223, 109] width 16 height 5
click at [235, 75] on div "All Hearings New Tasks" at bounding box center [256, 74] width 324 height 10
click at [194, 79] on div "All Hearings New Tasks" at bounding box center [256, 74] width 324 height 10
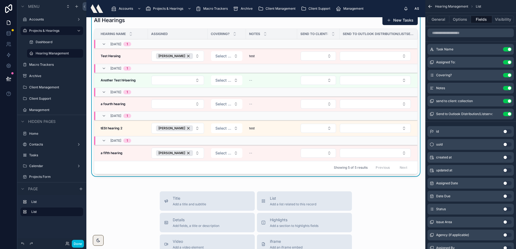
click at [209, 183] on div "Categories Name Description Category 1 Category 1 Full Memo / Live Eyes-On Cove…" at bounding box center [255, 181] width 339 height 491
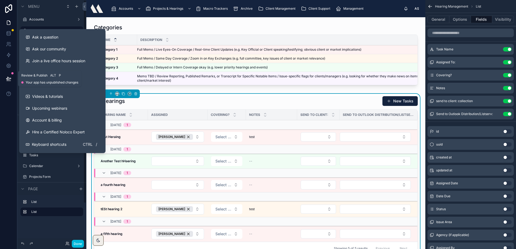
click at [14, 79] on button at bounding box center [9, 78] width 12 height 15
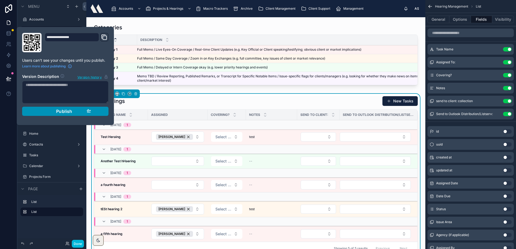
click at [34, 110] on button "Publish" at bounding box center [65, 111] width 86 height 9
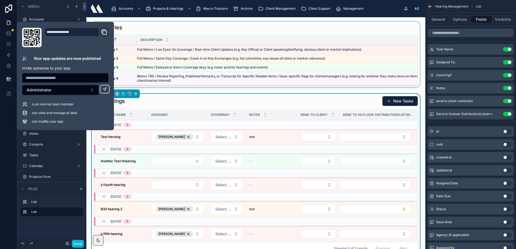
click at [322, 30] on div at bounding box center [256, 56] width 330 height 68
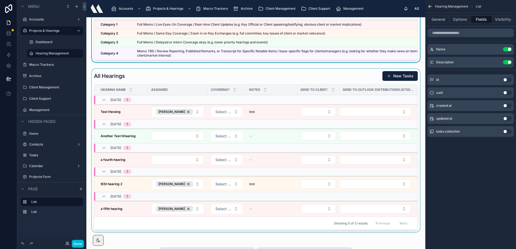
scroll to position [27, 0]
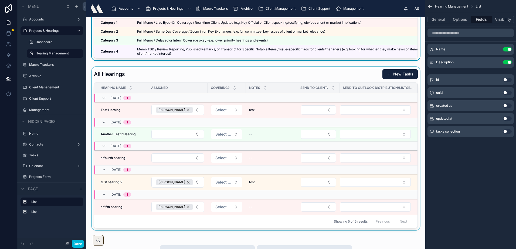
click at [187, 162] on div at bounding box center [256, 150] width 330 height 166
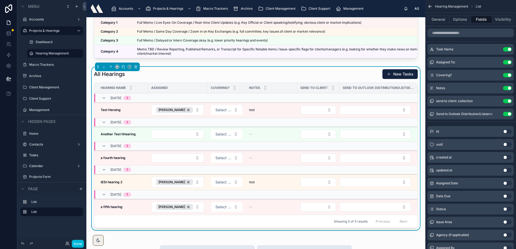
click at [187, 162] on button "Select Button" at bounding box center [177, 158] width 53 height 9
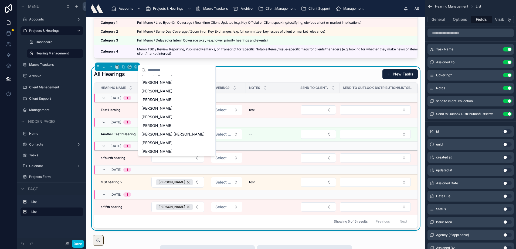
scroll to position [180, 0]
click at [246, 79] on div "All Hearings New Tasks" at bounding box center [256, 74] width 324 height 10
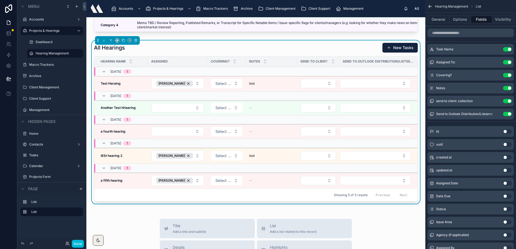
scroll to position [54, 0]
click at [226, 86] on span "Select a Covering?" at bounding box center [223, 82] width 16 height 5
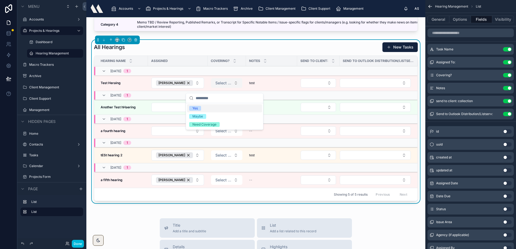
click at [226, 86] on span "Select a Covering?" at bounding box center [223, 82] width 16 height 5
click at [223, 50] on div "All Hearings New Tasks" at bounding box center [256, 47] width 324 height 10
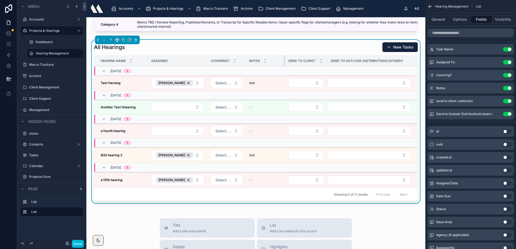
drag, startPoint x: 294, startPoint y: 66, endPoint x: 282, endPoint y: 67, distance: 12.2
click at [284, 66] on div at bounding box center [285, 61] width 2 height 10
drag, startPoint x: 324, startPoint y: 66, endPoint x: 346, endPoint y: 70, distance: 22.5
click at [346, 66] on div at bounding box center [347, 61] width 2 height 10
drag, startPoint x: 282, startPoint y: 66, endPoint x: 296, endPoint y: 68, distance: 14.0
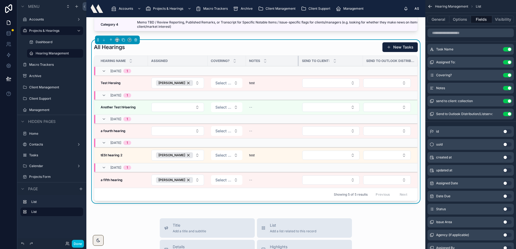
click at [298, 66] on div at bounding box center [299, 61] width 2 height 10
drag, startPoint x: 360, startPoint y: 65, endPoint x: 350, endPoint y: 65, distance: 10.0
click at [354, 65] on div at bounding box center [355, 61] width 2 height 10
drag, startPoint x: 296, startPoint y: 65, endPoint x: 302, endPoint y: 66, distance: 6.0
click at [304, 66] on div at bounding box center [305, 61] width 2 height 10
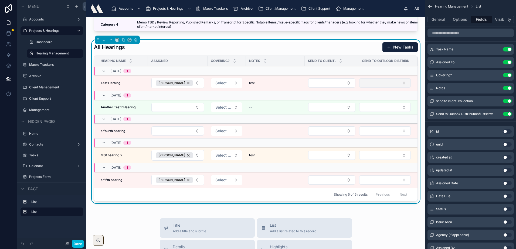
click at [390, 87] on button "Select Button" at bounding box center [385, 83] width 52 height 9
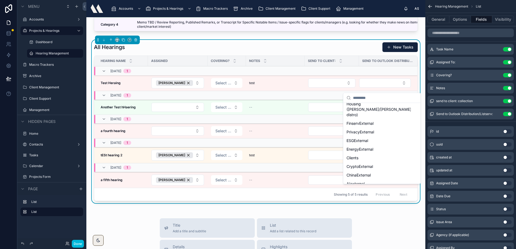
scroll to position [33, 0]
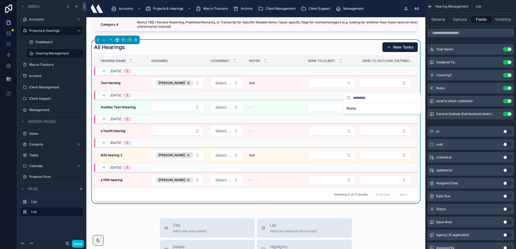
click at [351, 52] on div "All Hearings New Tasks" at bounding box center [256, 47] width 324 height 10
click at [497, 90] on icon "scrollable content" at bounding box center [496, 88] width 2 height 2
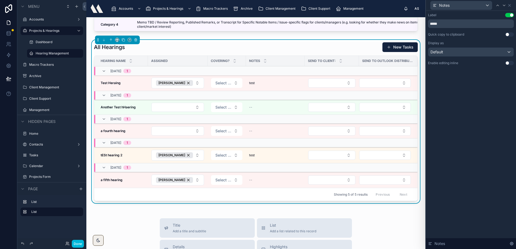
click at [507, 64] on button "Use setting" at bounding box center [509, 63] width 9 height 4
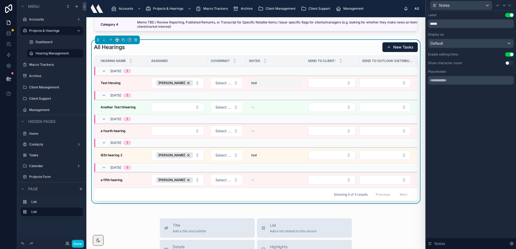
click at [262, 87] on div "test test" at bounding box center [275, 83] width 52 height 9
click at [265, 94] on textarea "****" at bounding box center [275, 98] width 51 height 16
click at [276, 50] on div "All Hearings New Tasks" at bounding box center [256, 47] width 324 height 10
click at [510, 6] on icon at bounding box center [510, 5] width 4 height 4
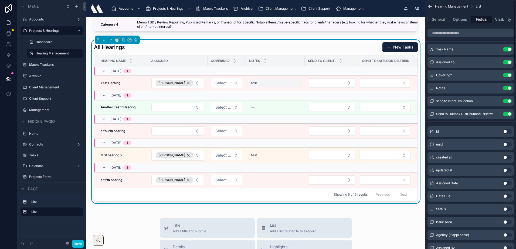
click at [264, 87] on div "test test" at bounding box center [275, 83] width 52 height 9
click at [257, 95] on textarea "****" at bounding box center [275, 98] width 51 height 16
click at [283, 97] on textarea "****" at bounding box center [275, 98] width 51 height 16
type textarea "**********"
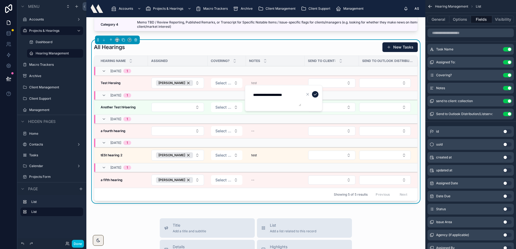
click at [315, 94] on icon "submit" at bounding box center [315, 94] width 4 height 4
click at [325, 82] on td at bounding box center [332, 83] width 54 height 16
click at [327, 88] on button "Select Button" at bounding box center [331, 83] width 47 height 9
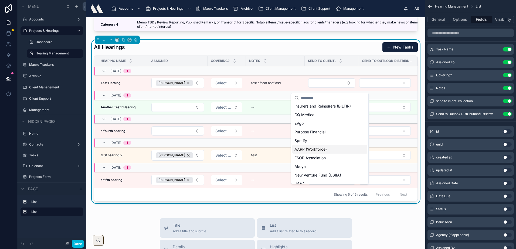
scroll to position [135, 0]
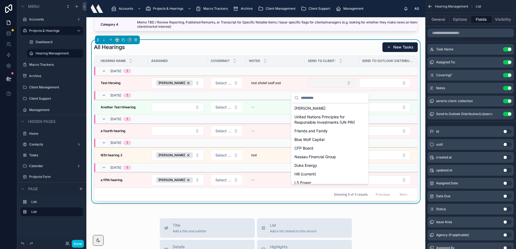
click at [323, 85] on button "Select Button" at bounding box center [331, 83] width 47 height 9
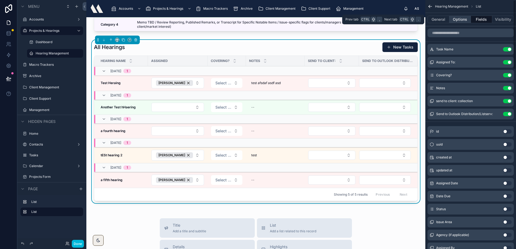
click at [466, 21] on button "Options" at bounding box center [461, 20] width 22 height 8
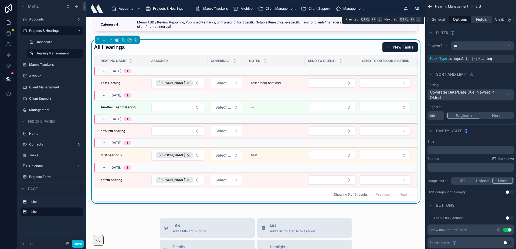
click at [477, 19] on button "Fields" at bounding box center [482, 20] width 22 height 8
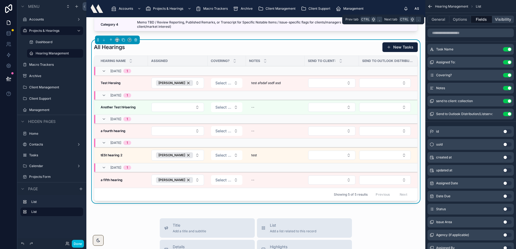
click at [500, 21] on button "Visibility" at bounding box center [503, 20] width 22 height 8
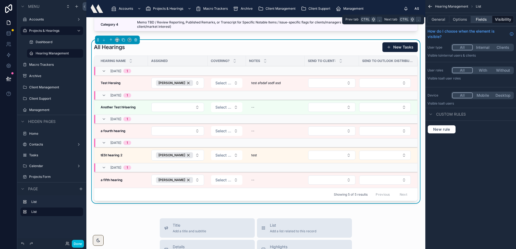
click at [489, 22] on button "Fields" at bounding box center [482, 20] width 22 height 8
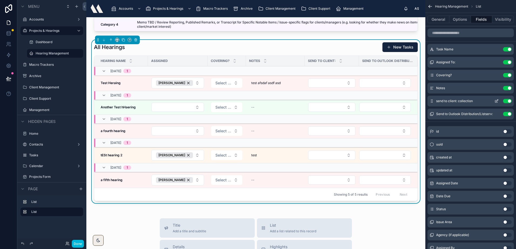
click at [497, 102] on icon "scrollable content" at bounding box center [497, 101] width 2 height 2
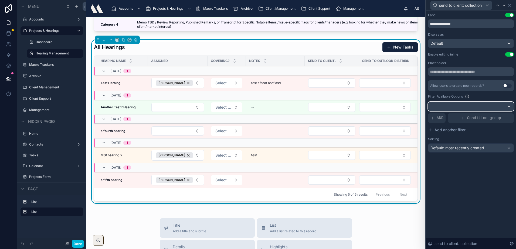
click at [451, 109] on div at bounding box center [470, 106] width 85 height 9
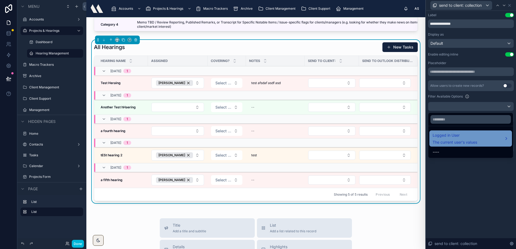
click at [450, 135] on span "Logged in User" at bounding box center [455, 135] width 45 height 6
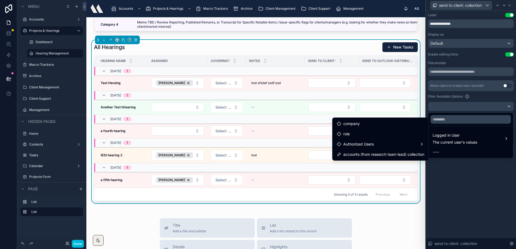
click at [461, 177] on div at bounding box center [471, 124] width 90 height 249
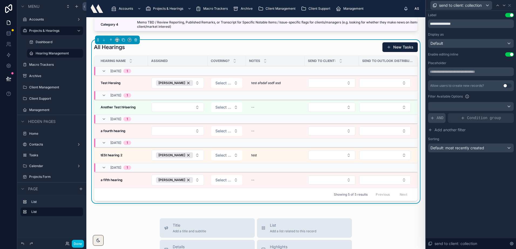
click at [441, 120] on span "AND" at bounding box center [440, 118] width 7 height 5
click at [455, 121] on div "Add a filter" at bounding box center [471, 118] width 86 height 10
click at [501, 114] on icon at bounding box center [500, 113] width 3 height 3
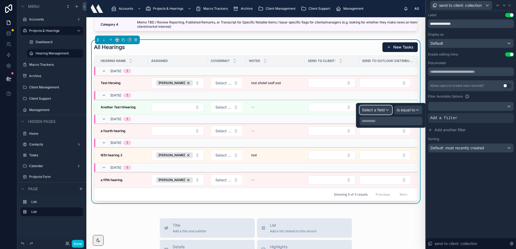
click at [370, 110] on span "Select a field" at bounding box center [373, 110] width 23 height 5
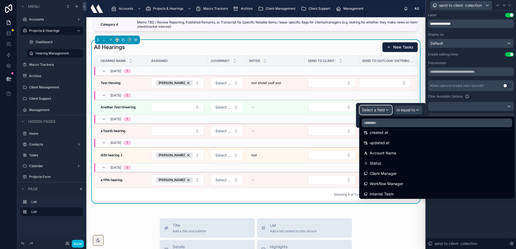
scroll to position [27, 0]
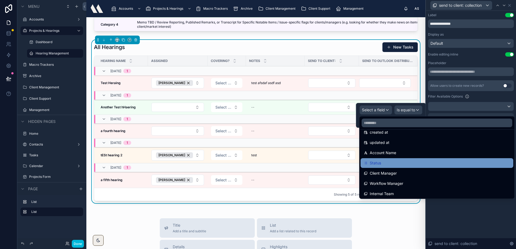
click at [388, 162] on div "Status" at bounding box center [437, 163] width 146 height 6
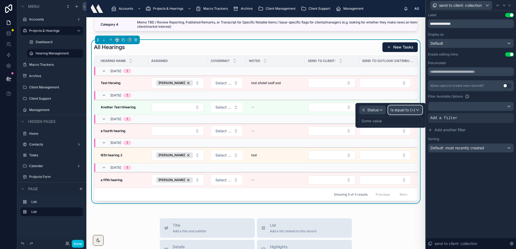
click at [403, 109] on span "Is equal to (=)" at bounding box center [403, 109] width 25 height 5
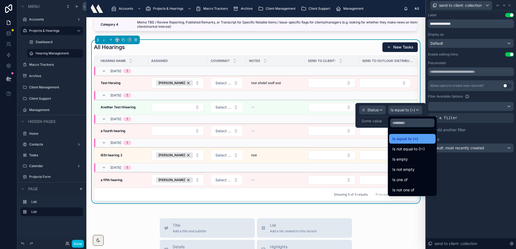
click at [398, 134] on div "Is equal to (=)" at bounding box center [412, 139] width 46 height 10
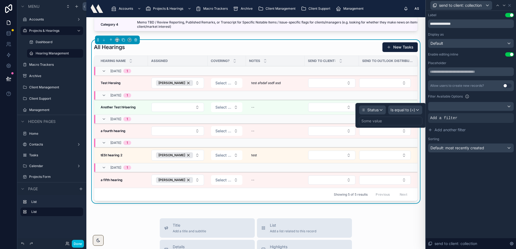
click at [395, 118] on div "Some value" at bounding box center [390, 121] width 63 height 9
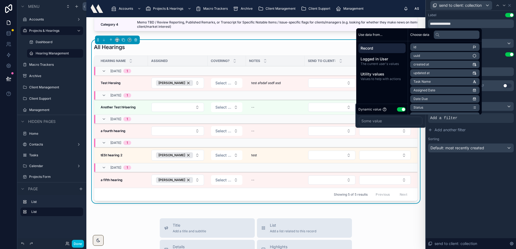
click at [400, 109] on button "Use setting" at bounding box center [401, 109] width 9 height 4
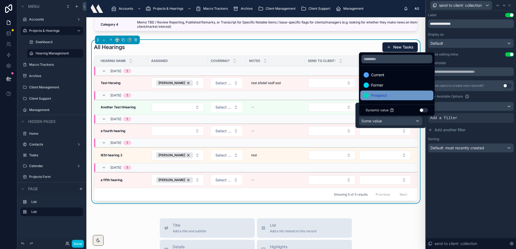
click at [399, 73] on div "Current" at bounding box center [397, 75] width 67 height 6
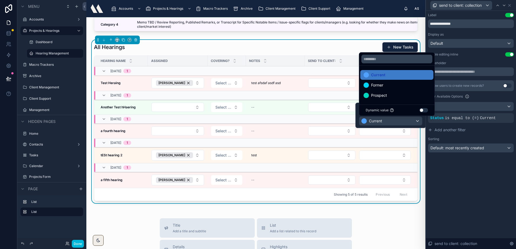
click at [458, 161] on div "**********" at bounding box center [471, 88] width 90 height 155
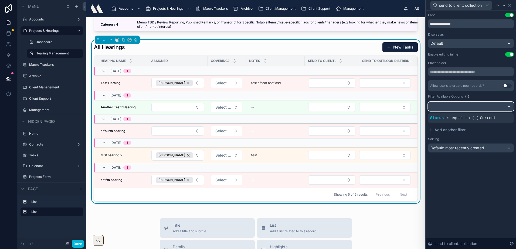
click at [460, 103] on div at bounding box center [470, 106] width 85 height 9
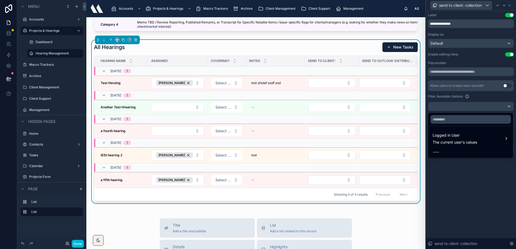
click at [460, 103] on div at bounding box center [471, 124] width 90 height 249
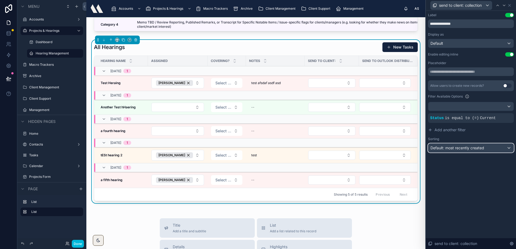
click at [464, 146] on div "Default: most recently created" at bounding box center [470, 148] width 85 height 9
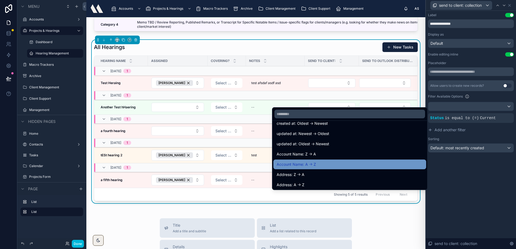
click at [337, 167] on div "Account Name: A -> Z" at bounding box center [350, 164] width 146 height 6
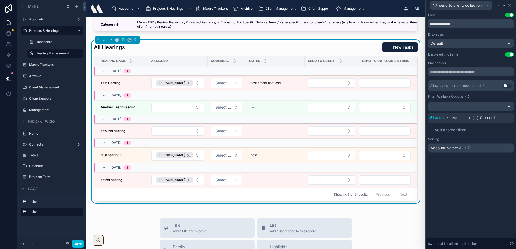
click at [445, 186] on div "**********" at bounding box center [471, 130] width 90 height 239
click at [509, 4] on icon at bounding box center [510, 5] width 2 height 2
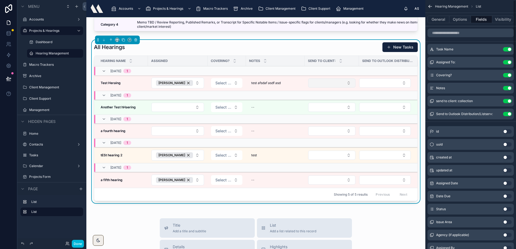
click at [337, 87] on button "Select Button" at bounding box center [331, 83] width 47 height 9
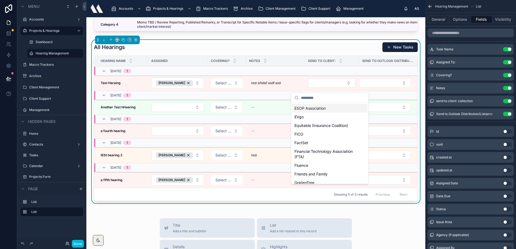
scroll to position [0, 0]
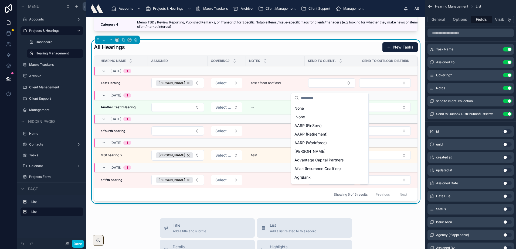
click at [323, 52] on div "All Hearings New Tasks" at bounding box center [256, 47] width 324 height 10
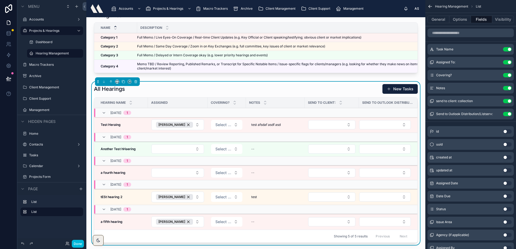
scroll to position [27, 0]
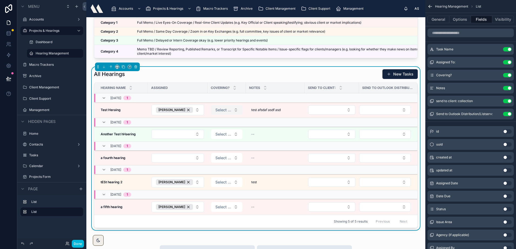
click at [228, 113] on span "Select a Covering?" at bounding box center [223, 109] width 16 height 5
click at [211, 135] on div "Yes" at bounding box center [224, 135] width 75 height 8
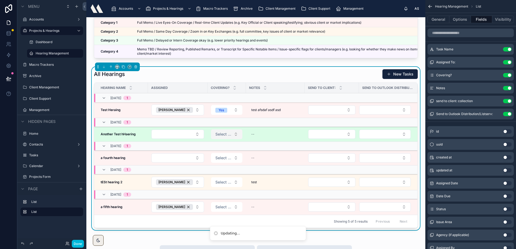
click at [224, 137] on span "Select a Covering?" at bounding box center [223, 134] width 16 height 5
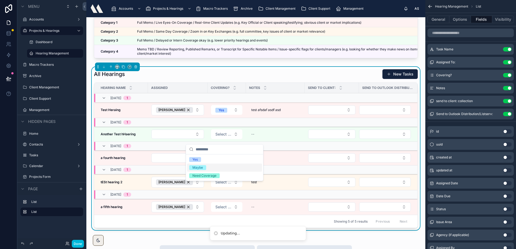
click at [221, 169] on div "Maybe" at bounding box center [224, 168] width 75 height 8
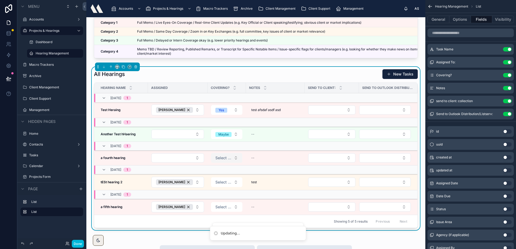
click at [224, 161] on span "Select a Covering?" at bounding box center [223, 158] width 16 height 5
click at [216, 200] on div "Need Coverage" at bounding box center [204, 199] width 24 height 5
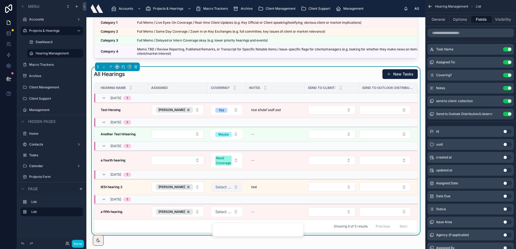
click at [225, 190] on span "Select a Covering?" at bounding box center [223, 187] width 16 height 5
click at [221, 192] on button "Select a Covering?" at bounding box center [226, 188] width 31 height 10
click at [215, 211] on div "Yes" at bounding box center [224, 213] width 75 height 8
click at [221, 215] on span "Select a Covering?" at bounding box center [223, 212] width 16 height 5
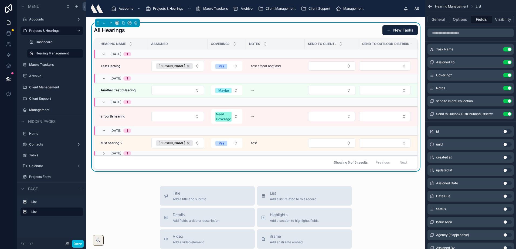
scroll to position [81, 0]
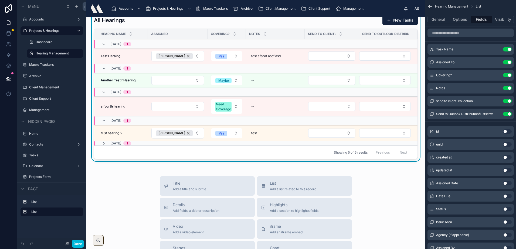
click at [103, 146] on icon at bounding box center [104, 143] width 4 height 4
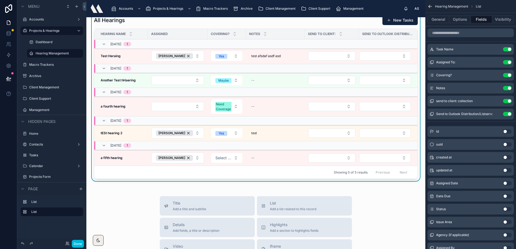
click at [230, 166] on td "Select a Covering?" at bounding box center [227, 158] width 38 height 16
click at [230, 163] on button "Select a Covering?" at bounding box center [226, 158] width 31 height 10
click at [226, 198] on div "Need Coverage" at bounding box center [224, 200] width 75 height 8
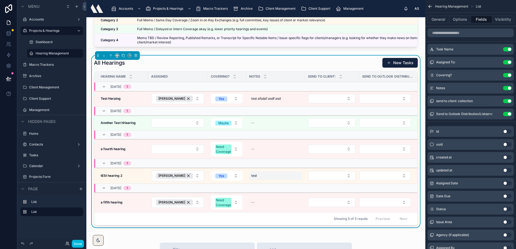
scroll to position [54, 0]
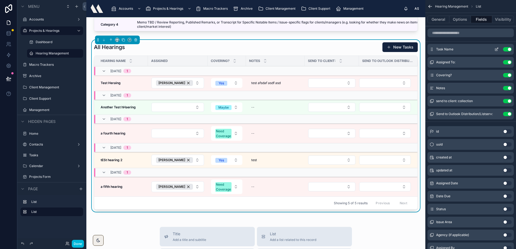
click at [497, 49] on icon "scrollable content" at bounding box center [497, 49] width 4 height 4
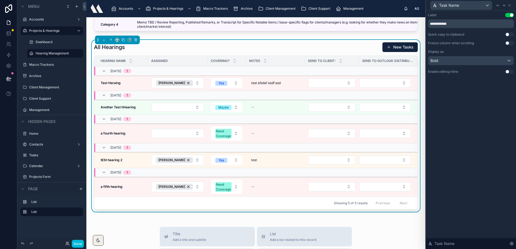
click at [506, 73] on button "Use setting" at bounding box center [509, 72] width 9 height 4
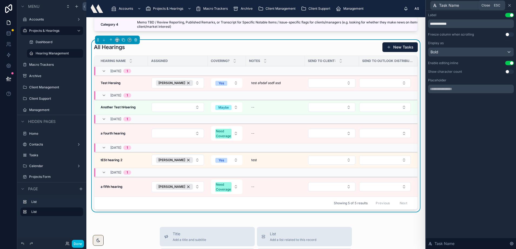
click at [511, 4] on icon at bounding box center [510, 5] width 4 height 4
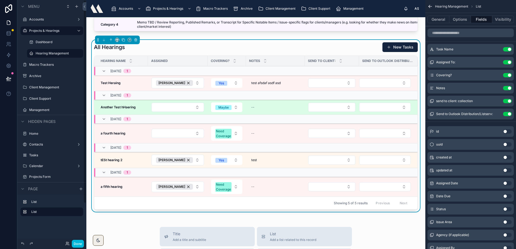
click at [129, 109] on strong "Another Test hHaering" at bounding box center [118, 107] width 35 height 4
click at [125, 109] on strong "Another Test hHaering" at bounding box center [118, 107] width 35 height 4
click at [114, 109] on strong "Another Test hHaering" at bounding box center [118, 107] width 35 height 4
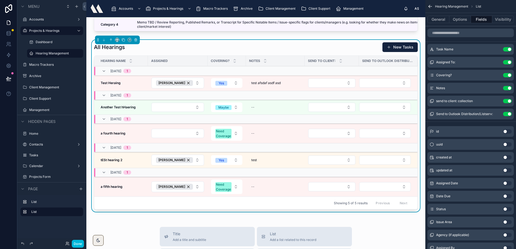
click at [114, 85] on strong "Test Heraing" at bounding box center [111, 83] width 20 height 4
click at [266, 85] on span "test afsdaf asdf asd" at bounding box center [265, 83] width 29 height 4
click at [89, 89] on div "Categories Name Description Category 1 Category 1 Full Memo / Live Eyes-On Cove…" at bounding box center [255, 212] width 339 height 499
click at [114, 85] on strong "Test Heraing" at bounding box center [111, 83] width 20 height 4
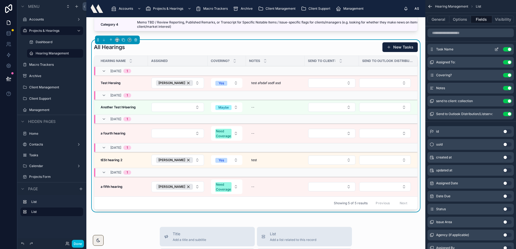
click at [496, 48] on icon "scrollable content" at bounding box center [497, 49] width 4 height 4
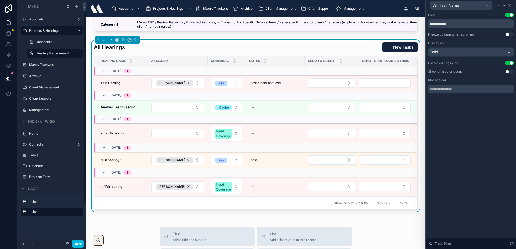
click at [114, 85] on td "Test Heraing Test Heraing" at bounding box center [121, 83] width 54 height 16
click at [80, 242] on button "Done" at bounding box center [78, 244] width 12 height 8
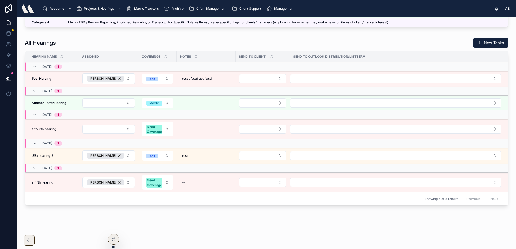
click at [43, 79] on strong "Test Heraing" at bounding box center [42, 79] width 20 height 4
click at [113, 237] on div at bounding box center [113, 240] width 11 height 10
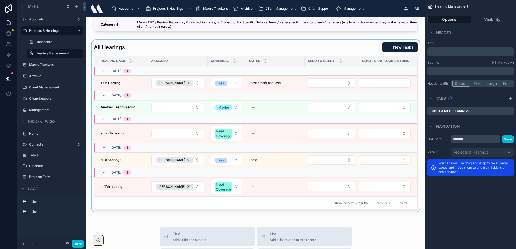
click at [207, 56] on div at bounding box center [256, 127] width 330 height 174
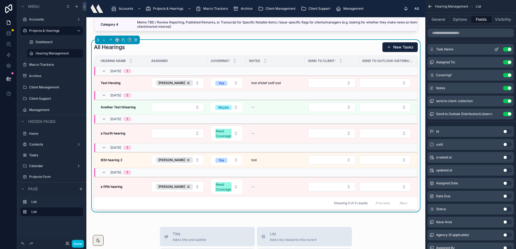
click at [495, 48] on icon "scrollable content" at bounding box center [497, 49] width 4 height 4
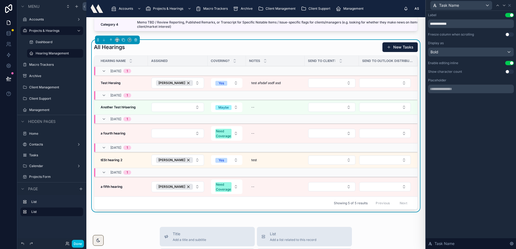
click at [508, 62] on button "Use setting" at bounding box center [509, 63] width 9 height 4
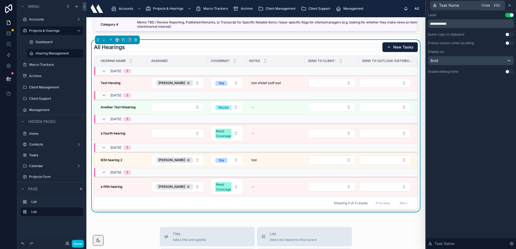
click at [510, 5] on icon at bounding box center [510, 5] width 4 height 4
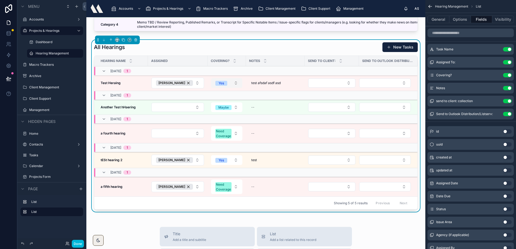
click at [227, 88] on button "Yes" at bounding box center [226, 83] width 31 height 10
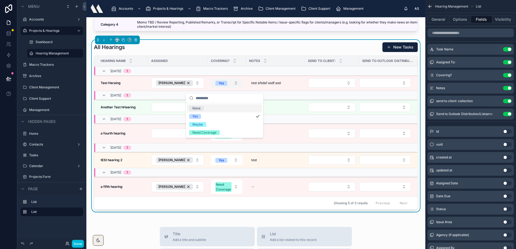
click at [227, 88] on button "Yes" at bounding box center [226, 83] width 31 height 10
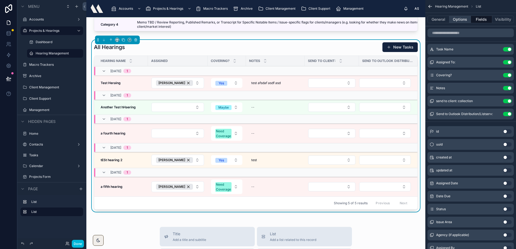
click at [455, 20] on button "Options" at bounding box center [461, 20] width 22 height 8
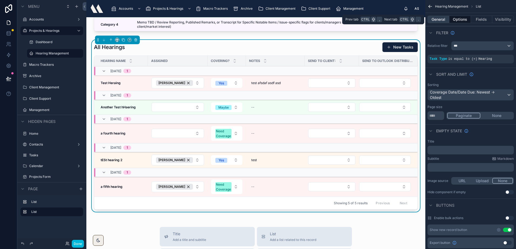
click at [446, 19] on button "General" at bounding box center [439, 20] width 22 height 8
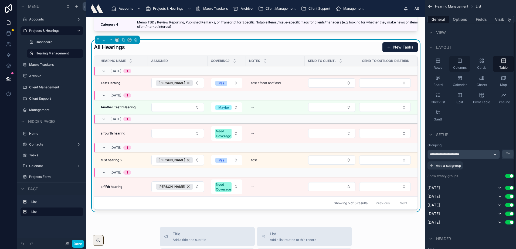
scroll to position [0, 0]
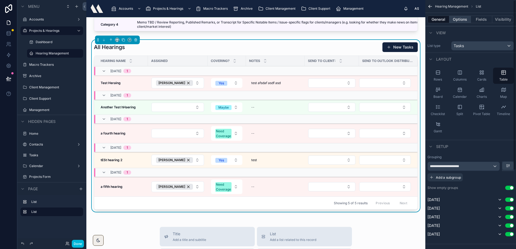
click at [464, 21] on button "Options" at bounding box center [461, 20] width 22 height 8
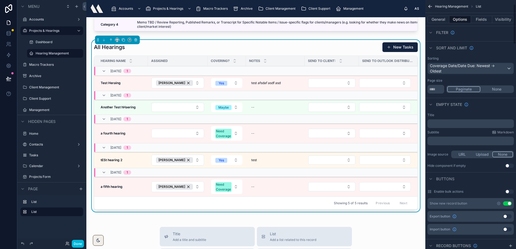
scroll to position [27, 0]
click at [498, 202] on icon "scrollable content" at bounding box center [498, 203] width 3 height 3
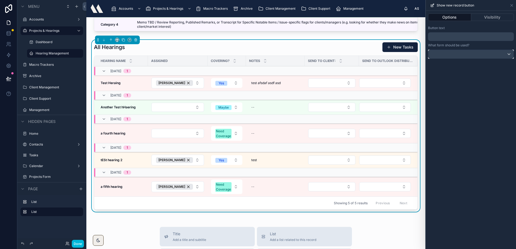
click at [503, 55] on div at bounding box center [470, 54] width 85 height 9
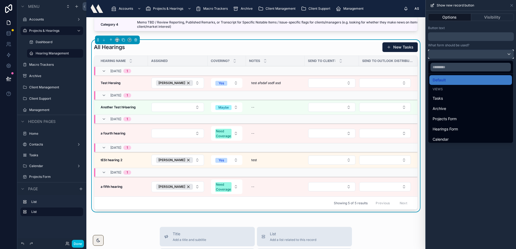
scroll to position [0, 0]
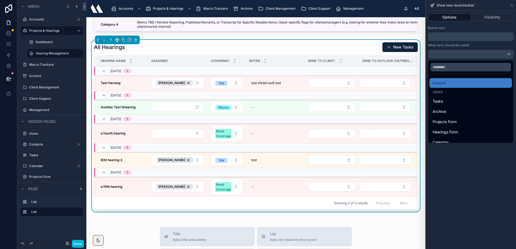
click at [492, 7] on div at bounding box center [471, 124] width 90 height 249
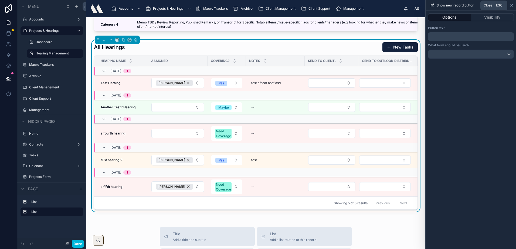
click at [512, 6] on icon at bounding box center [512, 5] width 4 height 4
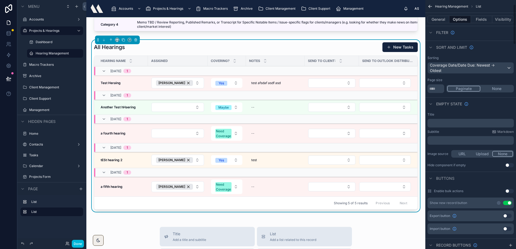
click at [508, 202] on button "Use setting" at bounding box center [507, 203] width 9 height 4
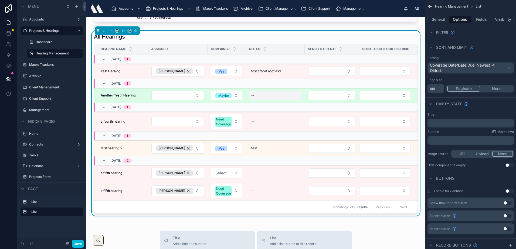
scroll to position [63, 0]
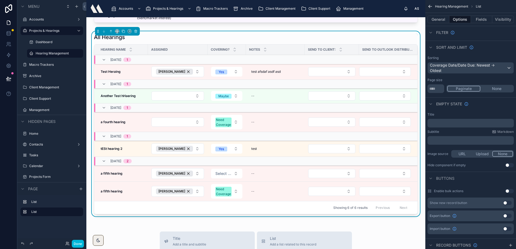
click at [319, 41] on div "All Hearings" at bounding box center [256, 37] width 324 height 8
click at [486, 21] on button "Fields" at bounding box center [482, 20] width 22 height 8
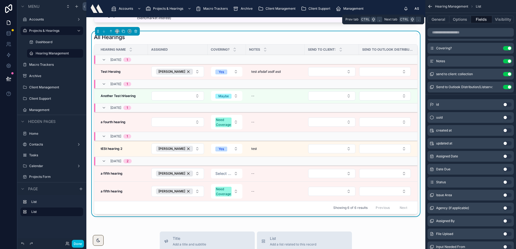
click at [472, 21] on button "Fields" at bounding box center [482, 20] width 22 height 8
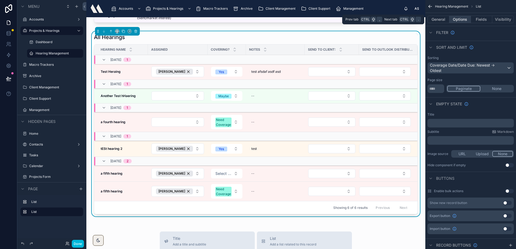
click at [464, 21] on button "Options" at bounding box center [461, 20] width 22 height 8
click at [476, 18] on button "Fields" at bounding box center [482, 20] width 22 height 8
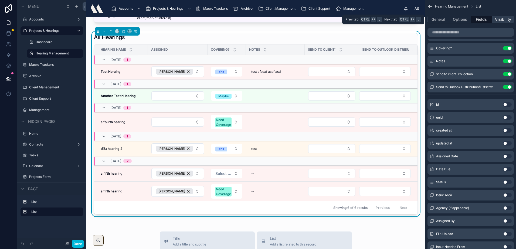
click at [493, 18] on button "Visibility" at bounding box center [503, 20] width 22 height 8
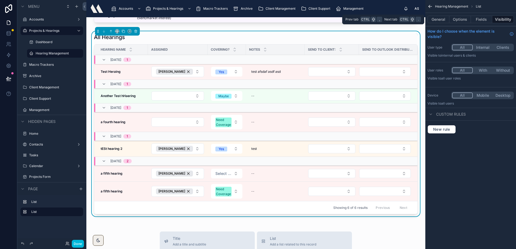
scroll to position [0, 0]
click at [461, 21] on button "Options" at bounding box center [461, 20] width 22 height 8
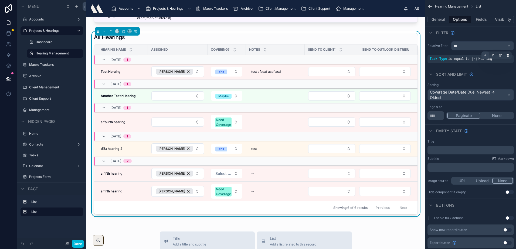
click at [483, 56] on div "scrollable content" at bounding box center [486, 56] width 8 height 8
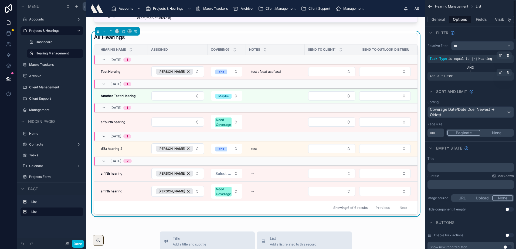
click at [442, 74] on div "Add a filter" at bounding box center [471, 76] width 86 height 9
click at [500, 73] on icon "scrollable content" at bounding box center [500, 72] width 3 height 3
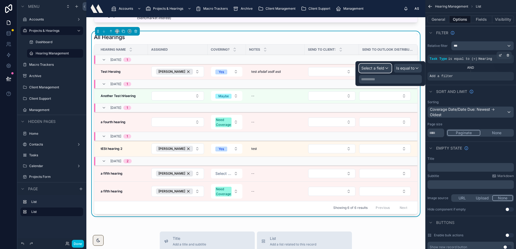
click at [381, 71] on span "Select a field" at bounding box center [372, 68] width 23 height 5
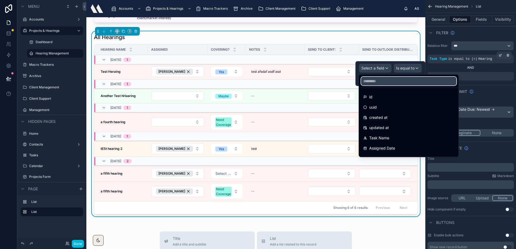
click at [383, 79] on input "text" at bounding box center [408, 81] width 95 height 9
type input "*"
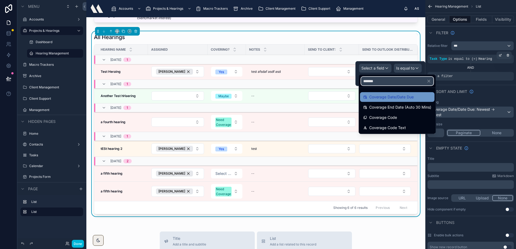
type input "*******"
click at [405, 97] on span "Coverage Date/Date Due" at bounding box center [391, 97] width 45 height 6
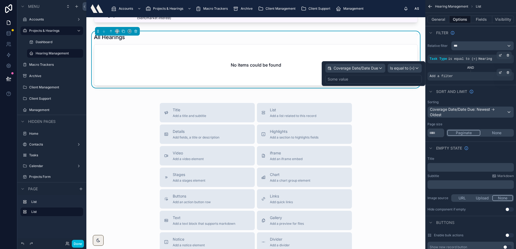
click at [466, 76] on div "Add a filter" at bounding box center [471, 76] width 86 height 9
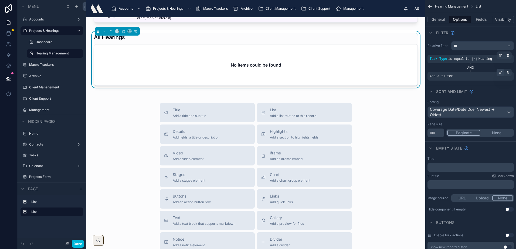
click at [501, 74] on icon "scrollable content" at bounding box center [500, 72] width 3 height 3
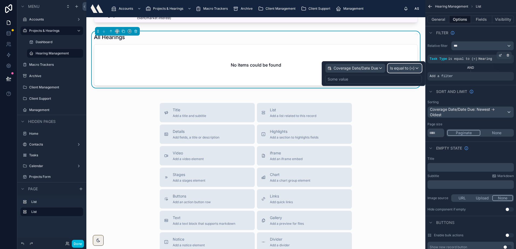
click at [399, 69] on span "Is equal to (=)" at bounding box center [402, 68] width 25 height 5
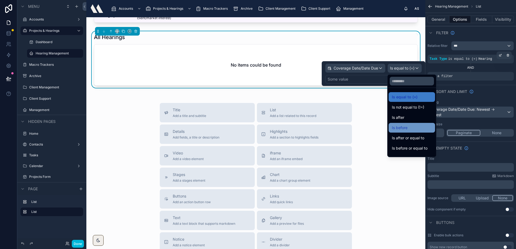
click at [408, 129] on div "Is before" at bounding box center [412, 128] width 40 height 6
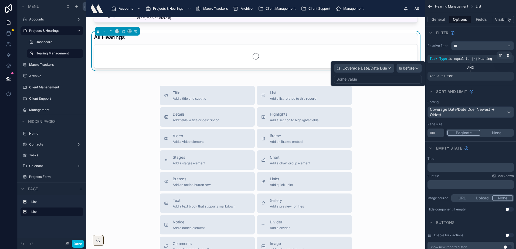
click at [379, 77] on div "Some value" at bounding box center [378, 79] width 88 height 9
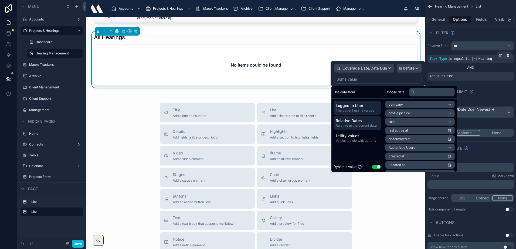
click at [348, 121] on span "Relative Dates" at bounding box center [357, 120] width 43 height 5
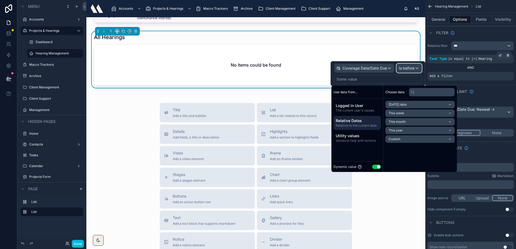
click at [405, 68] on span "Is before" at bounding box center [407, 68] width 16 height 5
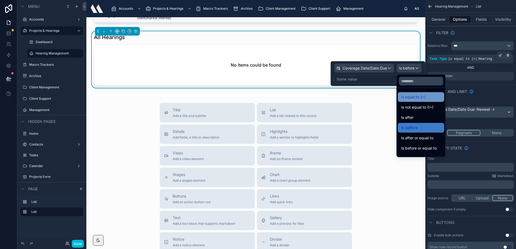
click at [409, 98] on span "Is equal to (=)" at bounding box center [413, 97] width 25 height 6
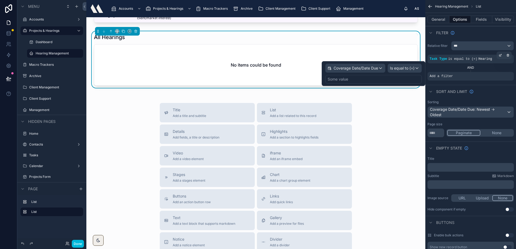
click at [380, 77] on div "Some value" at bounding box center [373, 79] width 97 height 9
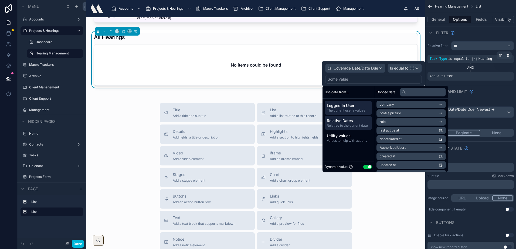
click at [357, 124] on span "Relative to the current date" at bounding box center [348, 126] width 43 height 4
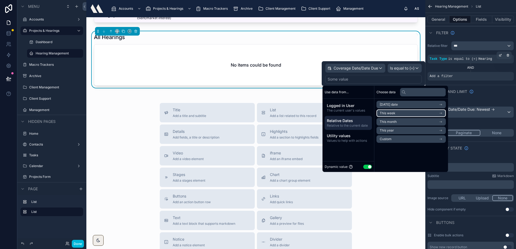
click at [393, 113] on span "This week" at bounding box center [388, 113] width 16 height 4
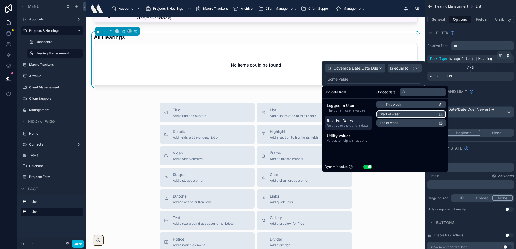
click at [425, 113] on li "Start of week" at bounding box center [411, 115] width 69 height 8
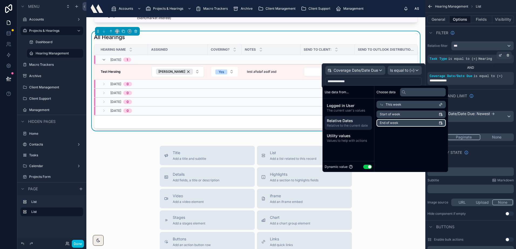
click at [393, 121] on span "End of week" at bounding box center [389, 123] width 19 height 4
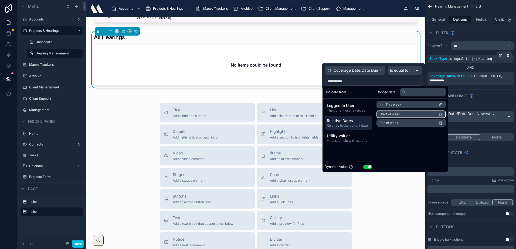
click at [388, 113] on span "Start of week" at bounding box center [390, 114] width 21 height 4
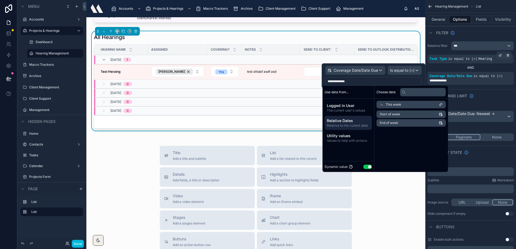
click at [389, 107] on span "This week" at bounding box center [394, 105] width 16 height 4
click at [390, 136] on li "Custom" at bounding box center [411, 140] width 69 height 8
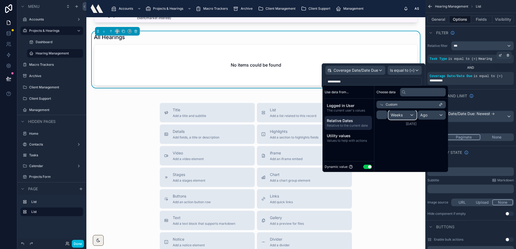
click at [403, 115] on div "Weeks" at bounding box center [403, 115] width 28 height 9
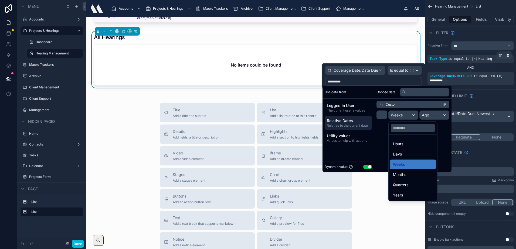
click at [403, 116] on div "scrollable content" at bounding box center [387, 129] width 129 height 86
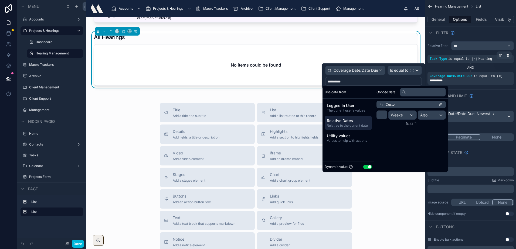
click at [374, 119] on div "Use data from... Logged in User The current user's values Relative Dates Relati…" at bounding box center [349, 129] width 52 height 86
click at [398, 113] on span "Weeks" at bounding box center [397, 115] width 12 height 5
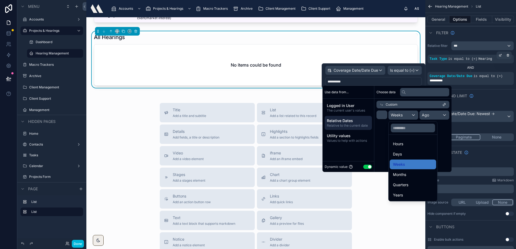
click at [424, 115] on div "scrollable content" at bounding box center [387, 129] width 129 height 86
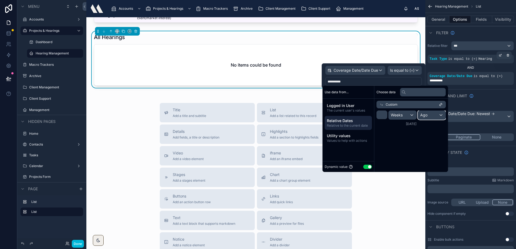
click at [424, 115] on span "Ago" at bounding box center [423, 115] width 7 height 5
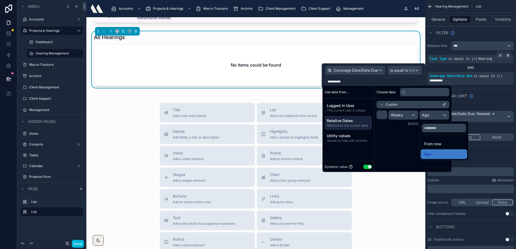
click at [429, 144] on span "From now" at bounding box center [432, 144] width 17 height 6
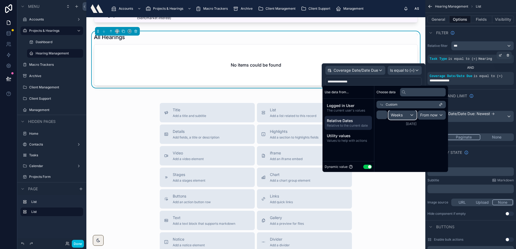
click at [403, 111] on div "Weeks" at bounding box center [403, 115] width 28 height 9
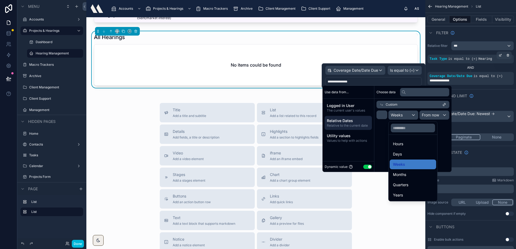
click at [403, 106] on div "scrollable content" at bounding box center [387, 129] width 129 height 86
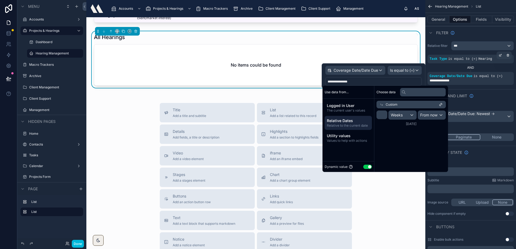
click at [403, 106] on div "Custom" at bounding box center [411, 105] width 69 height 8
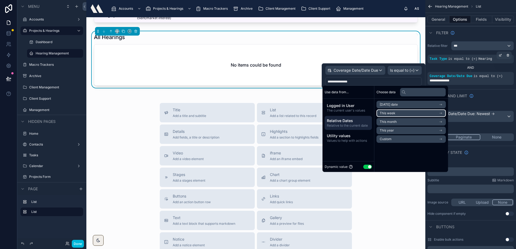
click at [397, 113] on li "This week" at bounding box center [411, 114] width 69 height 8
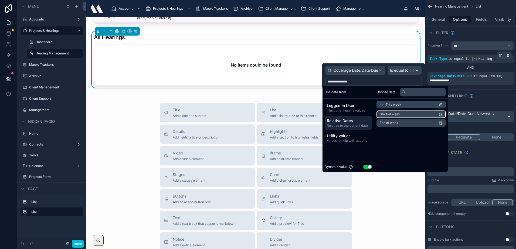
click at [407, 114] on li "Start of week" at bounding box center [411, 115] width 69 height 8
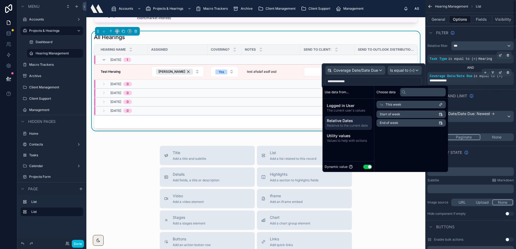
click at [468, 79] on div "**********" at bounding box center [471, 81] width 82 height 4
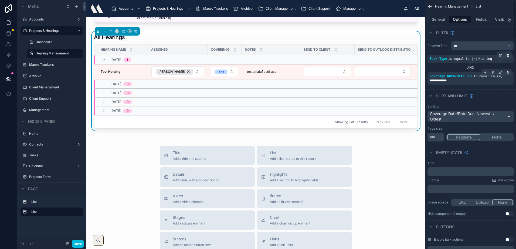
click at [468, 79] on div "**********" at bounding box center [471, 81] width 82 height 4
click at [500, 73] on icon "scrollable content" at bounding box center [500, 72] width 3 height 3
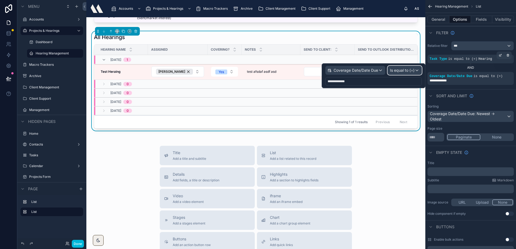
click at [394, 72] on span "Is equal to (=)" at bounding box center [402, 70] width 25 height 5
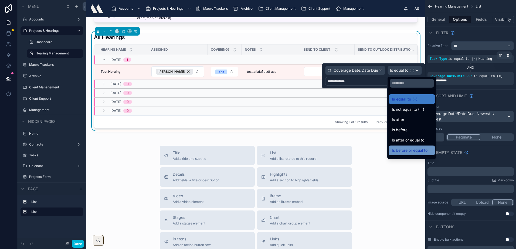
click at [419, 150] on span "Is before or equal to" at bounding box center [410, 150] width 36 height 6
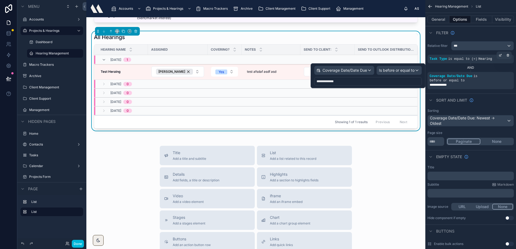
click at [376, 81] on div "**********" at bounding box center [368, 81] width 108 height 9
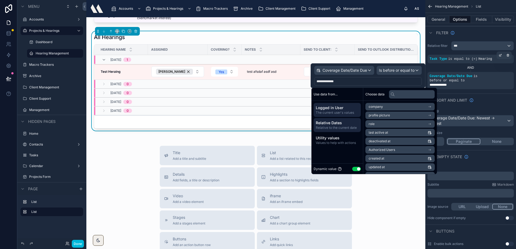
click at [339, 124] on span "Relative Dates" at bounding box center [337, 122] width 43 height 5
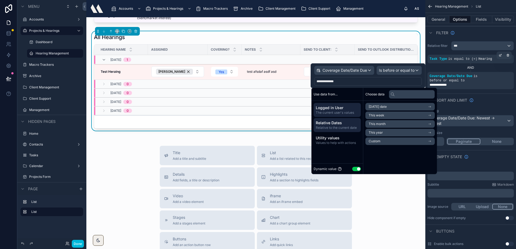
click at [353, 106] on span "Logged in User" at bounding box center [337, 107] width 43 height 5
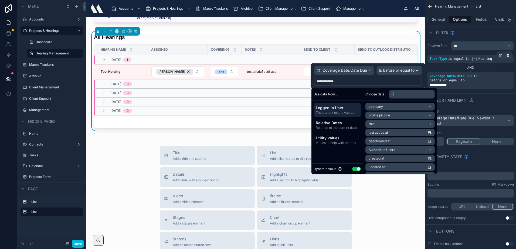
click at [339, 117] on div "Logged in User The current user's values Relative Dates Relative to the current…" at bounding box center [338, 125] width 52 height 49
click at [343, 124] on span "Relative Dates" at bounding box center [337, 122] width 43 height 5
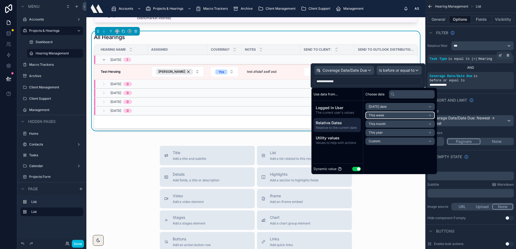
click at [388, 117] on li "This week" at bounding box center [400, 116] width 69 height 8
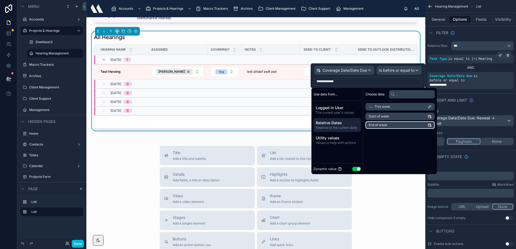
click at [387, 126] on span "End of week" at bounding box center [378, 125] width 19 height 4
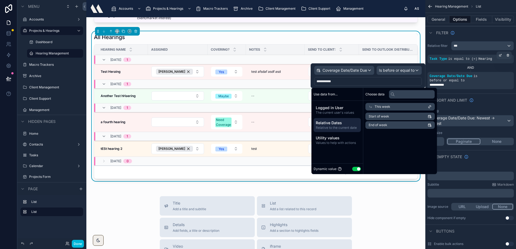
click at [490, 94] on div "Sort And Limit" at bounding box center [470, 100] width 91 height 13
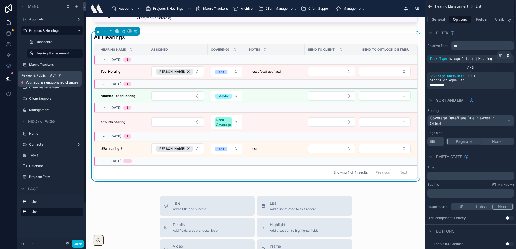
click at [12, 75] on button at bounding box center [9, 78] width 12 height 15
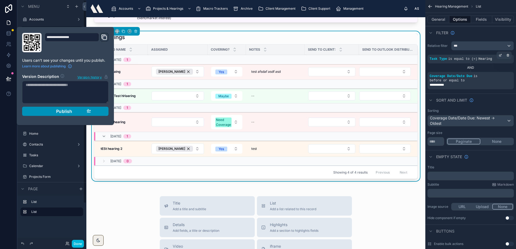
click at [38, 108] on button "Publish" at bounding box center [65, 111] width 86 height 9
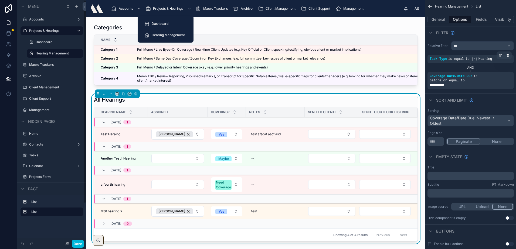
click at [153, 21] on div "Dashboard" at bounding box center [165, 23] width 43 height 9
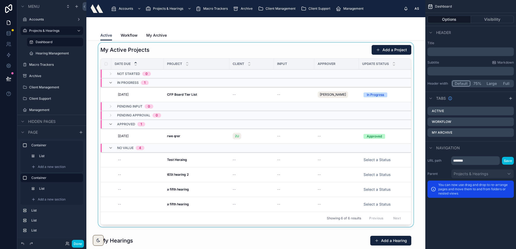
scroll to position [108, 0]
click at [355, 163] on div at bounding box center [256, 136] width 330 height 187
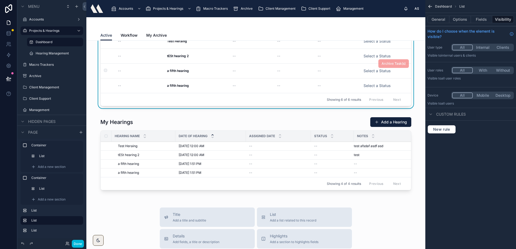
scroll to position [243, 0]
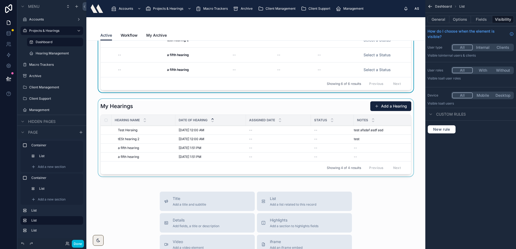
click at [169, 110] on div at bounding box center [256, 139] width 330 height 80
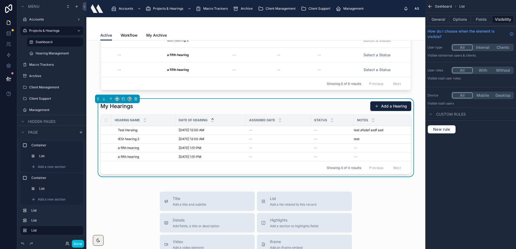
click at [165, 111] on div "My Hearings Add a Hearing" at bounding box center [255, 106] width 311 height 10
click at [472, 20] on button "Fields" at bounding box center [482, 20] width 22 height 8
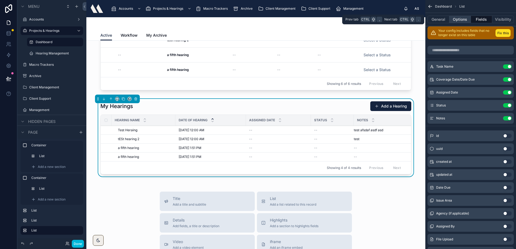
click at [466, 19] on button "Options" at bounding box center [461, 20] width 22 height 8
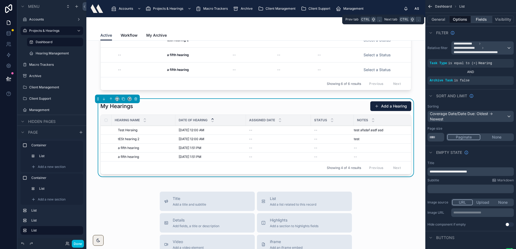
click at [475, 19] on button "Fields" at bounding box center [482, 20] width 22 height 8
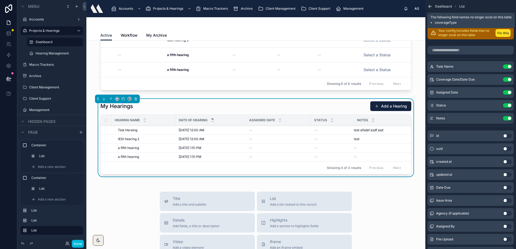
click at [499, 32] on button "Fix this" at bounding box center [503, 33] width 15 height 8
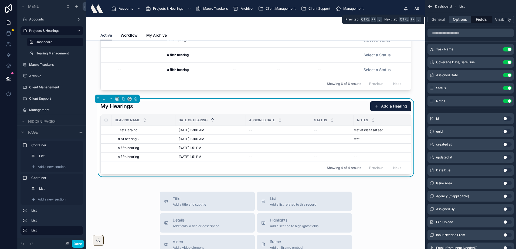
click at [463, 18] on button "Options" at bounding box center [461, 20] width 22 height 8
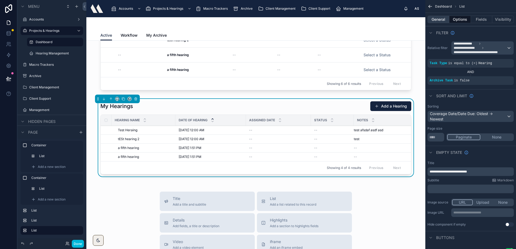
click at [434, 19] on button "General" at bounding box center [439, 20] width 22 height 8
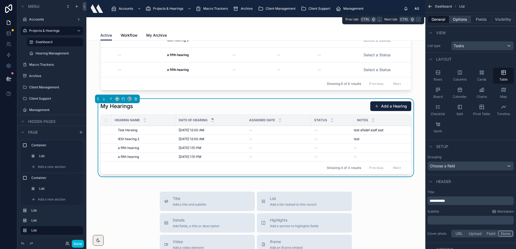
click at [455, 20] on button "Options" at bounding box center [461, 20] width 22 height 8
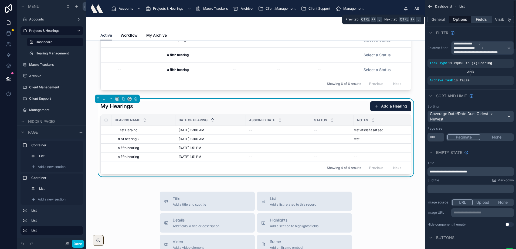
click at [474, 18] on button "Fields" at bounding box center [482, 20] width 22 height 8
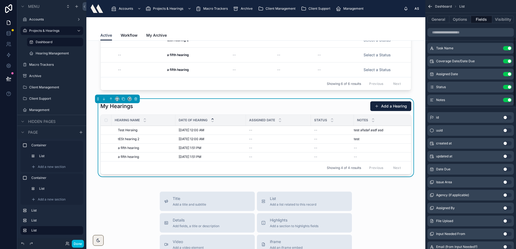
scroll to position [0, 0]
click at [439, 20] on button "General" at bounding box center [439, 20] width 22 height 8
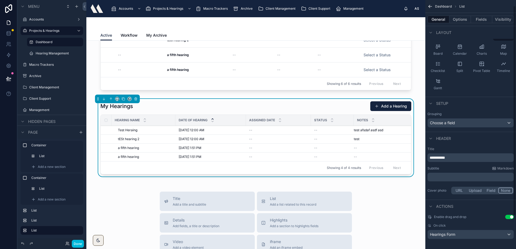
scroll to position [46, 0]
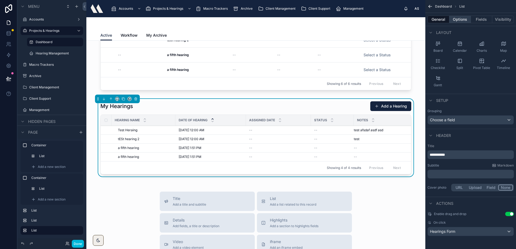
click at [459, 22] on button "Options" at bounding box center [461, 20] width 22 height 8
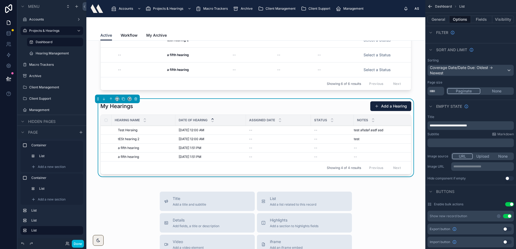
click at [509, 217] on button "Use setting" at bounding box center [507, 216] width 9 height 4
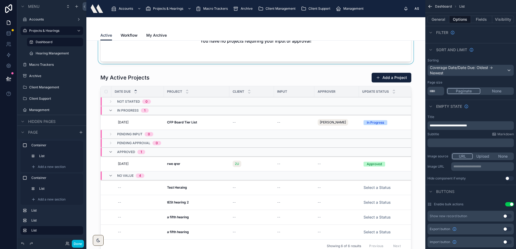
scroll to position [81, 0]
click at [11, 78] on icon at bounding box center [8, 78] width 5 height 5
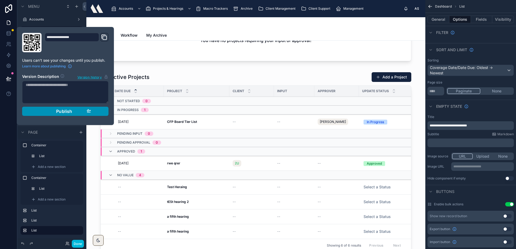
click at [38, 109] on button "Publish" at bounding box center [65, 111] width 86 height 9
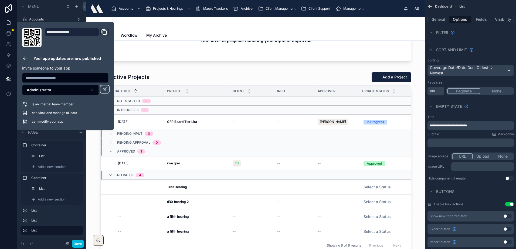
click at [215, 47] on div at bounding box center [256, 36] width 330 height 59
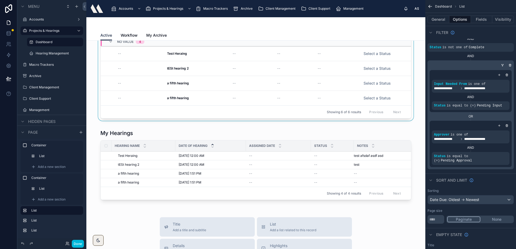
scroll to position [216, 0]
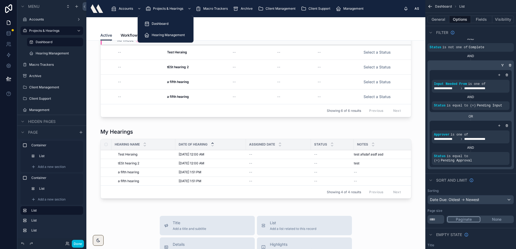
click at [172, 30] on div "Hearing Management" at bounding box center [166, 35] width 56 height 11
click at [173, 34] on span "Hearing Management" at bounding box center [168, 35] width 33 height 4
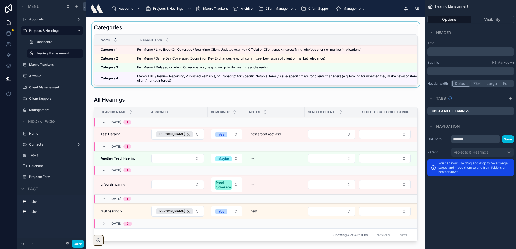
click at [332, 28] on div at bounding box center [256, 56] width 330 height 68
